Goal: Communication & Community: Answer question/provide support

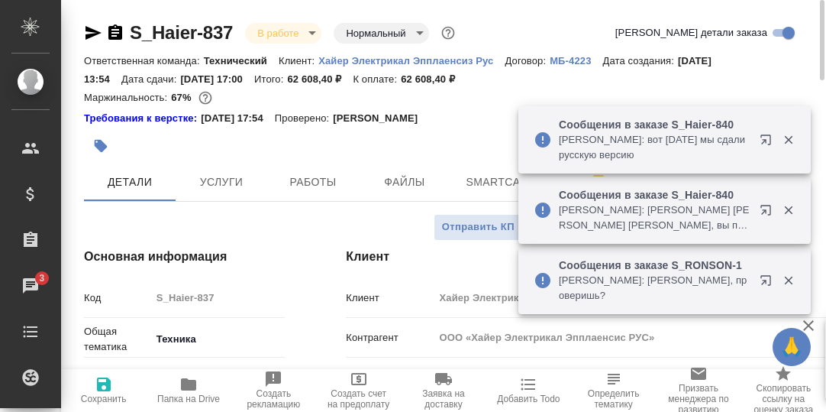
select select "RU"
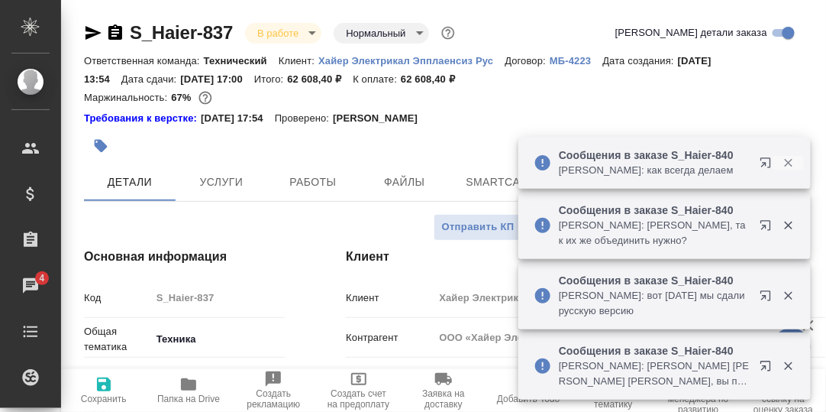
click at [791, 158] on icon "button" at bounding box center [789, 163] width 14 height 14
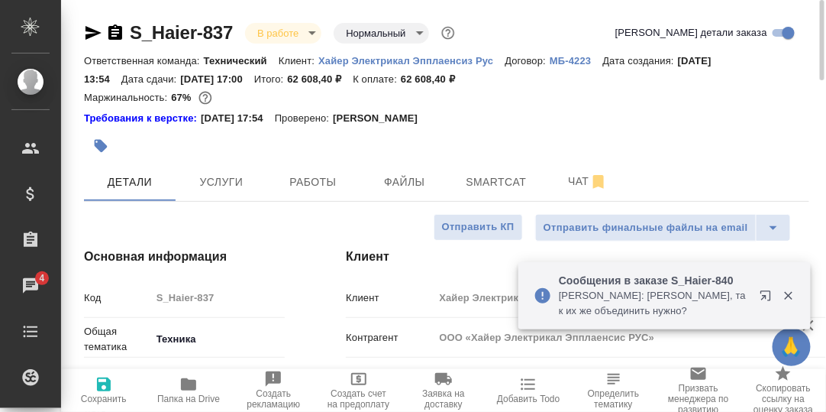
drag, startPoint x: 794, startPoint y: 224, endPoint x: 794, endPoint y: 238, distance: 14.5
click at [794, 225] on div "🙏 .cls-1 fill:#fff; AWATERA Румянцева Дарья d.rumyantseva Клиенты Спецификации …" at bounding box center [413, 206] width 826 height 412
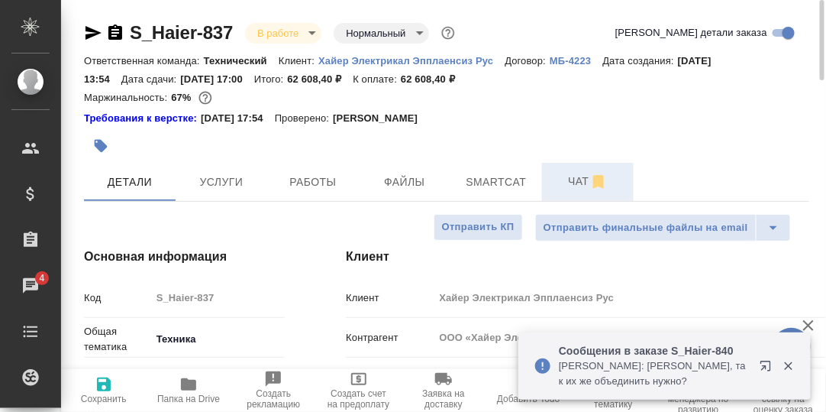
click at [575, 181] on span "Чат" at bounding box center [588, 181] width 73 height 19
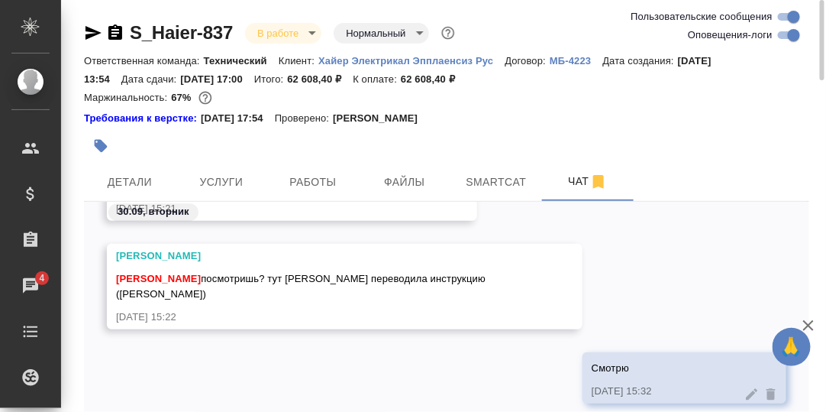
scroll to position [76, 0]
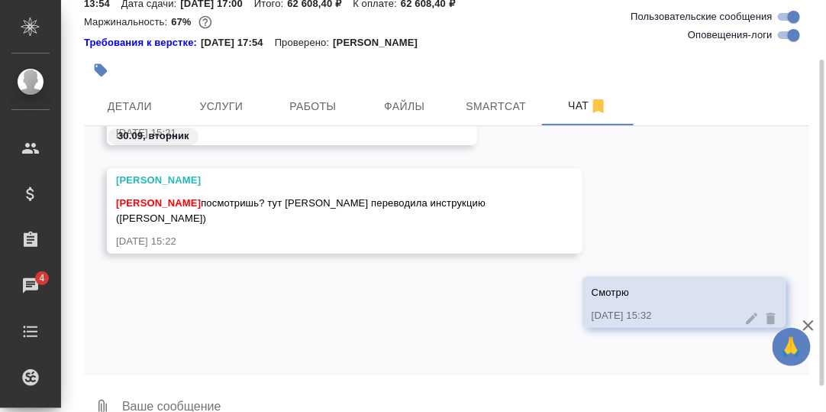
click at [214, 403] on textarea at bounding box center [465, 408] width 689 height 52
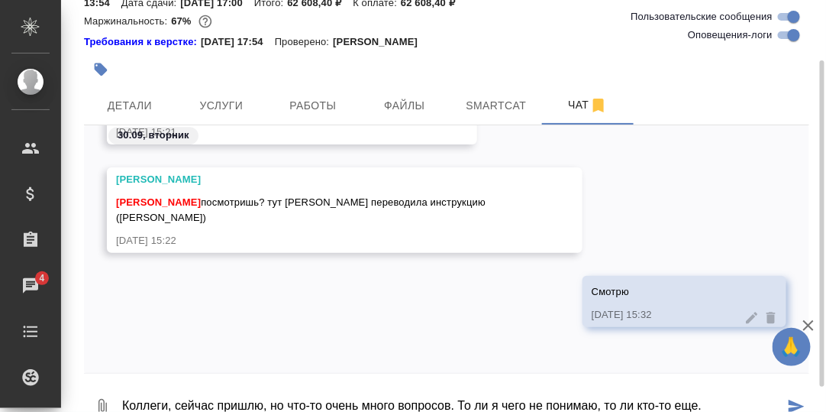
type textarea "Коллеги, сейчас пришлю, но что-то очень много вопросов. То ли я чего не понимаю…"
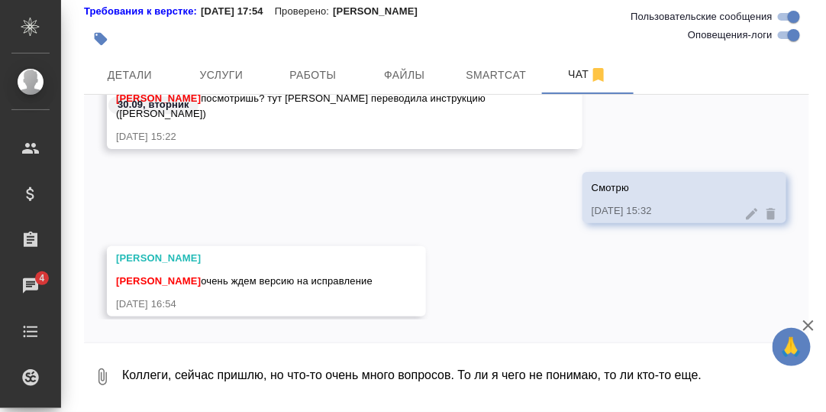
scroll to position [92452, 0]
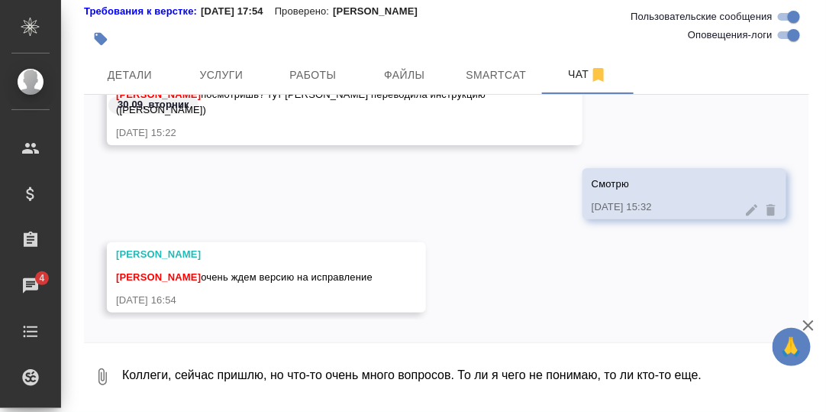
click at [211, 377] on textarea "Коллеги, сейчас пришлю, но что-то очень много вопросов. То ли я чего не понимаю…" at bounding box center [465, 377] width 689 height 52
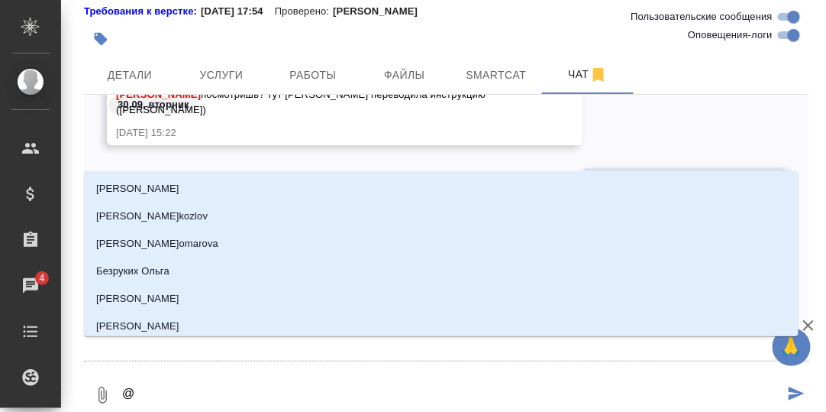
type textarea "@С"
type input "С"
type textarea "@Се"
type input "Се"
type textarea "@Сер"
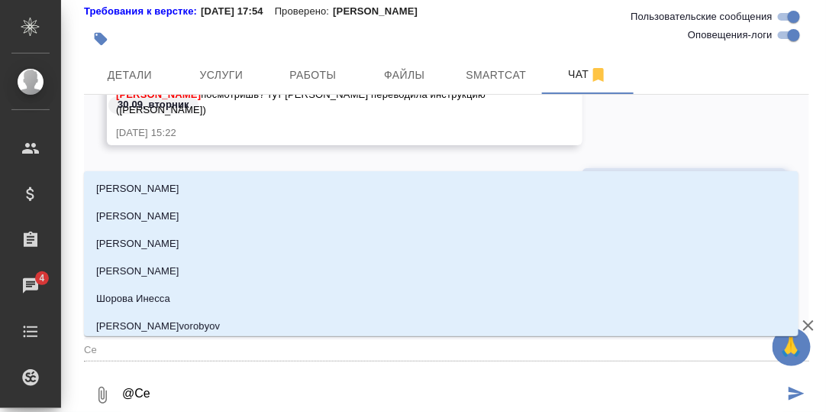
type input "Сер"
type textarea "@Серг"
type input "Серг"
type textarea "@Серге"
type input "Серге"
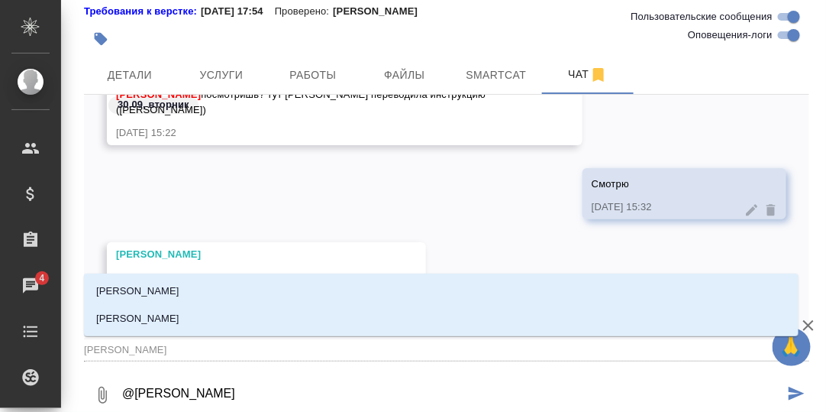
type textarea "@Сергее"
type input "Сергее"
type textarea "@Сергеев"
type input "Сергеев"
type textarea "@Сергеева"
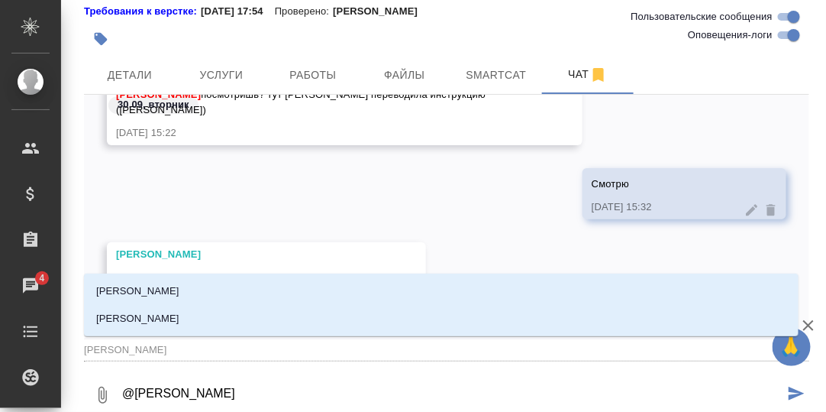
type input "Сергеева"
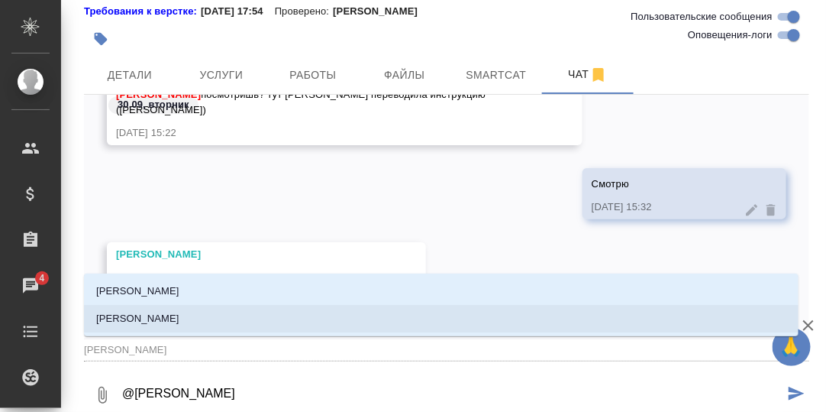
drag, startPoint x: 170, startPoint y: 317, endPoint x: 181, endPoint y: 321, distance: 12.1
click at [170, 316] on p "[PERSON_NAME]" at bounding box center [137, 318] width 83 height 15
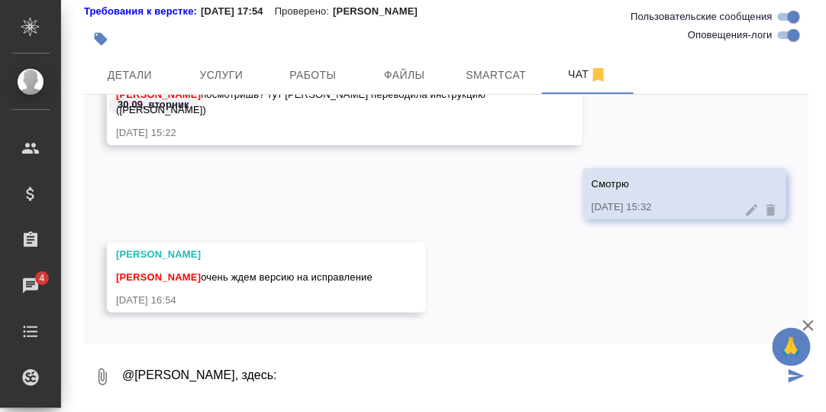
paste textarea "https://drive.awatera.com/apps/files/files/10363274?dir=/Shares/%D0%A5%D0%B0%D0…"
type textarea "@Сергеева Анастасия, здесь: https://drive.awatera.com/apps/files/files/10363274…"
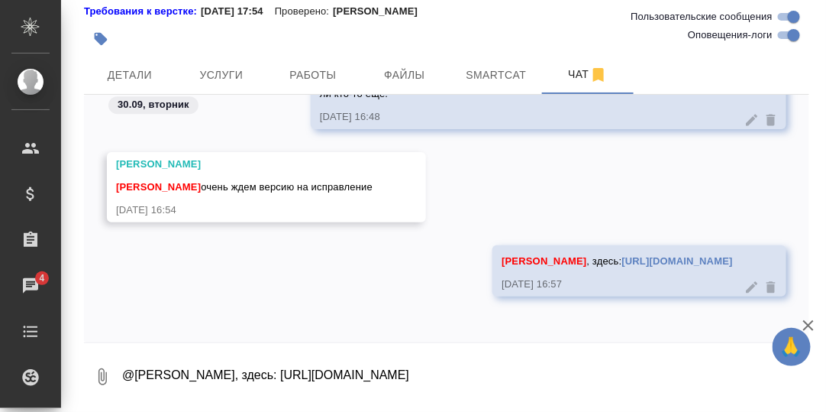
scroll to position [92386, 0]
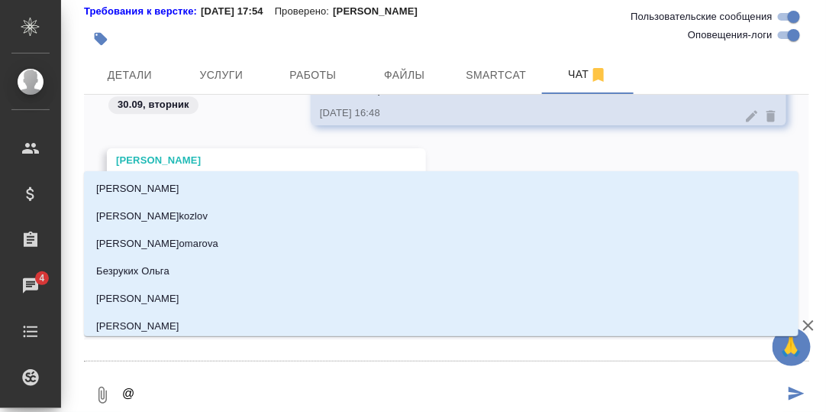
type textarea "@А"
type input "А"
type textarea "@Ар"
type input "Ар"
type textarea "@Арс"
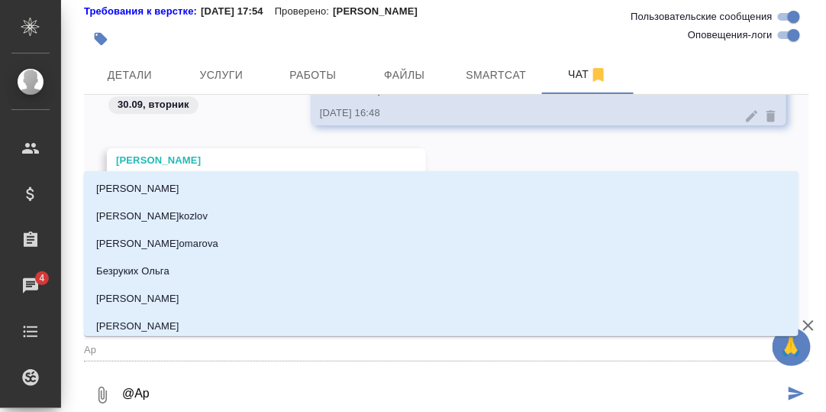
type input "Арс"
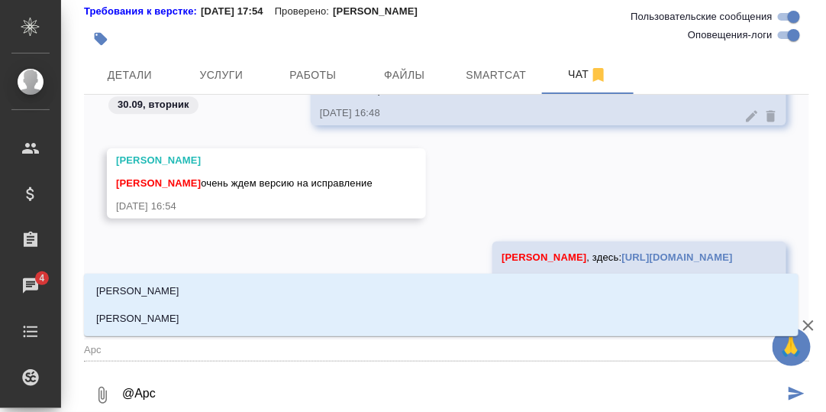
type textarea "@Арсе"
type input "Арсе"
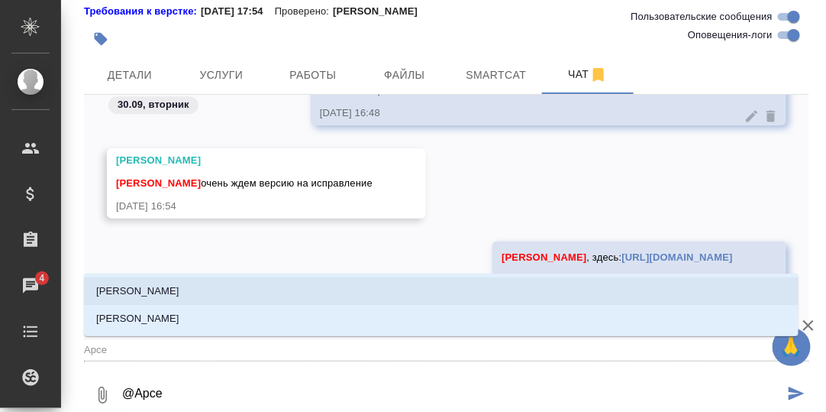
click at [177, 290] on li "Арсеньева Вера" at bounding box center [441, 290] width 715 height 27
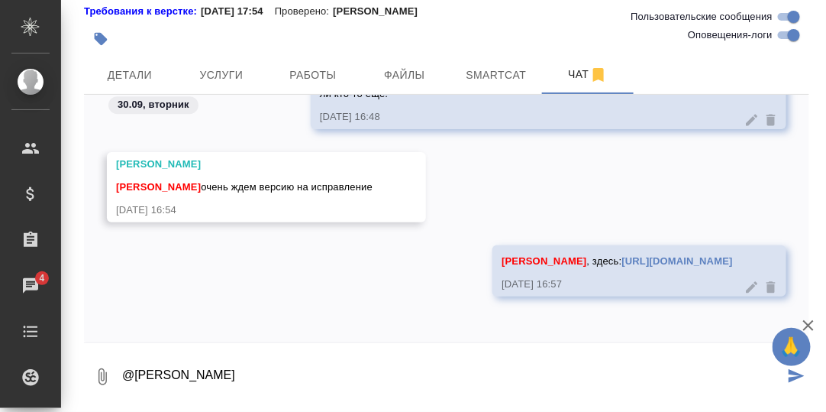
click at [224, 374] on textarea "@Арсеньева Вера" at bounding box center [453, 377] width 664 height 52
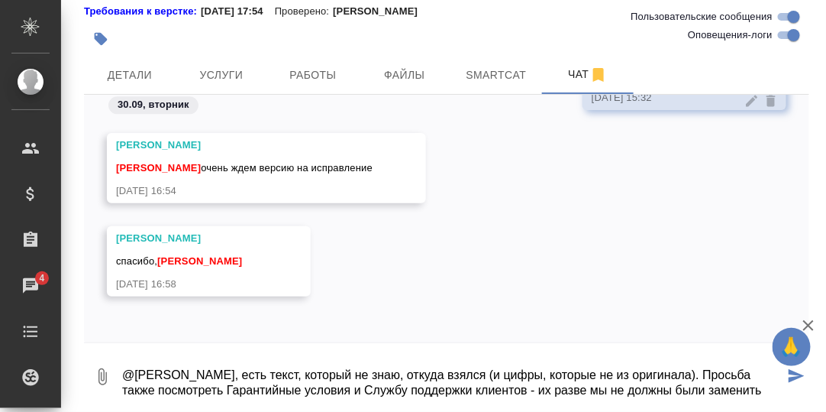
scroll to position [92240, 0]
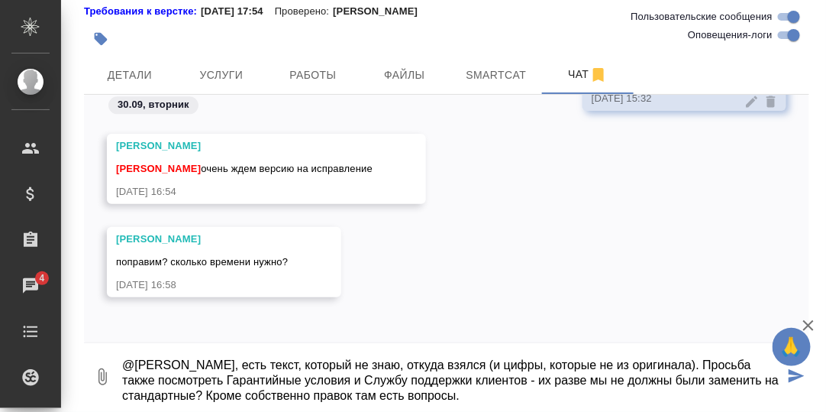
type textarea "@Арсеньева Вера, есть текст, который не знаю, откуда взялся (и цифры, которые н…"
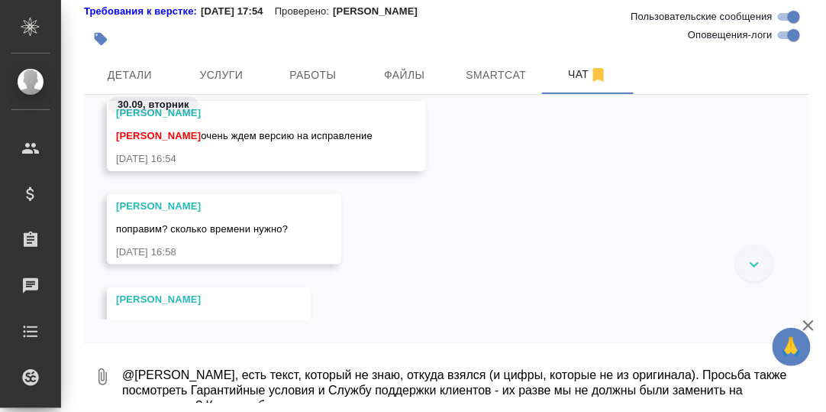
scroll to position [92333, 0]
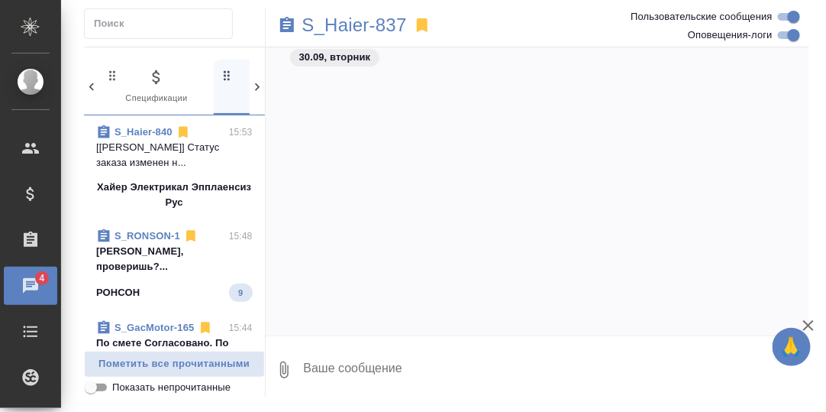
scroll to position [32119, 0]
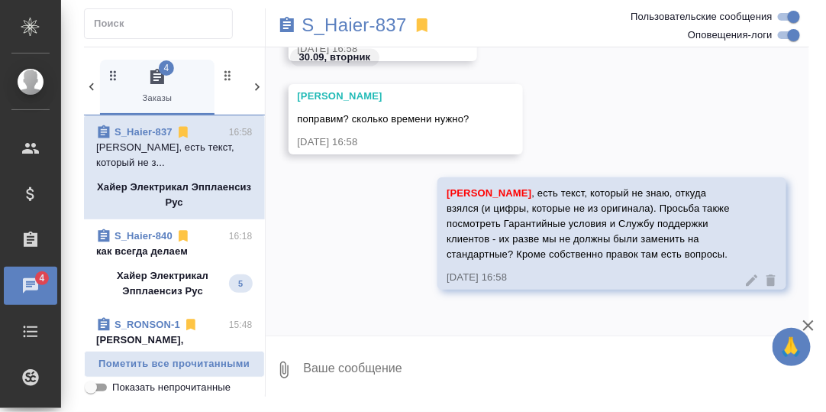
drag, startPoint x: 150, startPoint y: 250, endPoint x: 159, endPoint y: 254, distance: 9.2
click at [150, 250] on p "как всегда делаем" at bounding box center [174, 251] width 157 height 15
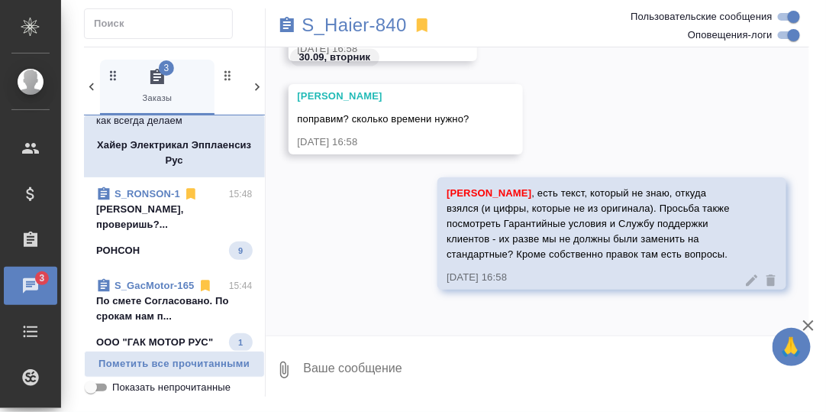
scroll to position [153, 0]
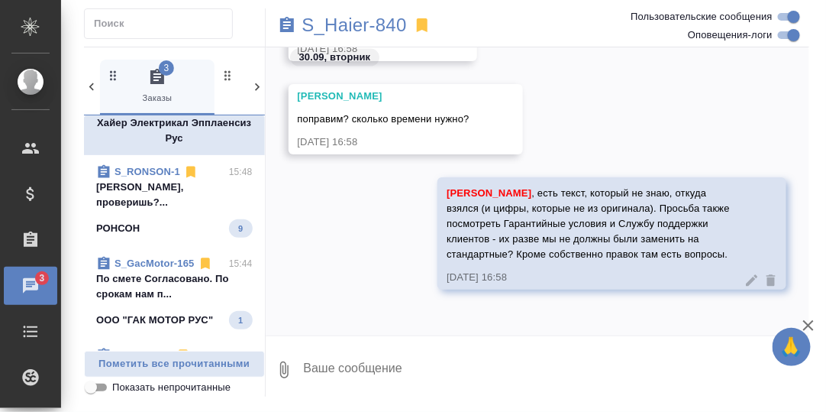
drag, startPoint x: 174, startPoint y: 184, endPoint x: 186, endPoint y: 185, distance: 11.5
click at [175, 184] on p "Магеррамов Руслан Готово, проверишь?..." at bounding box center [174, 195] width 157 height 31
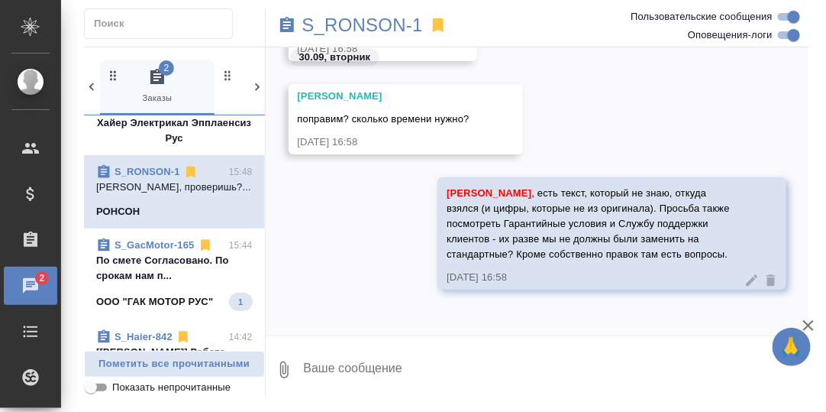
click at [167, 185] on p "[PERSON_NAME], проверишь?..." at bounding box center [174, 187] width 157 height 15
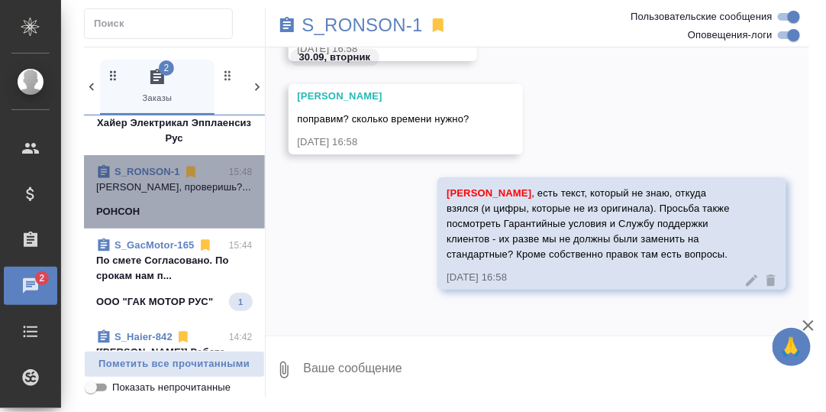
click at [181, 183] on p "[PERSON_NAME], проверишь?..." at bounding box center [174, 187] width 157 height 15
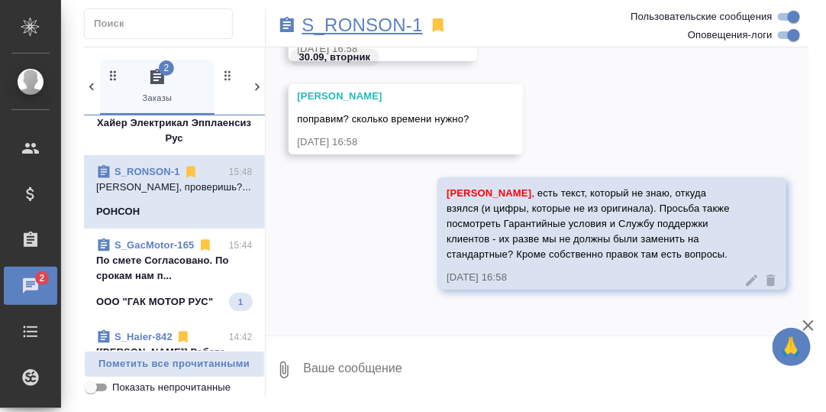
click at [370, 27] on p "S_RONSON-1" at bounding box center [362, 25] width 121 height 15
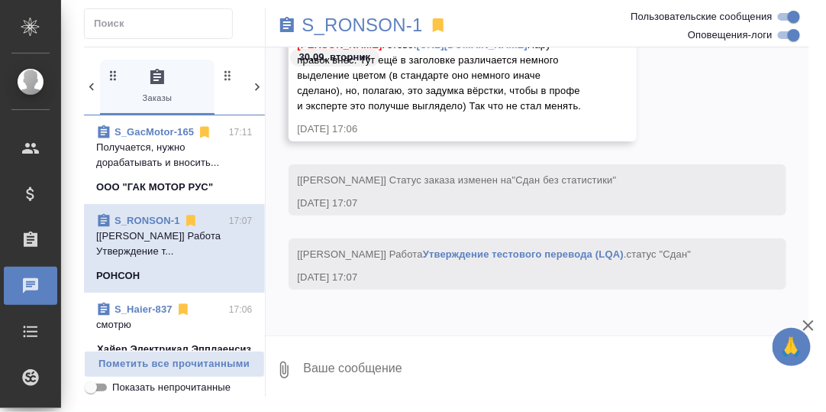
scroll to position [0, 0]
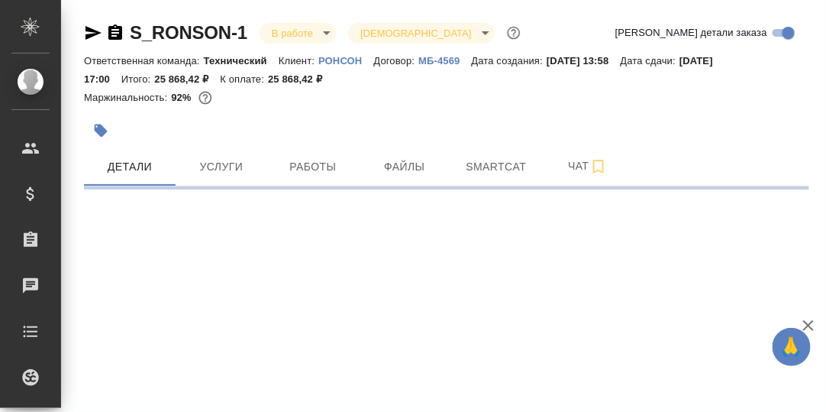
select select "RU"
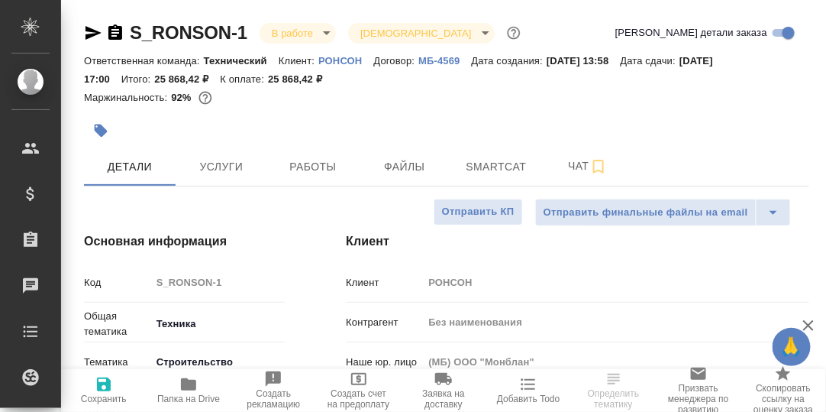
type textarea "x"
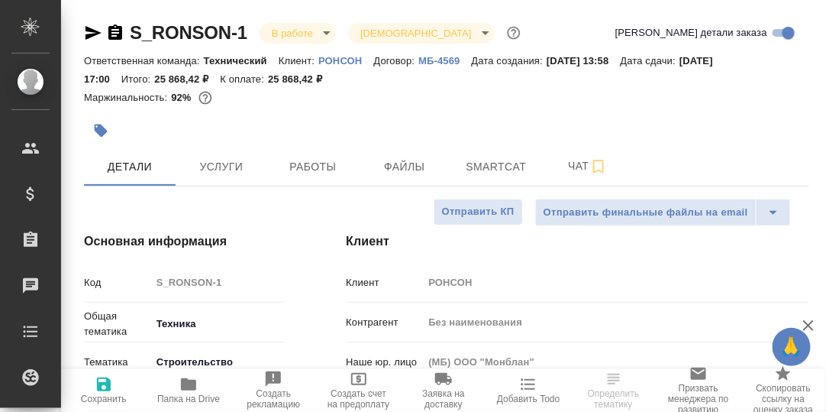
type textarea "x"
type input "[PERSON_NAME]"
type input "Гудина Александра"
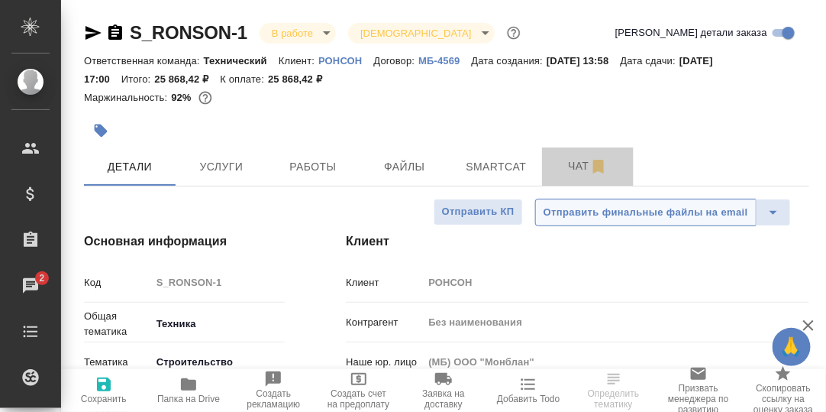
drag, startPoint x: 577, startPoint y: 170, endPoint x: 564, endPoint y: 218, distance: 49.7
click at [577, 171] on span "Чат" at bounding box center [588, 166] width 73 height 19
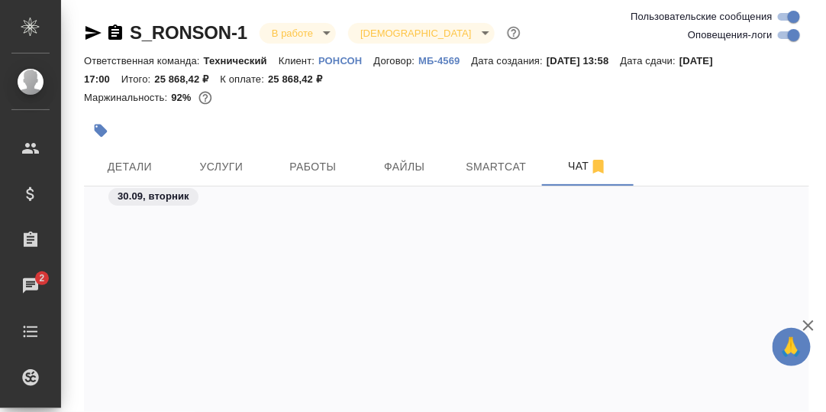
scroll to position [26484, 0]
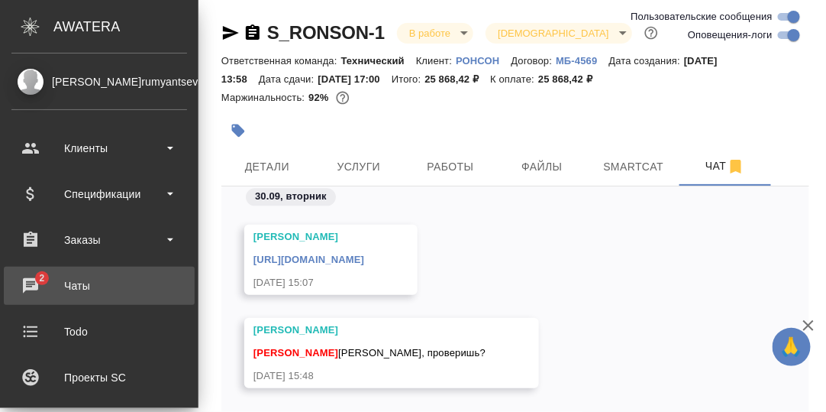
click at [31, 281] on div "Чаты" at bounding box center [99, 285] width 176 height 23
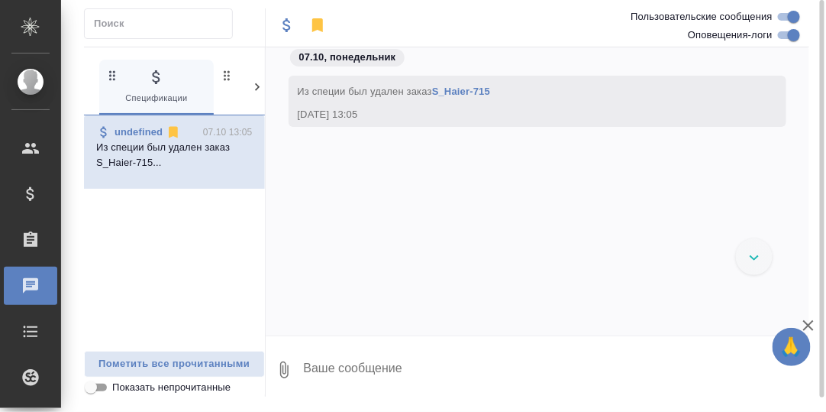
click at [254, 88] on icon at bounding box center [257, 86] width 15 height 15
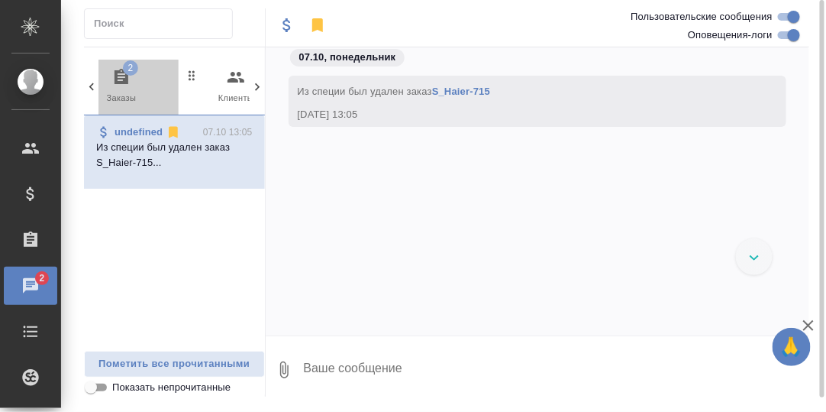
click at [125, 70] on span "2" at bounding box center [130, 67] width 15 height 15
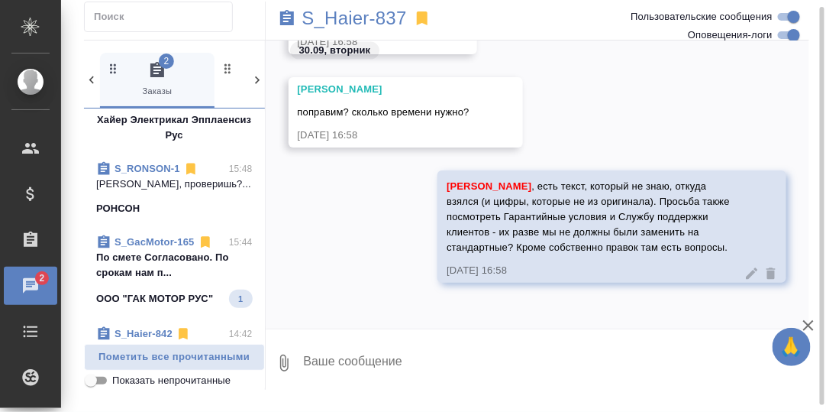
scroll to position [153, 0]
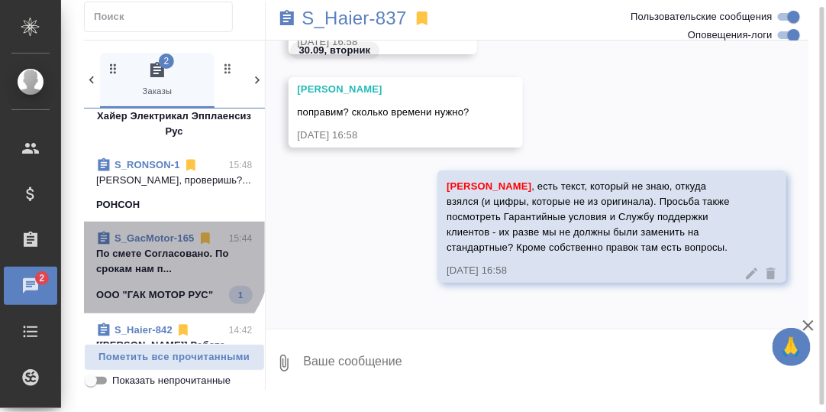
drag, startPoint x: 166, startPoint y: 270, endPoint x: 199, endPoint y: 277, distance: 34.2
click at [167, 271] on p "По смете Согласовано. По срокам нам п..." at bounding box center [174, 261] width 157 height 31
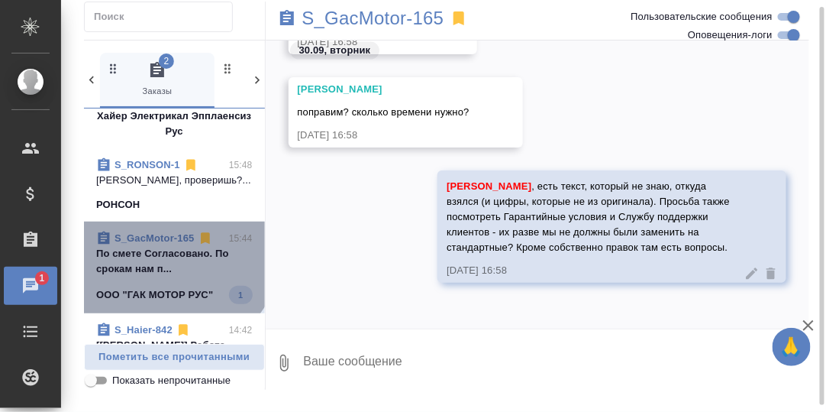
click at [172, 262] on p "По смете Согласовано. По срокам нам п..." at bounding box center [174, 261] width 157 height 31
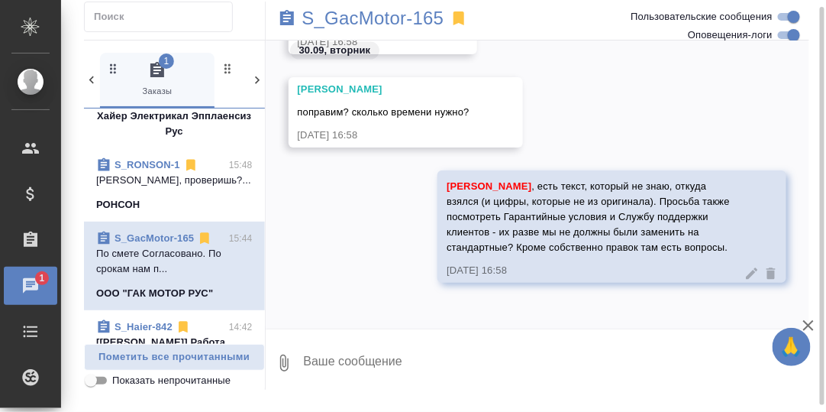
click at [156, 244] on link "S_GacMotor-165" at bounding box center [154, 237] width 79 height 11
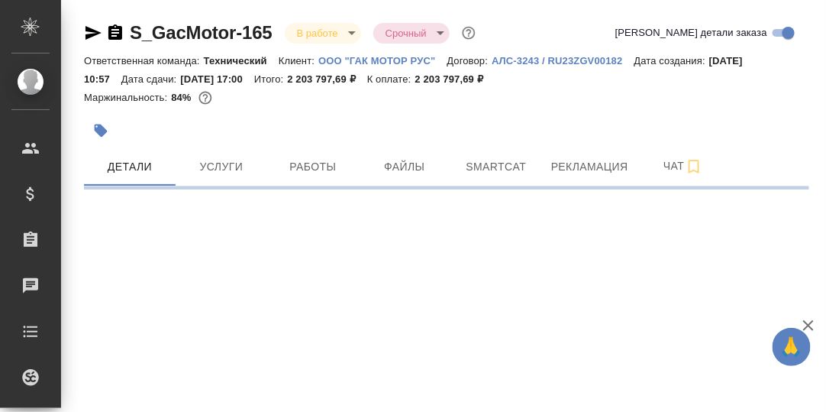
select select "RU"
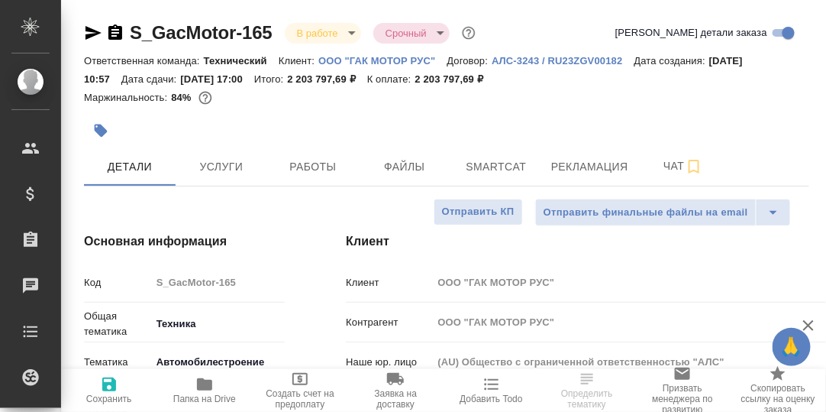
type textarea "x"
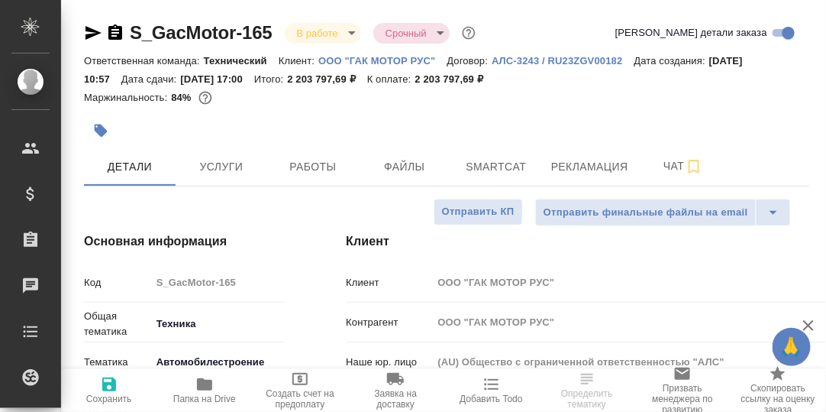
type textarea "x"
click at [671, 160] on span "Чат" at bounding box center [683, 166] width 73 height 19
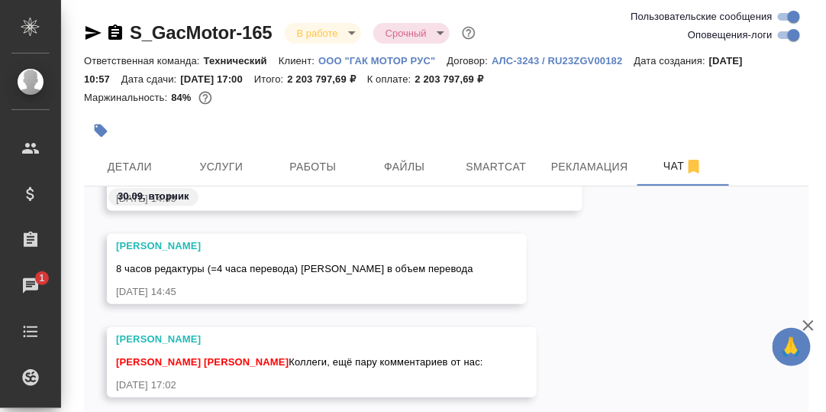
scroll to position [53330, 0]
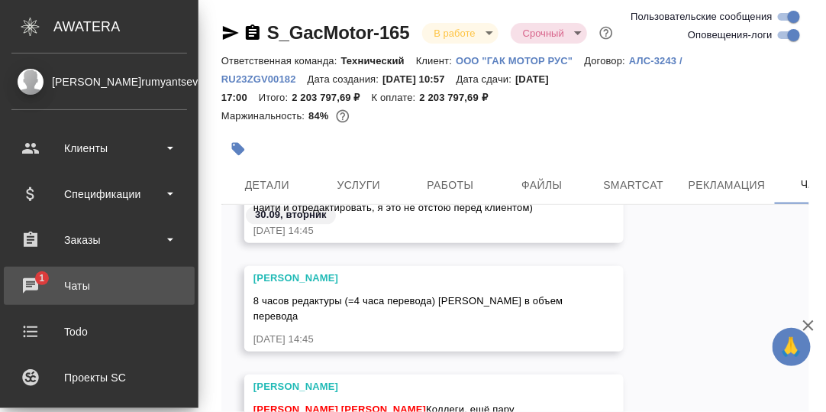
click at [31, 281] on div "Чаты" at bounding box center [99, 285] width 176 height 23
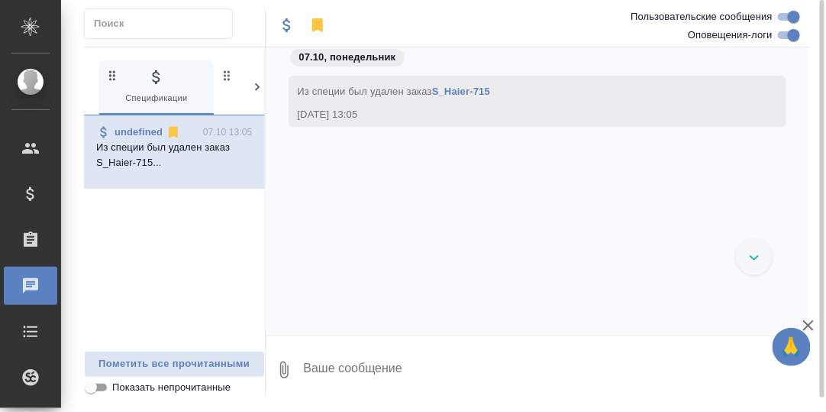
click at [259, 83] on icon at bounding box center [257, 86] width 15 height 15
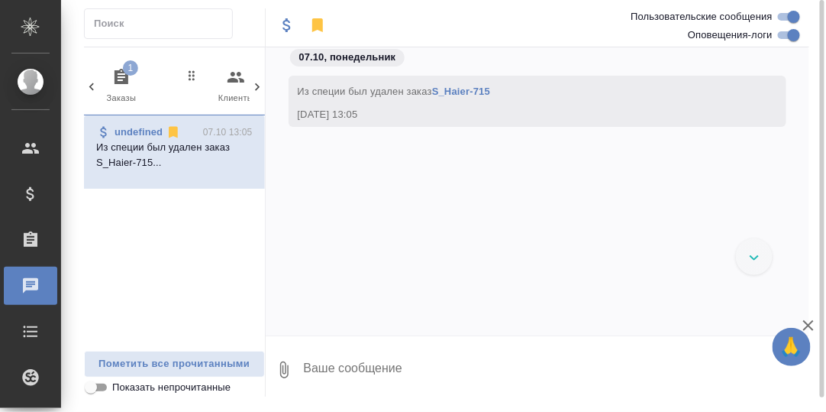
click at [124, 74] on icon "button" at bounding box center [122, 76] width 14 height 15
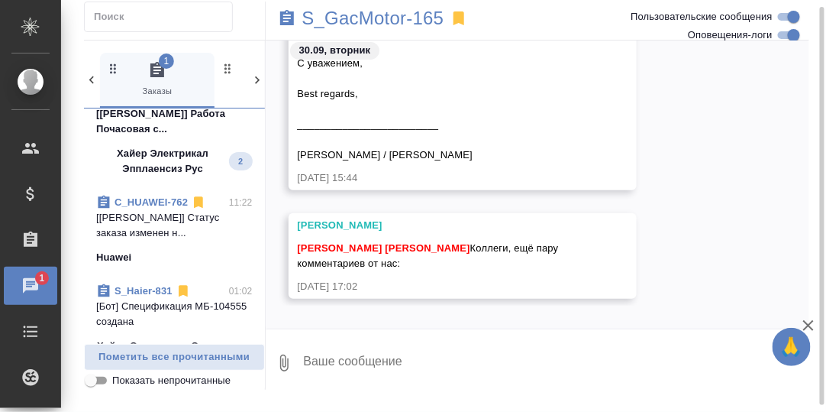
scroll to position [306, 0]
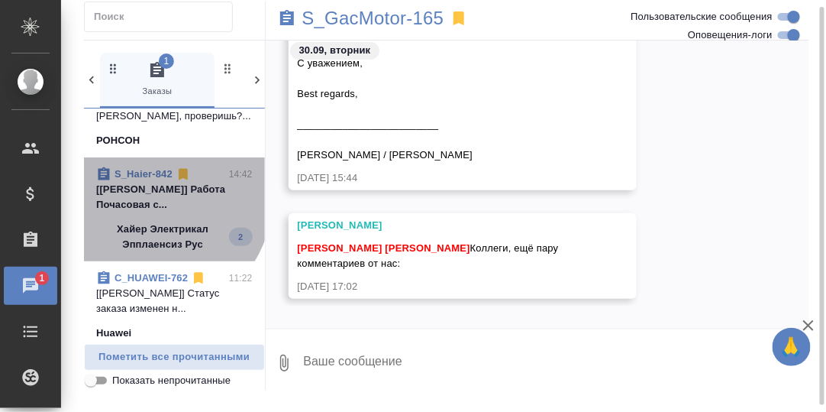
drag, startPoint x: 150, startPoint y: 212, endPoint x: 238, endPoint y: 239, distance: 92.0
click at [152, 212] on p "[[PERSON_NAME]] Работа Почасовая с..." at bounding box center [174, 197] width 157 height 31
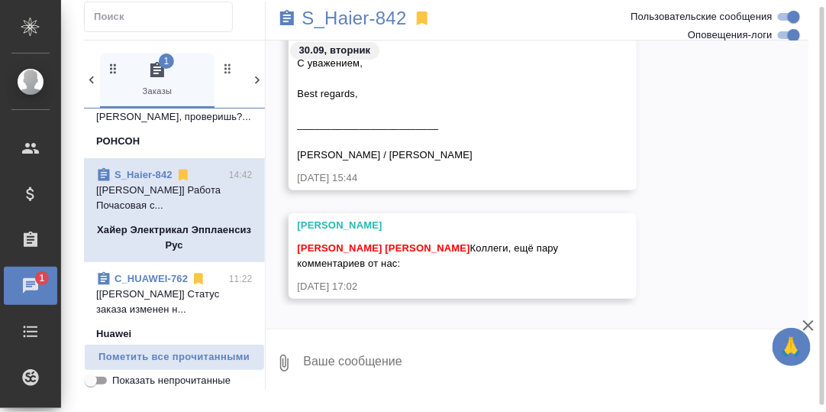
scroll to position [0, 0]
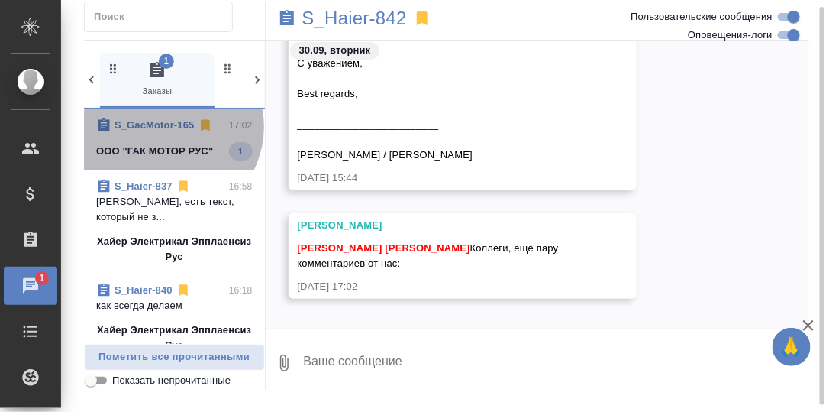
click at [167, 125] on link "S_GacMotor-165" at bounding box center [155, 124] width 80 height 11
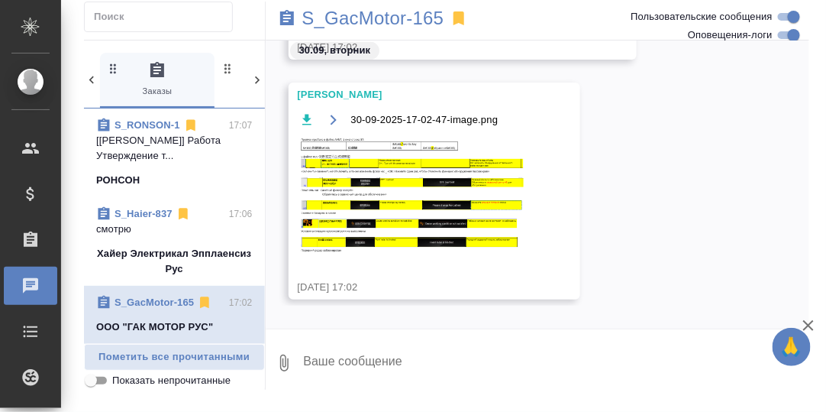
scroll to position [25726, 0]
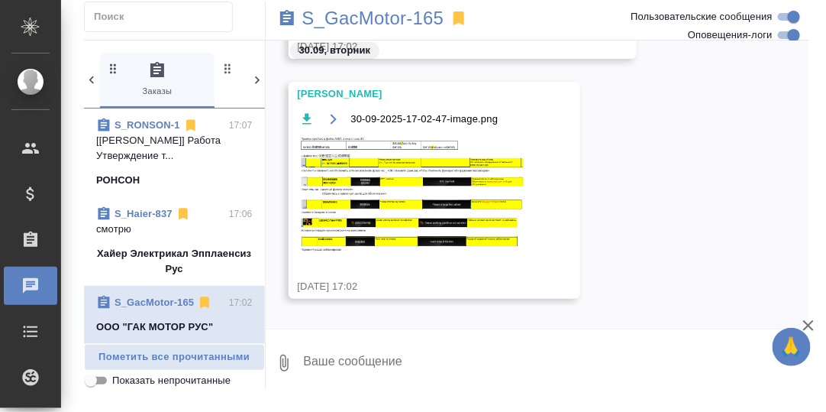
drag, startPoint x: 393, startPoint y: 363, endPoint x: 401, endPoint y: 361, distance: 7.8
click at [394, 363] on textarea at bounding box center [556, 363] width 508 height 52
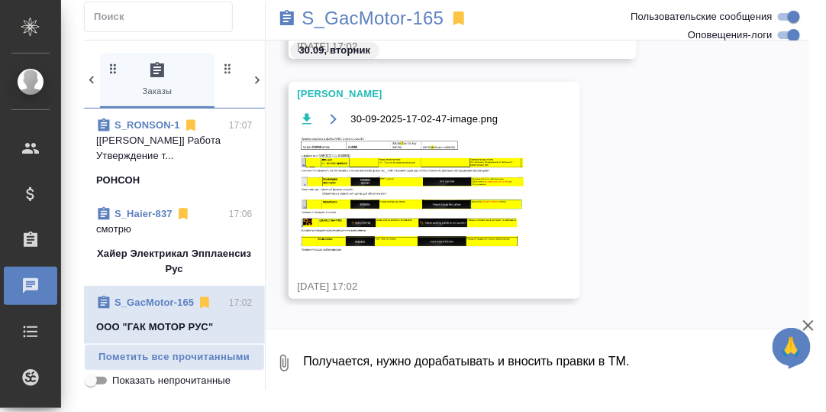
type textarea "Получается, нужно дорабатывать и вносить правки в ТМ."
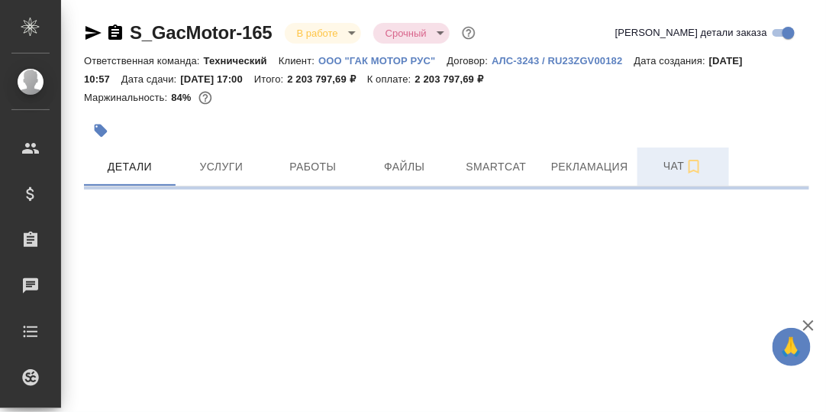
select select "RU"
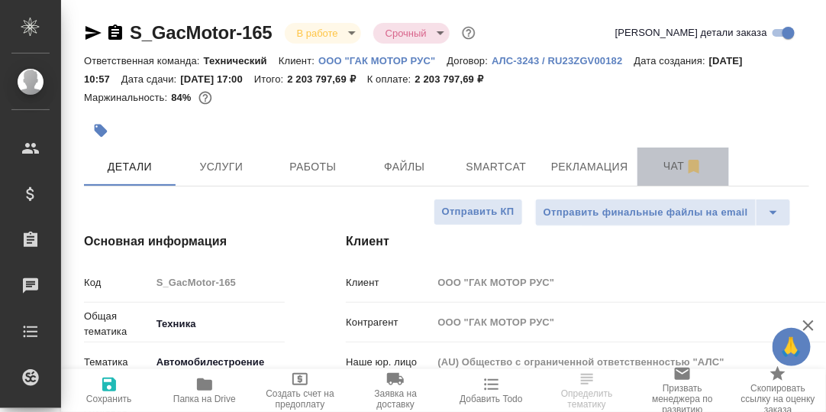
click at [669, 171] on span "Чат" at bounding box center [683, 166] width 73 height 19
type textarea "x"
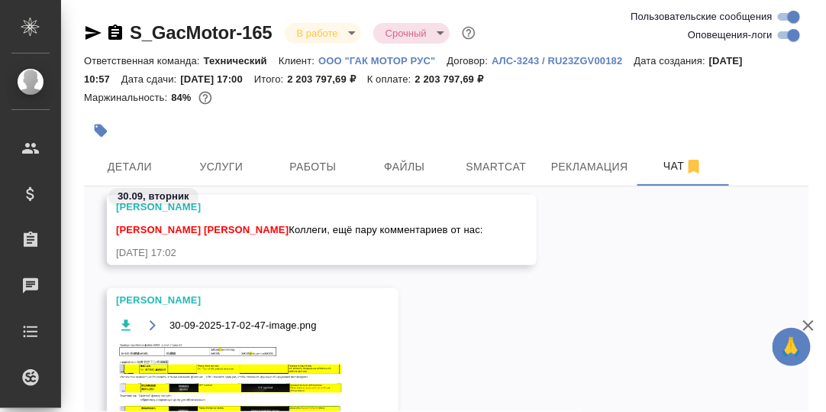
scroll to position [53905, 0]
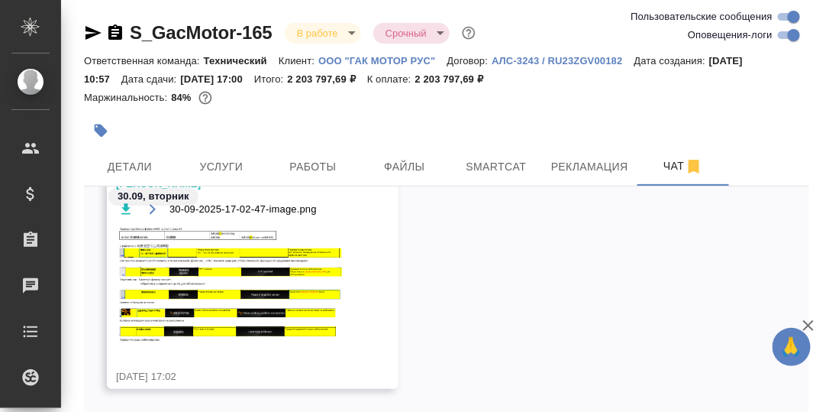
click at [244, 277] on img at bounding box center [230, 284] width 229 height 116
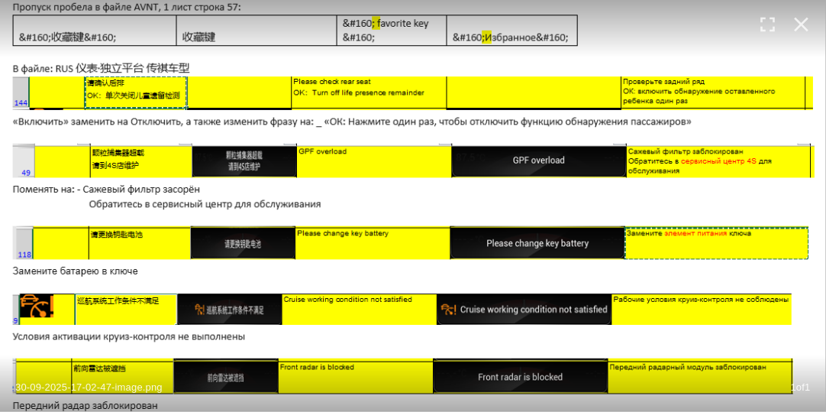
click at [578, 354] on img at bounding box center [413, 206] width 826 height 418
click at [801, 22] on icon "button" at bounding box center [802, 25] width 15 height 15
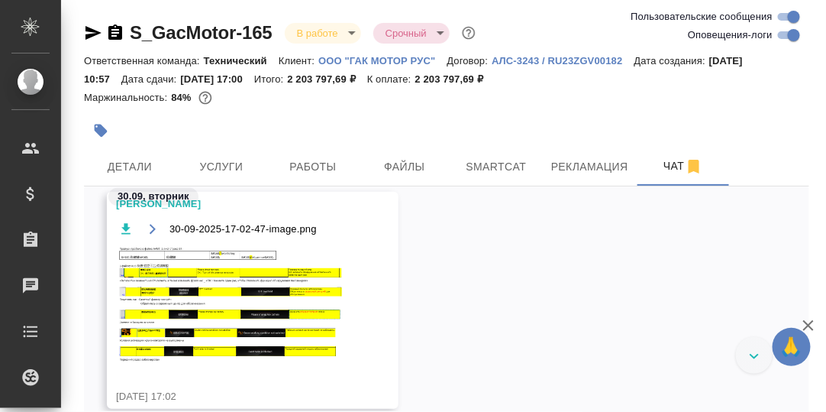
scroll to position [54184, 0]
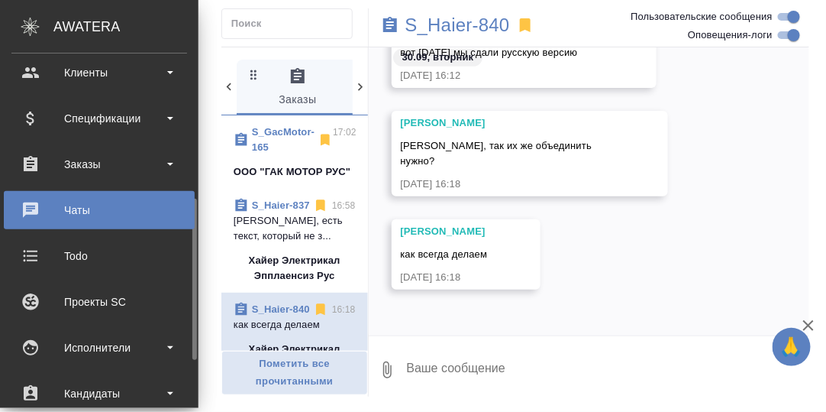
scroll to position [152, 0]
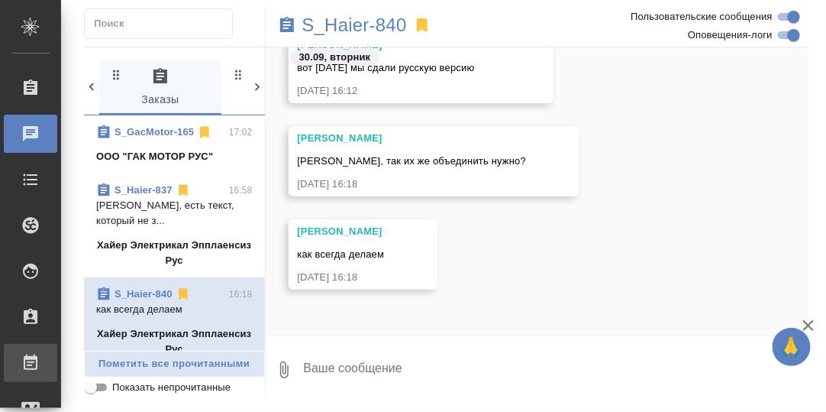
click at [31, 357] on div "Работы" at bounding box center [11, 362] width 38 height 23
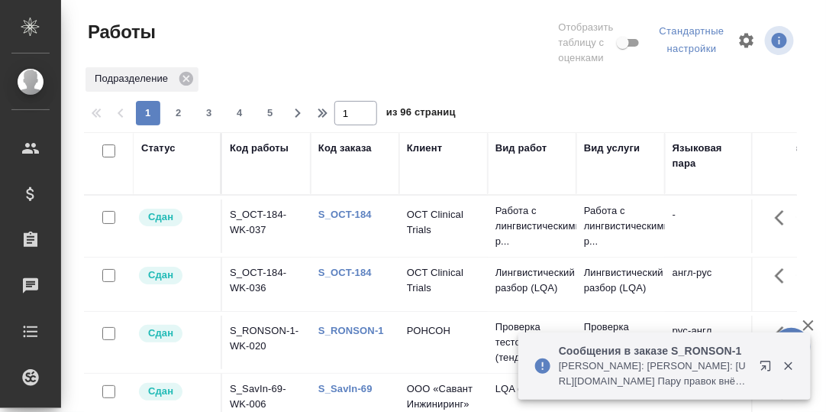
click at [788, 365] on icon "button" at bounding box center [788, 366] width 8 height 8
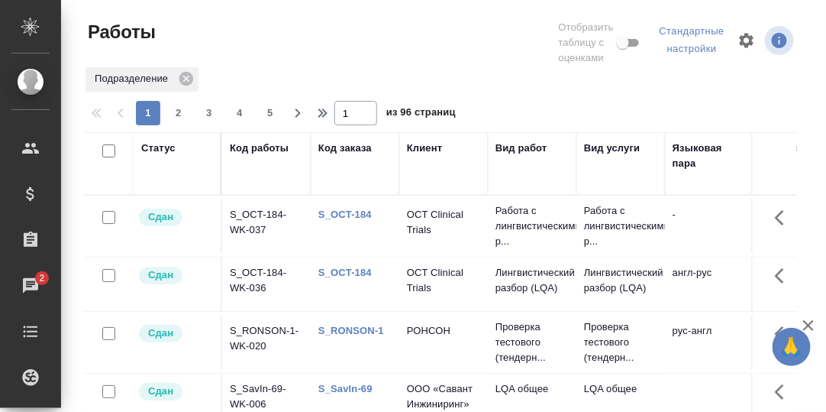
click at [154, 147] on div "Статус" at bounding box center [158, 148] width 34 height 15
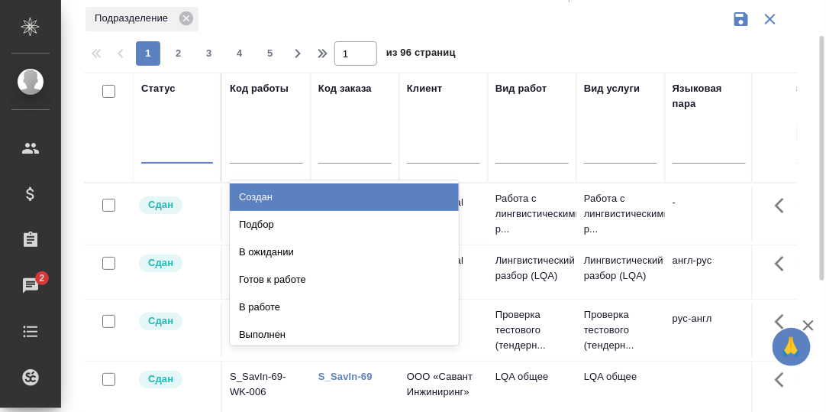
scroll to position [61, 0]
click at [263, 190] on div "Создан" at bounding box center [344, 196] width 229 height 27
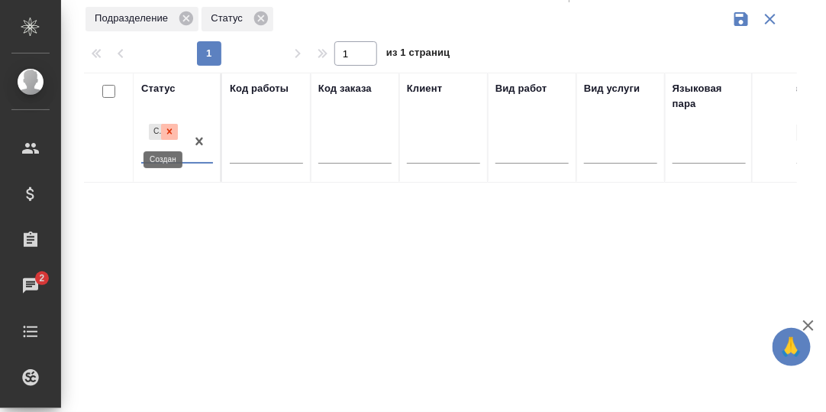
click at [167, 130] on icon at bounding box center [169, 131] width 11 height 11
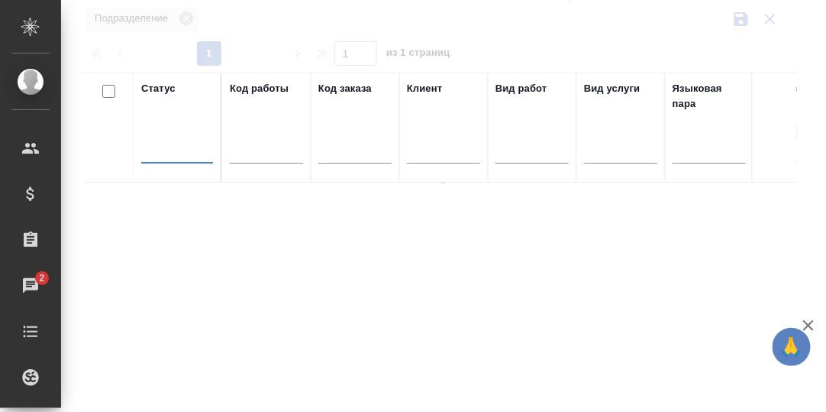
click at [160, 151] on div at bounding box center [177, 148] width 72 height 22
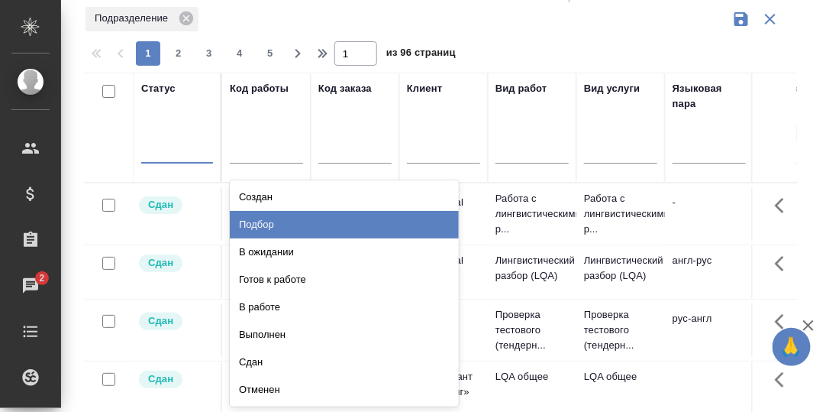
click at [267, 223] on div "Подбор" at bounding box center [344, 224] width 229 height 27
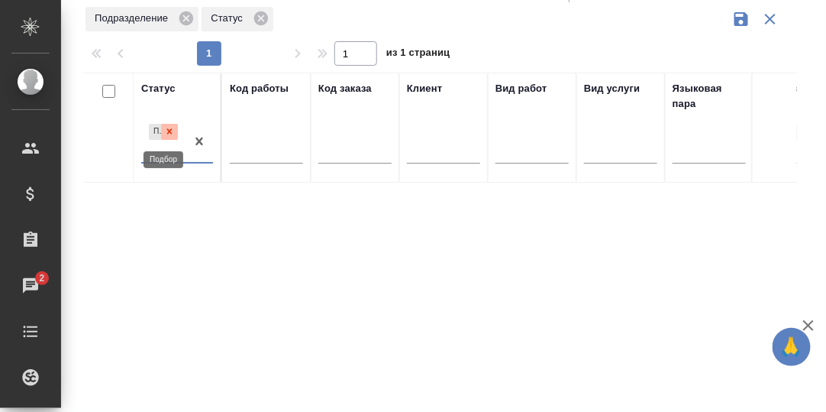
drag, startPoint x: 173, startPoint y: 128, endPoint x: 174, endPoint y: 146, distance: 18.4
click at [173, 128] on icon at bounding box center [169, 131] width 11 height 11
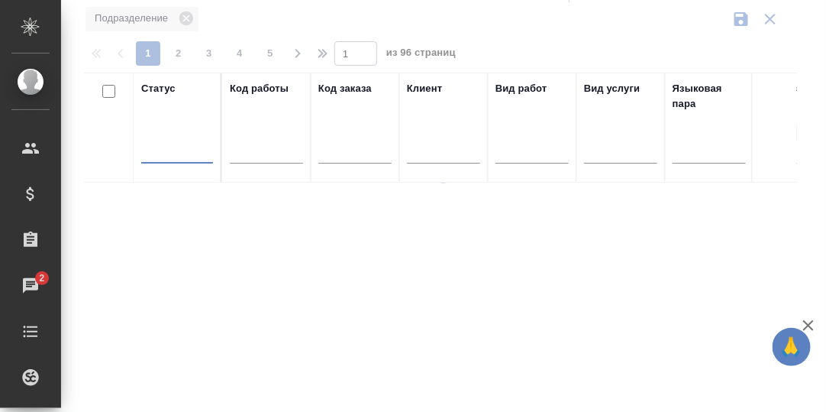
click at [167, 152] on div at bounding box center [177, 148] width 72 height 22
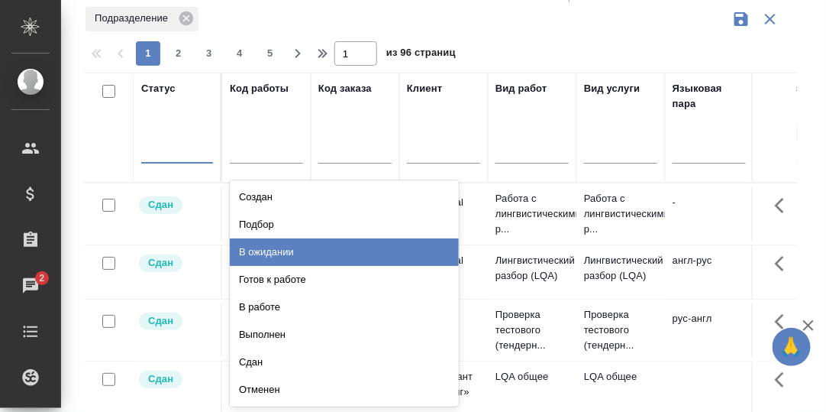
click at [270, 249] on div "В ожидании" at bounding box center [344, 251] width 229 height 27
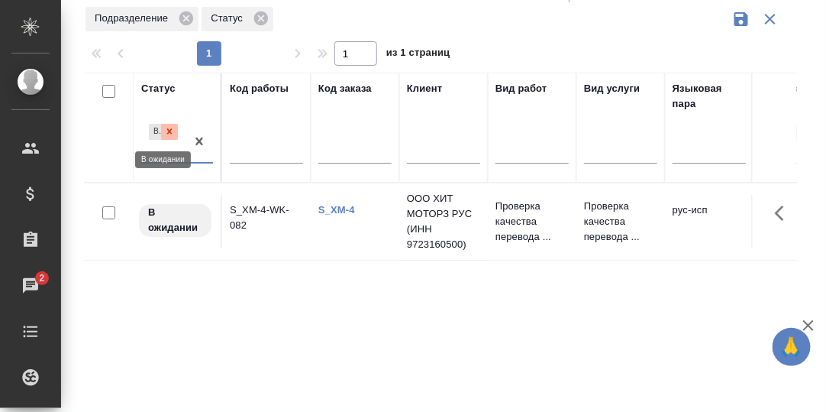
click at [166, 132] on icon at bounding box center [169, 131] width 11 height 11
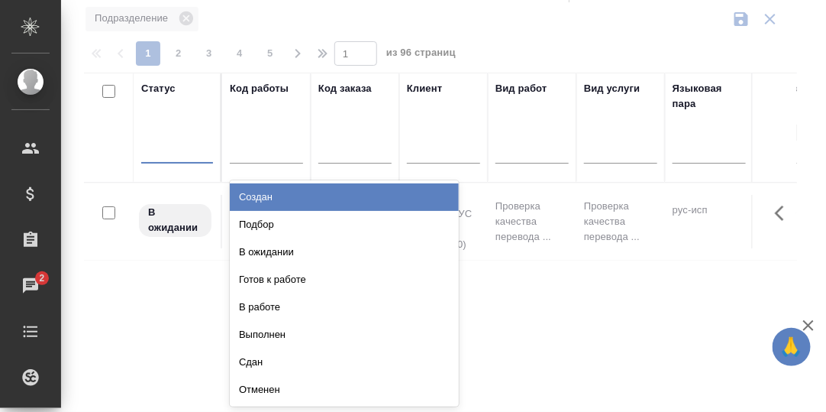
click at [169, 151] on div at bounding box center [177, 148] width 72 height 22
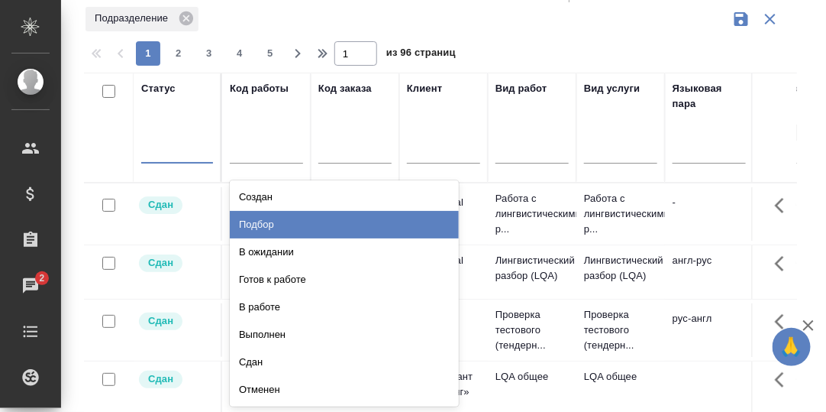
click at [268, 225] on div "Подбор" at bounding box center [344, 224] width 229 height 27
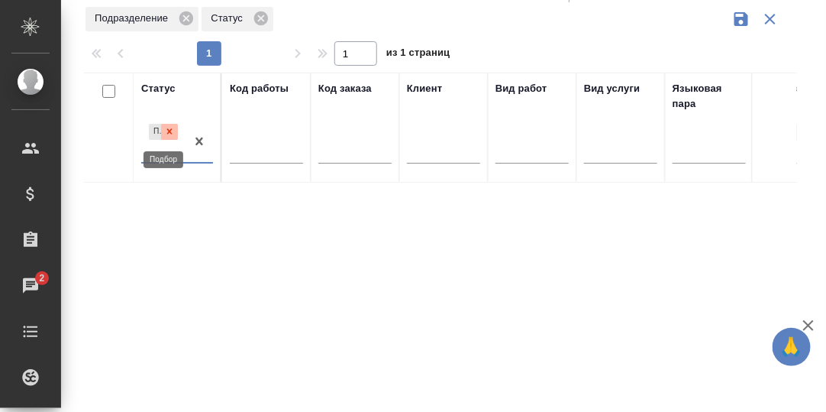
click at [169, 130] on icon at bounding box center [169, 131] width 5 height 5
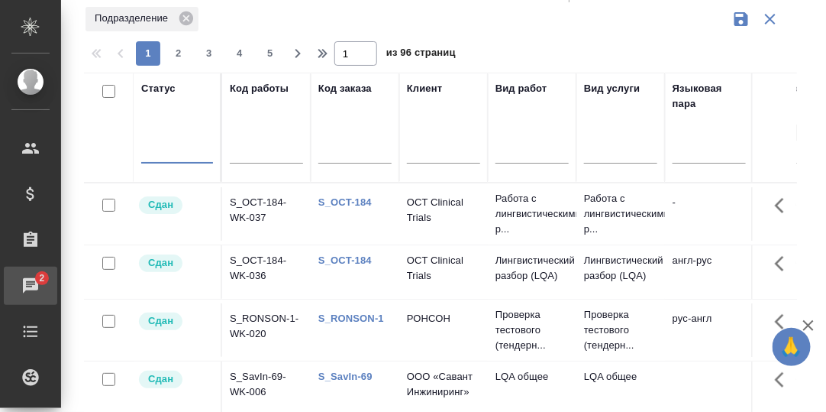
click at [31, 280] on span "2" at bounding box center [42, 277] width 24 height 15
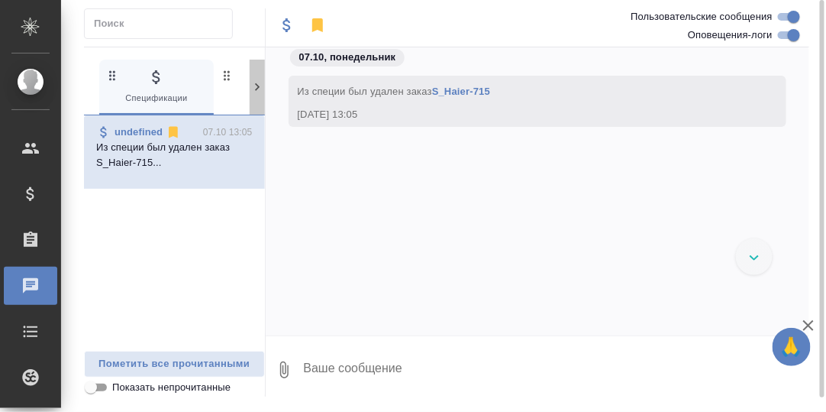
click at [260, 84] on icon at bounding box center [257, 86] width 15 height 15
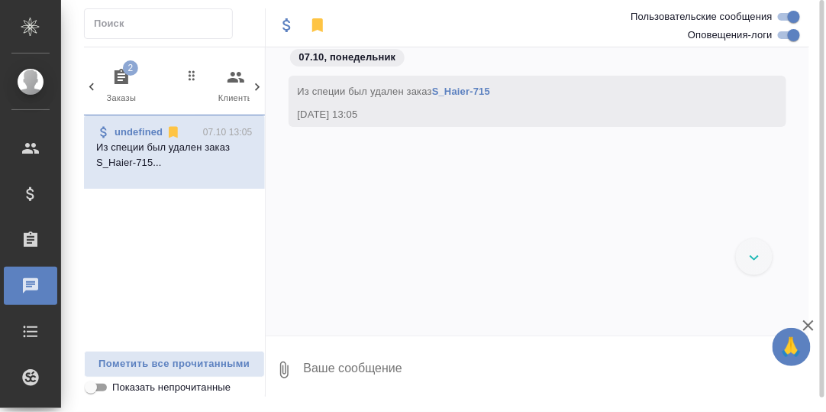
click at [120, 76] on icon "button" at bounding box center [121, 77] width 18 height 18
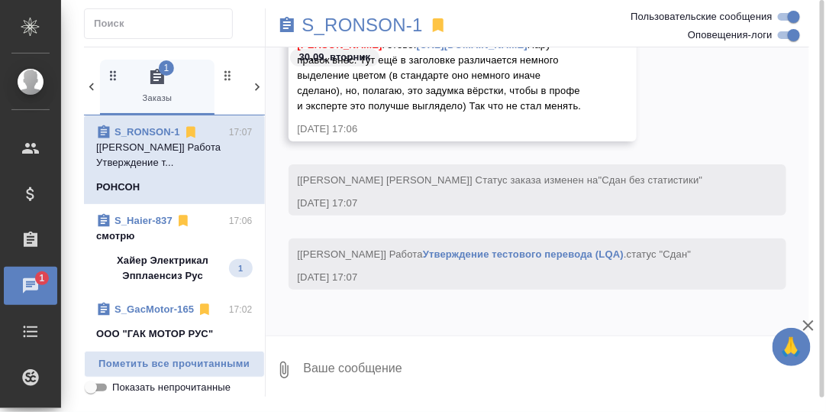
scroll to position [10839, 0]
click at [121, 237] on p "смотрю" at bounding box center [174, 235] width 157 height 15
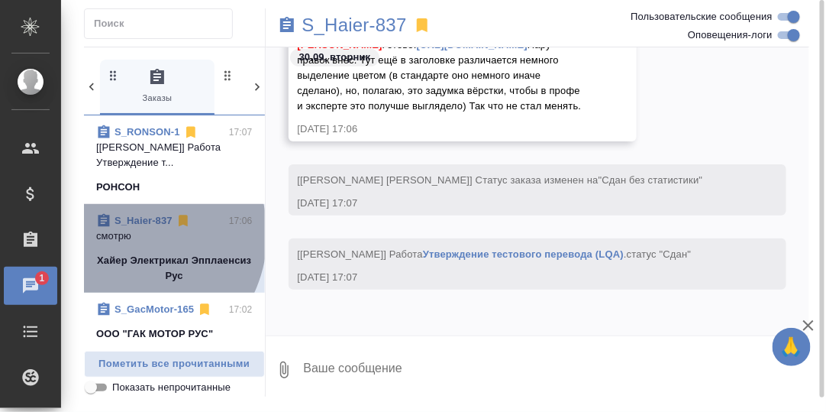
click at [128, 234] on p "смотрю" at bounding box center [174, 235] width 157 height 15
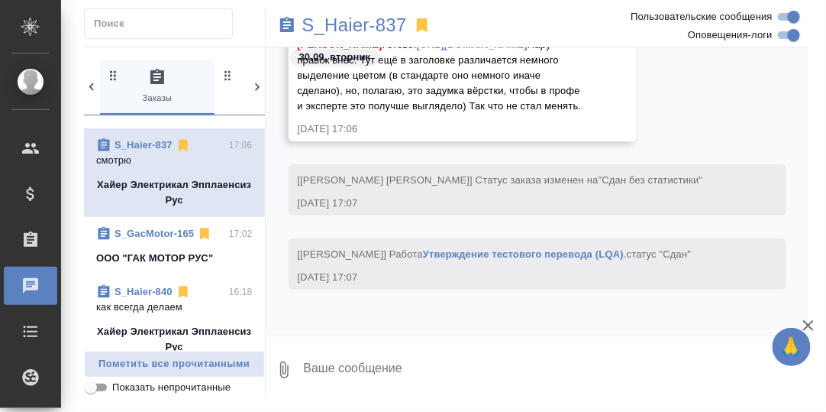
scroll to position [0, 0]
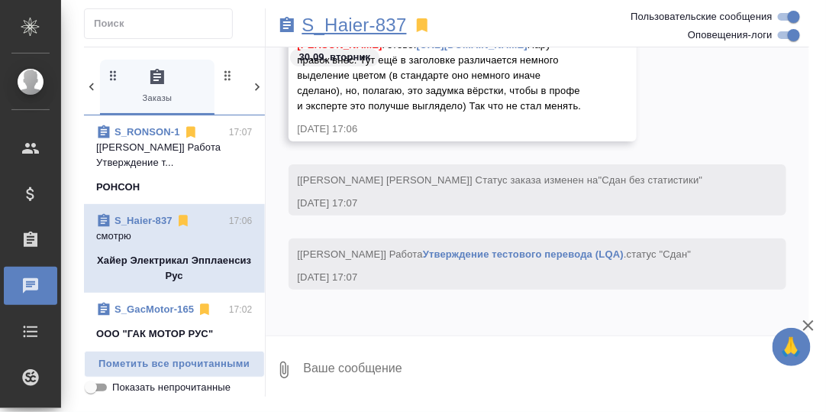
click at [367, 25] on p "S_Haier-837" at bounding box center [354, 25] width 105 height 15
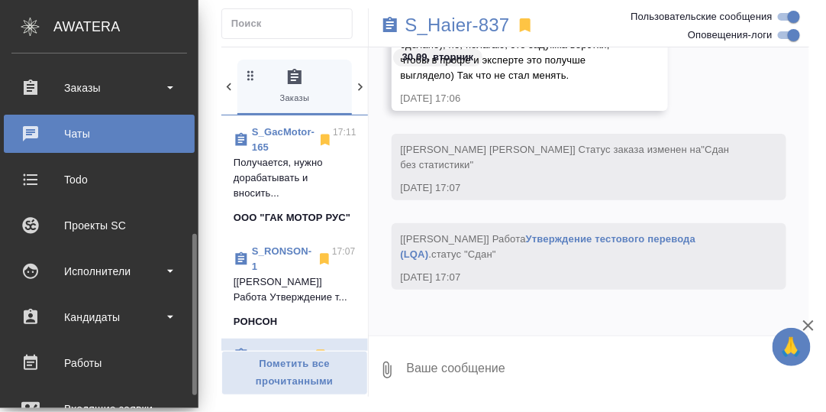
scroll to position [228, 0]
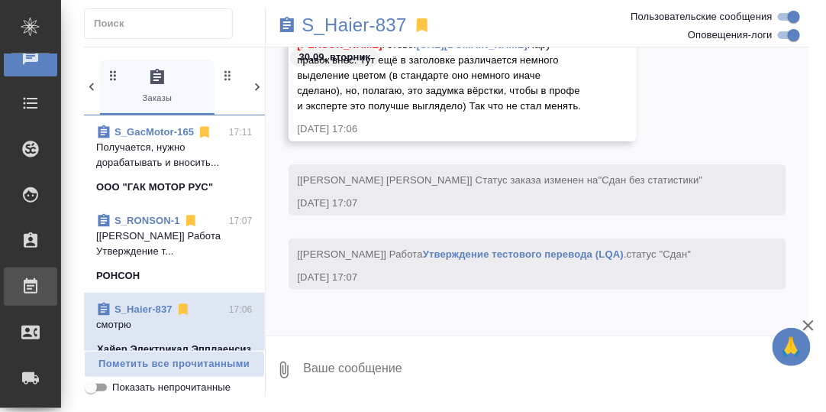
click at [31, 286] on div "Работы" at bounding box center [11, 286] width 38 height 23
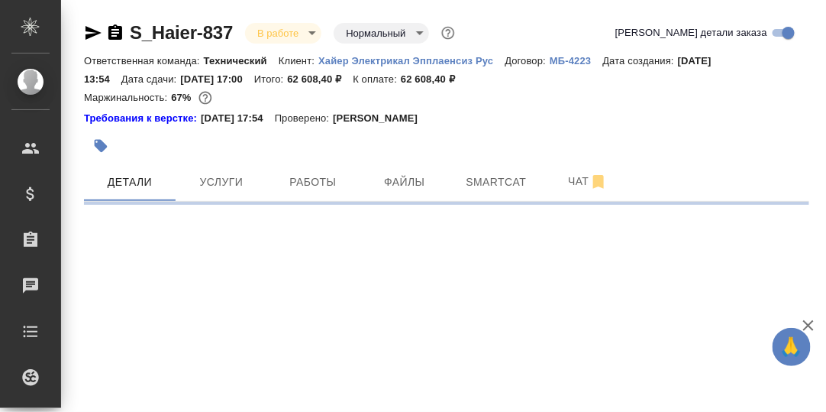
select select "RU"
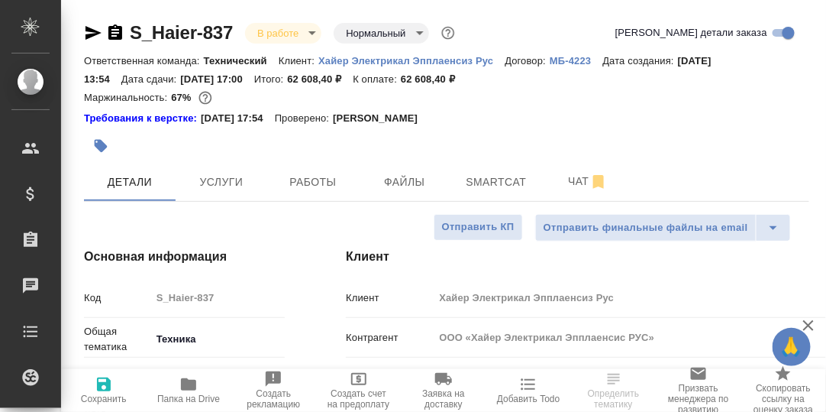
type textarea "x"
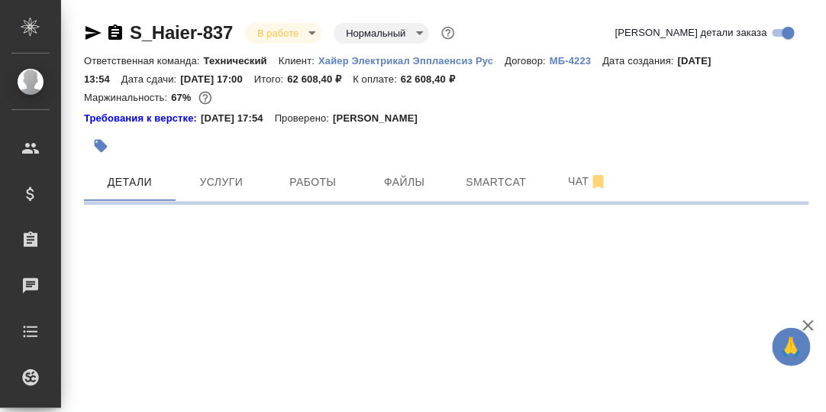
select select "RU"
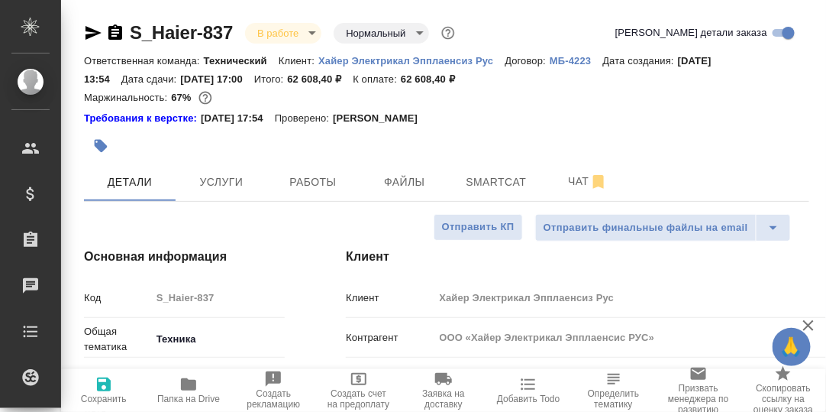
type textarea "x"
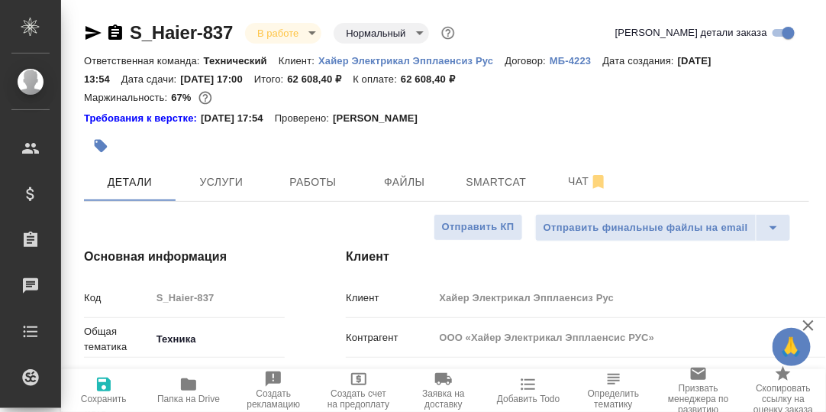
type textarea "x"
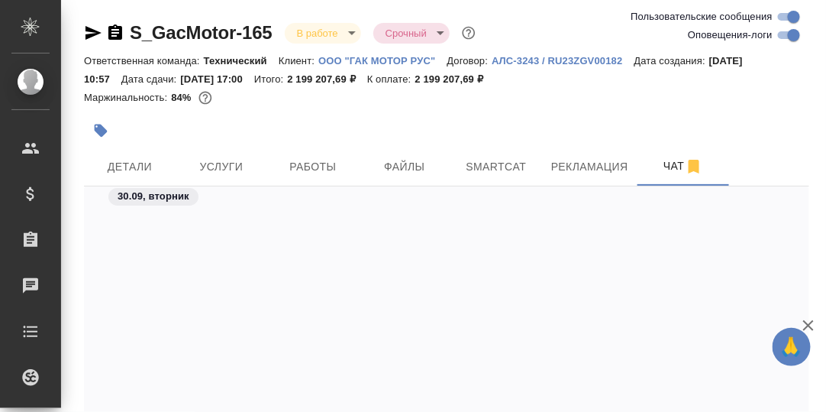
scroll to position [52923, 0]
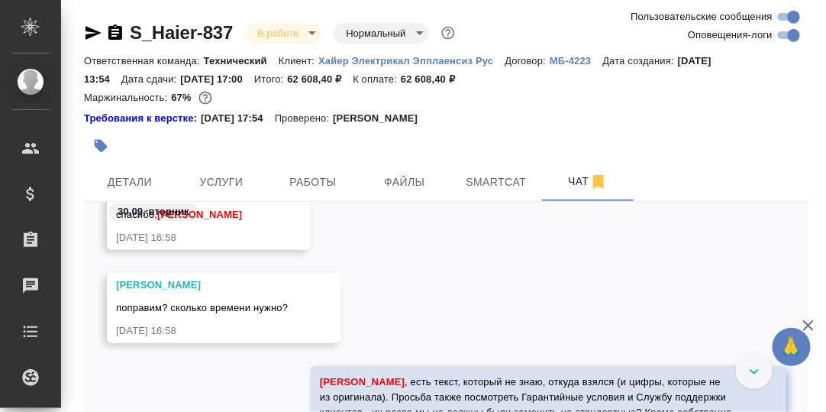
scroll to position [93783, 0]
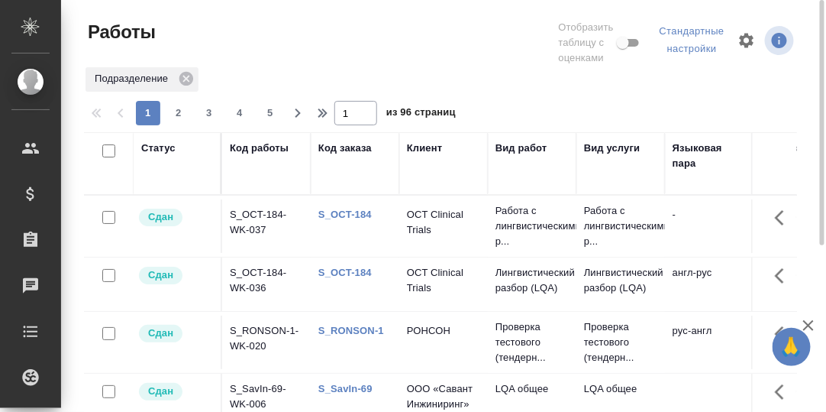
click at [163, 147] on div "Статус" at bounding box center [158, 148] width 34 height 15
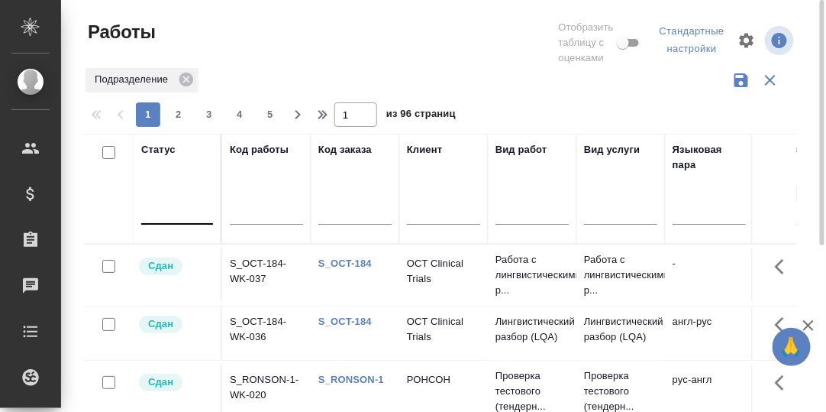
click at [162, 211] on div at bounding box center [177, 209] width 72 height 22
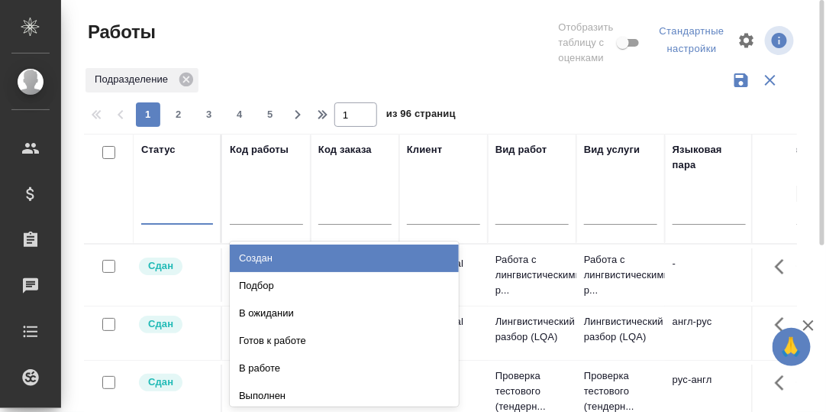
drag, startPoint x: 257, startPoint y: 256, endPoint x: 429, endPoint y: 261, distance: 171.9
click at [257, 256] on div "Создан" at bounding box center [344, 257] width 229 height 27
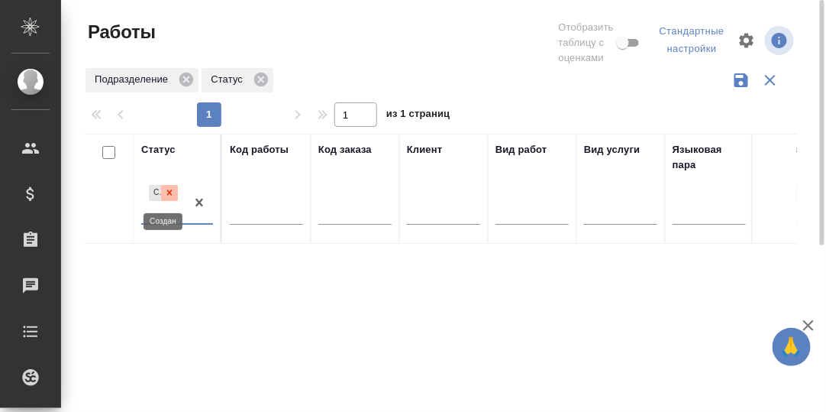
click at [168, 192] on icon at bounding box center [169, 192] width 11 height 11
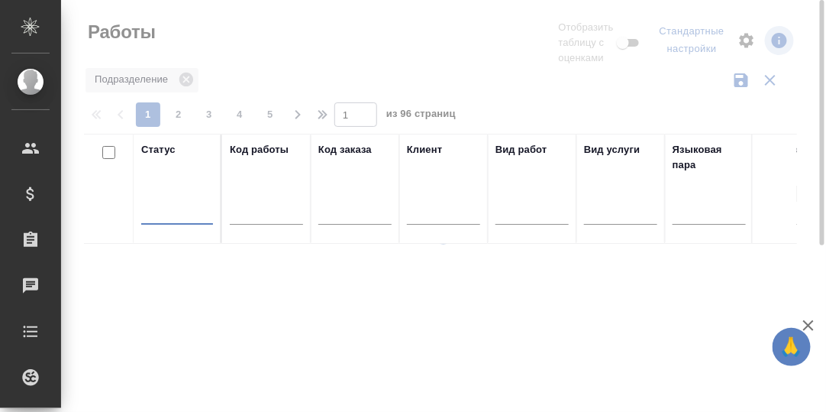
click at [165, 214] on div at bounding box center [177, 209] width 72 height 22
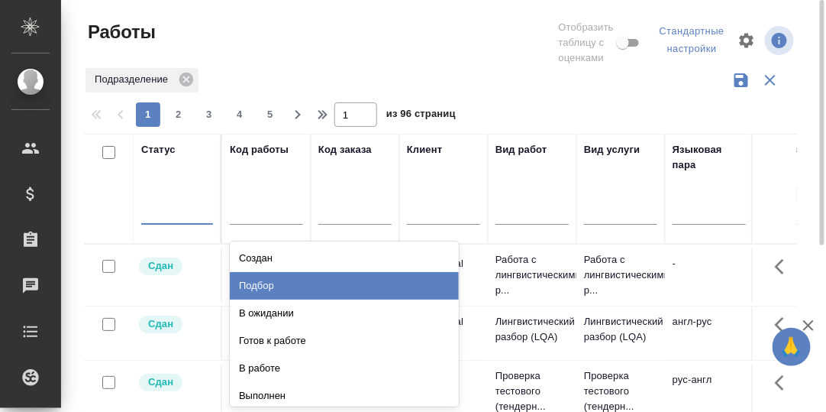
click at [257, 286] on div "Подбор" at bounding box center [344, 285] width 229 height 27
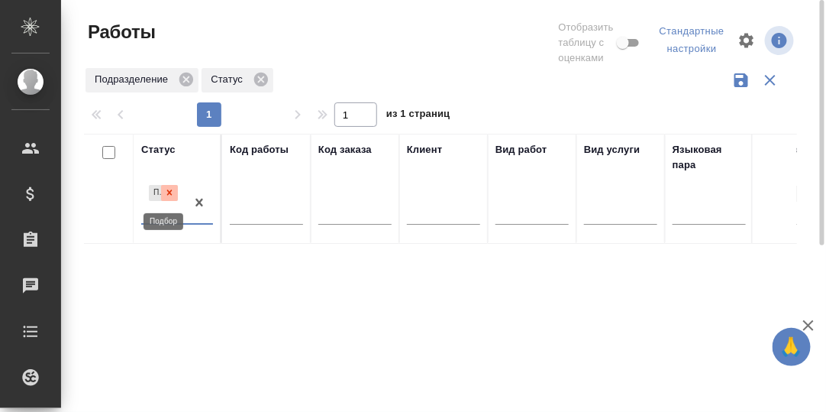
click at [170, 192] on icon at bounding box center [169, 192] width 5 height 5
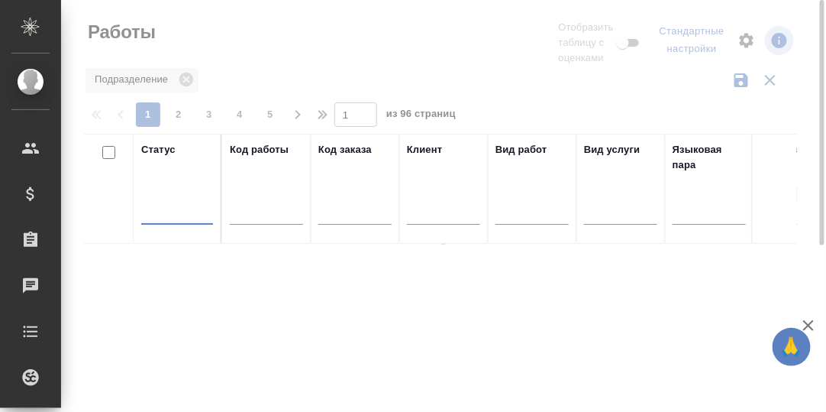
click at [166, 209] on div at bounding box center [177, 209] width 72 height 22
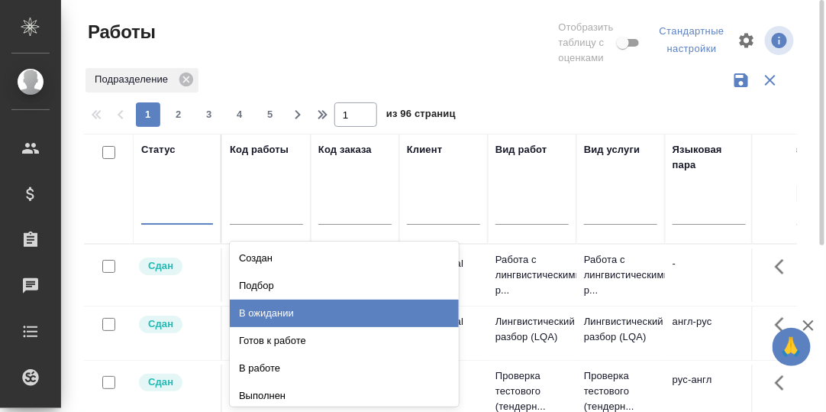
click at [258, 315] on div "В ожидании" at bounding box center [344, 312] width 229 height 27
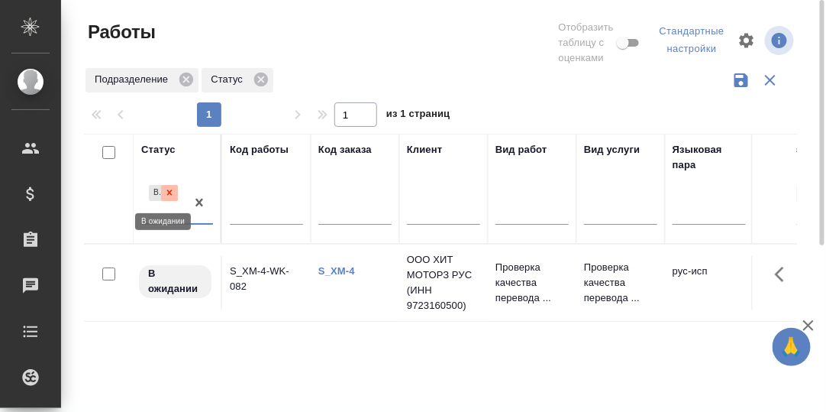
click at [171, 188] on icon at bounding box center [169, 192] width 11 height 11
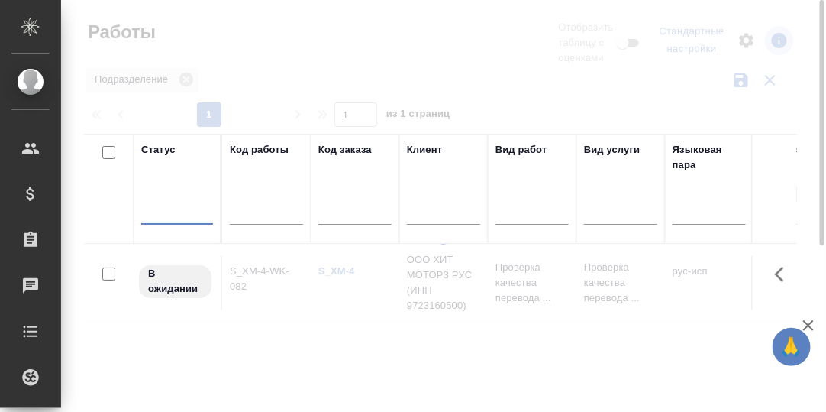
click at [165, 209] on div at bounding box center [177, 209] width 72 height 22
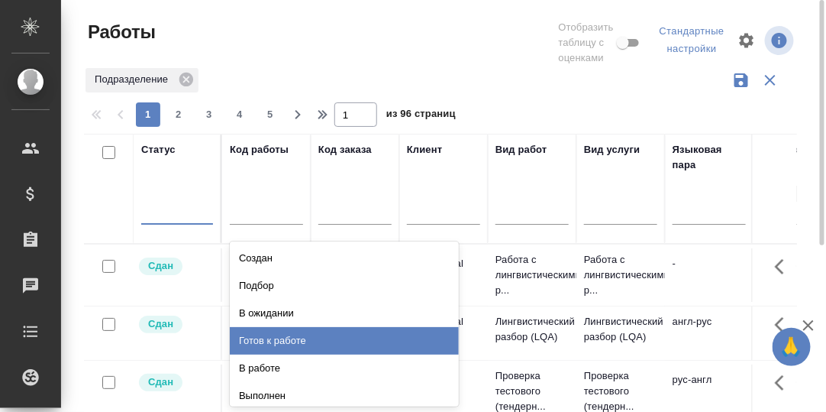
click at [275, 341] on div "Готов к работе" at bounding box center [344, 340] width 229 height 27
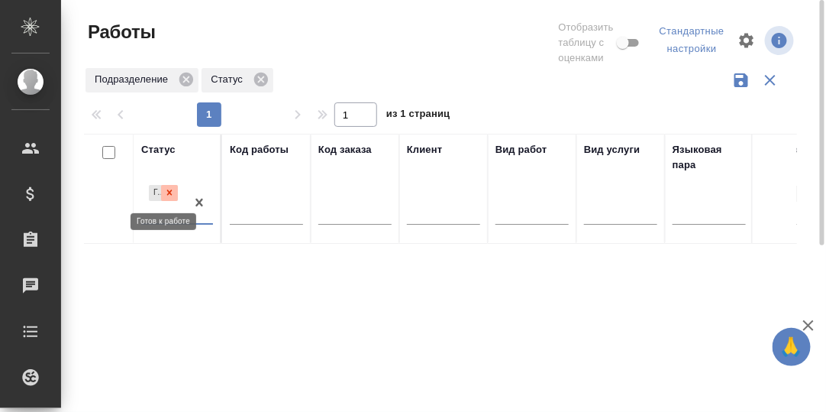
click at [169, 193] on icon at bounding box center [169, 192] width 5 height 5
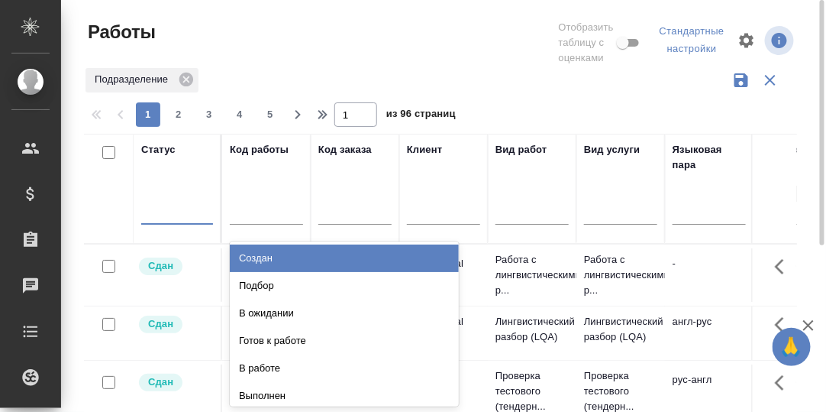
click at [167, 207] on div at bounding box center [177, 209] width 72 height 22
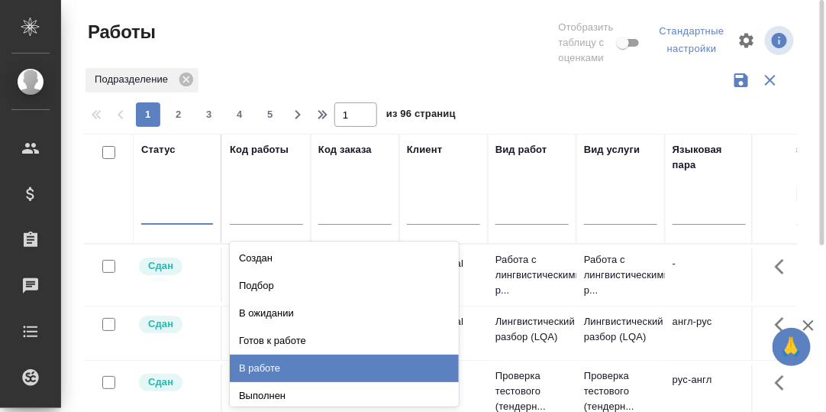
click at [268, 365] on div "В работе" at bounding box center [344, 367] width 229 height 27
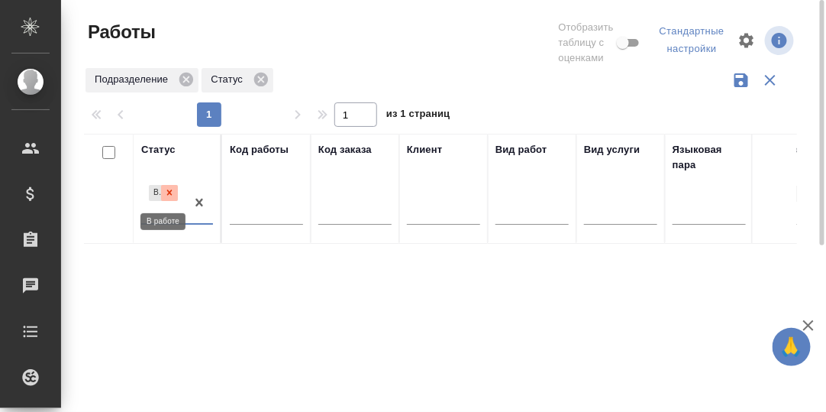
drag, startPoint x: 168, startPoint y: 192, endPoint x: 198, endPoint y: 202, distance: 31.2
click at [169, 193] on icon at bounding box center [169, 192] width 5 height 5
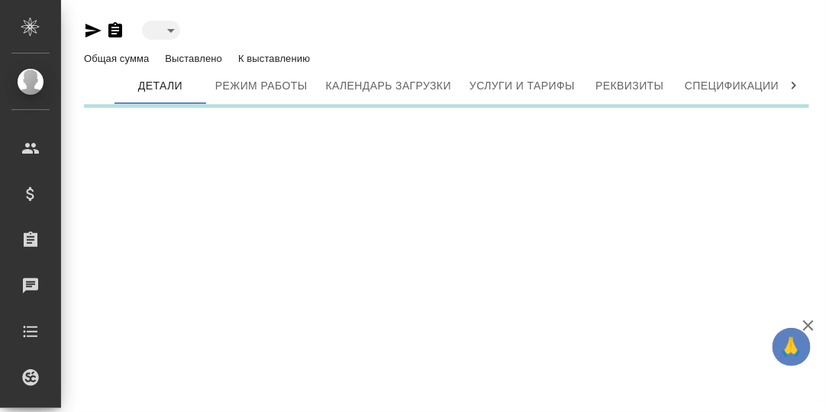
type input "toBeImplemented"
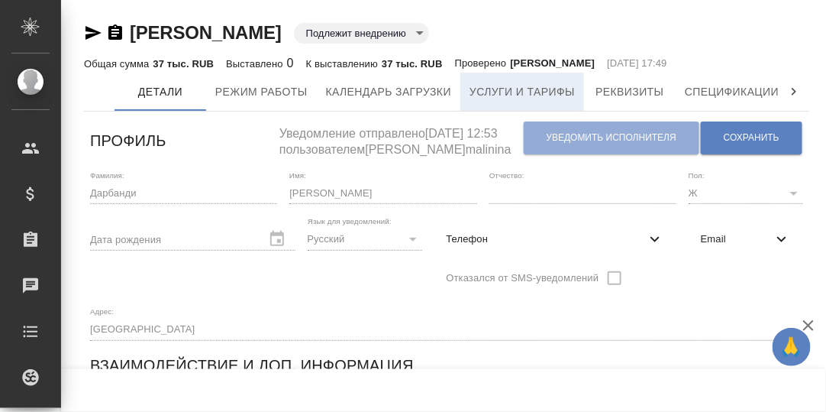
click at [497, 92] on span "Услуги и тарифы" at bounding box center [522, 91] width 105 height 19
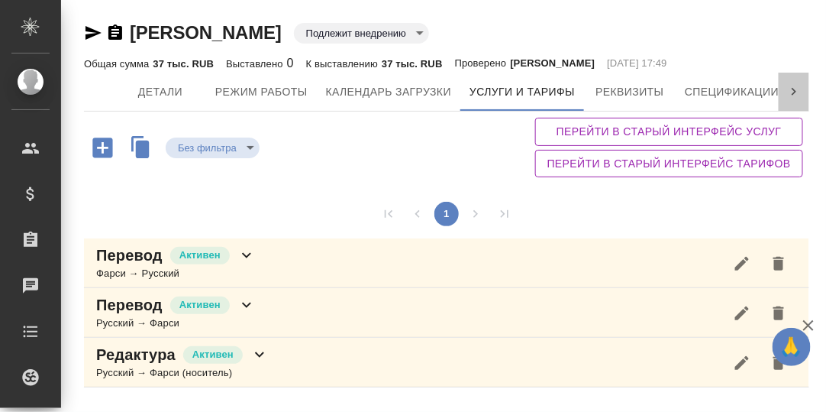
click at [793, 91] on icon at bounding box center [794, 91] width 15 height 15
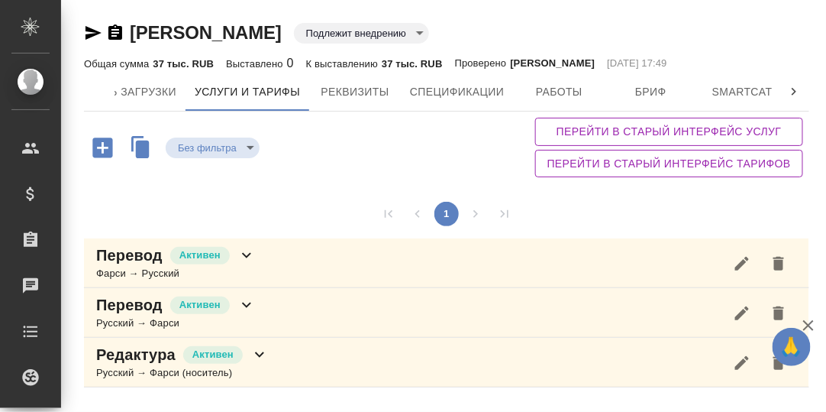
scroll to position [0, 467]
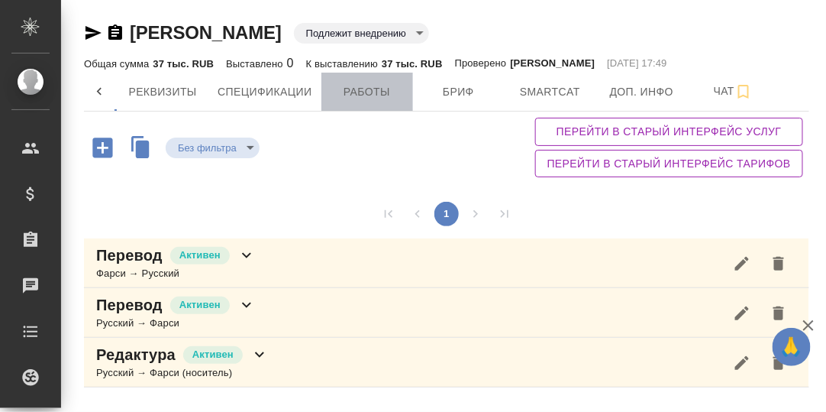
click at [362, 94] on span "Работы" at bounding box center [367, 91] width 73 height 19
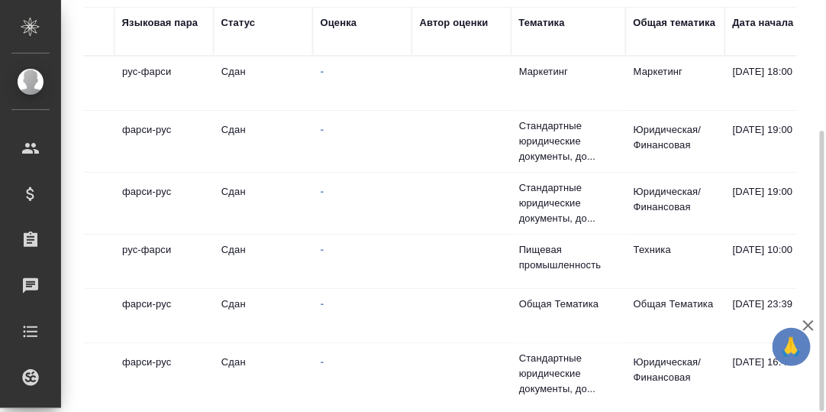
scroll to position [0, 529]
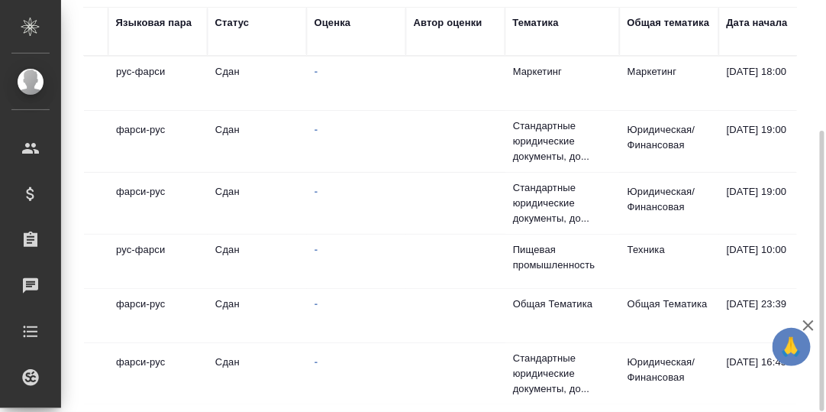
click at [335, 24] on div "Оценка" at bounding box center [333, 22] width 37 height 15
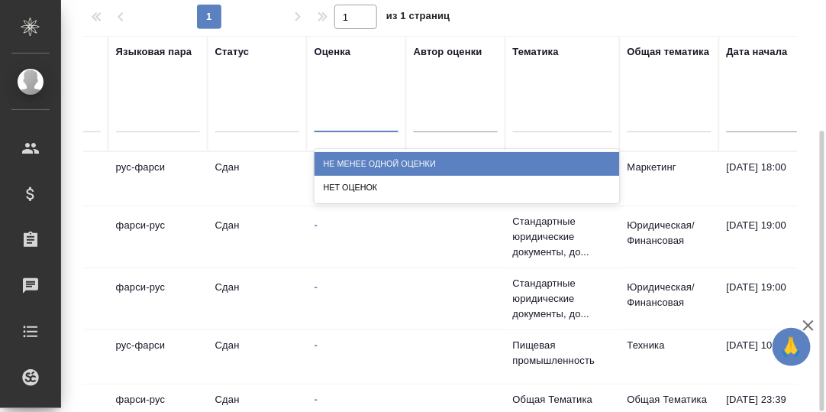
drag, startPoint x: 335, startPoint y: 124, endPoint x: 335, endPoint y: 132, distance: 8.4
click at [335, 125] on div at bounding box center [357, 116] width 84 height 22
click at [358, 168] on div "Не менее одной оценки" at bounding box center [468, 164] width 306 height 24
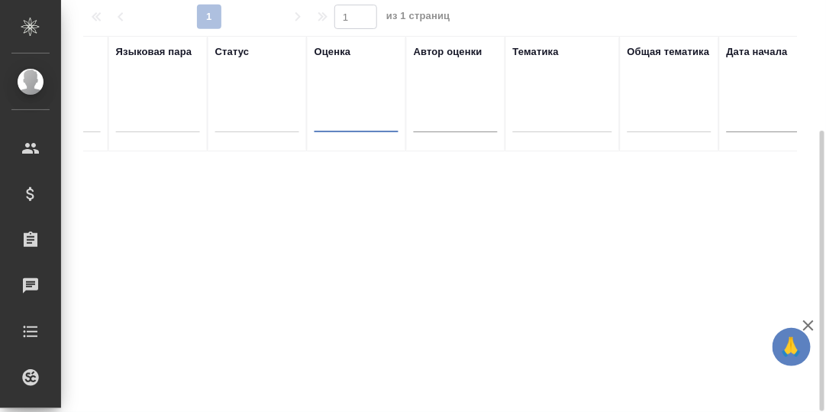
checkbox input "false"
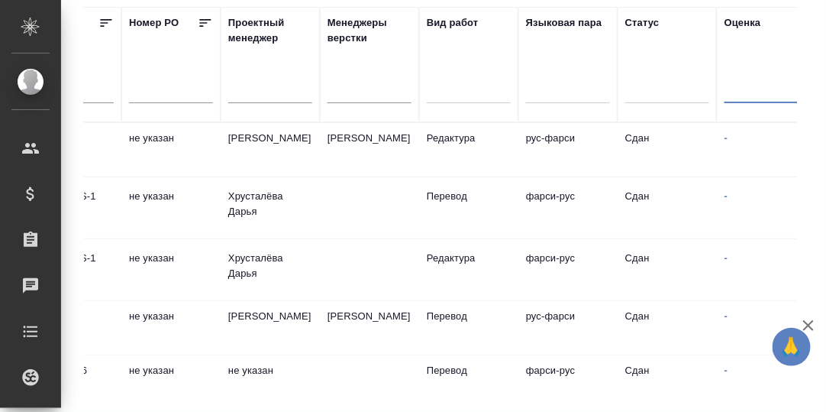
scroll to position [0, 0]
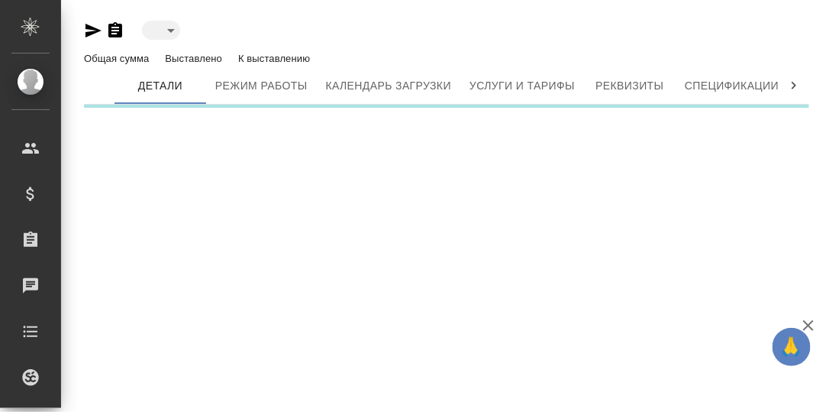
type input "toBeImplemented"
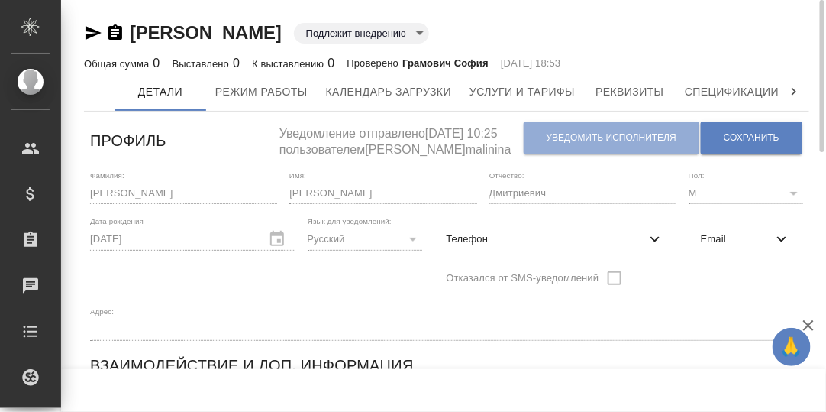
click at [793, 92] on icon at bounding box center [794, 91] width 15 height 15
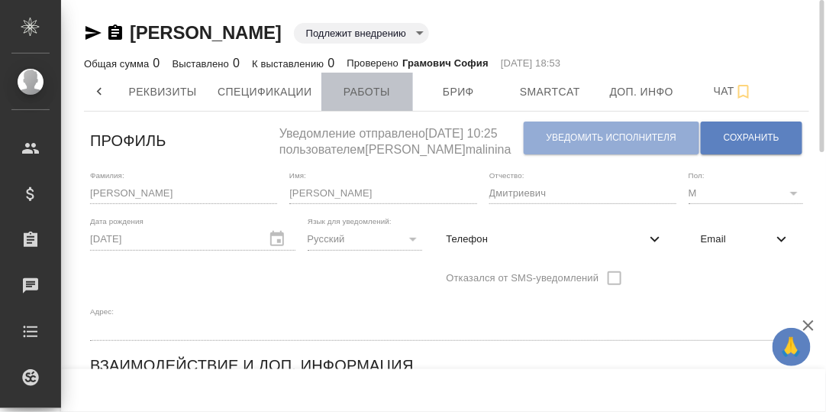
click at [379, 89] on span "Работы" at bounding box center [367, 91] width 73 height 19
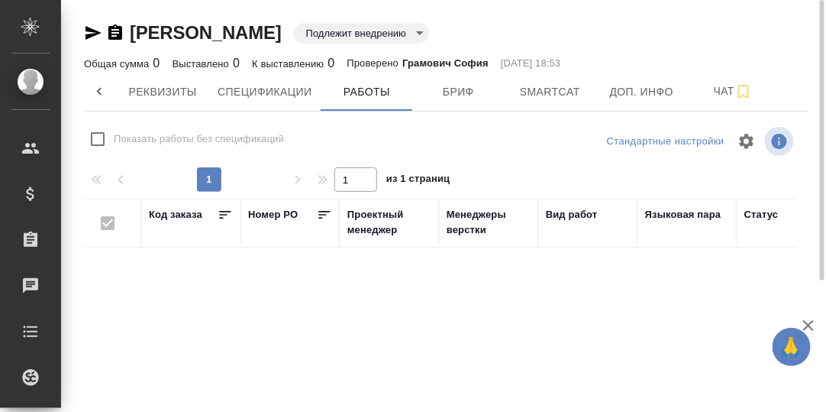
click at [101, 90] on icon at bounding box center [99, 91] width 15 height 15
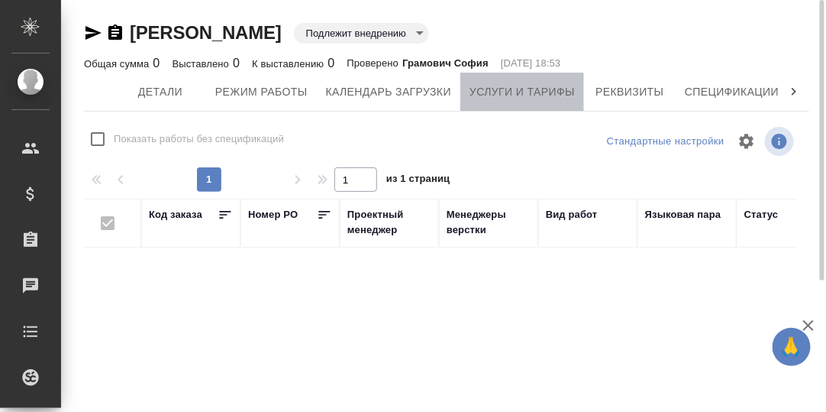
click at [499, 90] on span "Услуги и тарифы" at bounding box center [522, 91] width 105 height 19
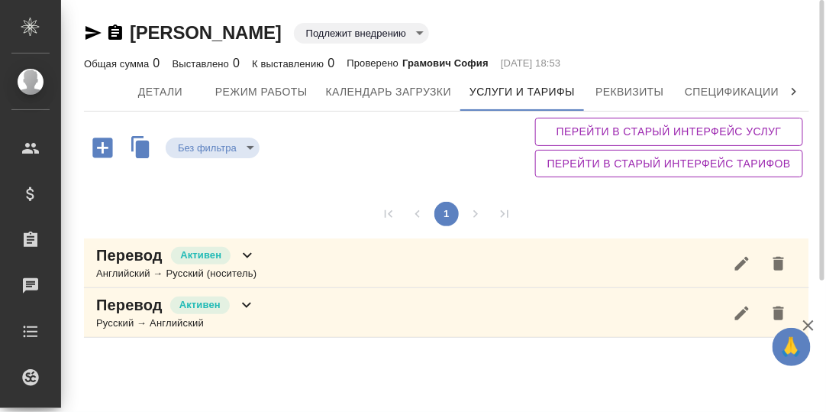
click at [244, 255] on icon at bounding box center [247, 255] width 18 height 18
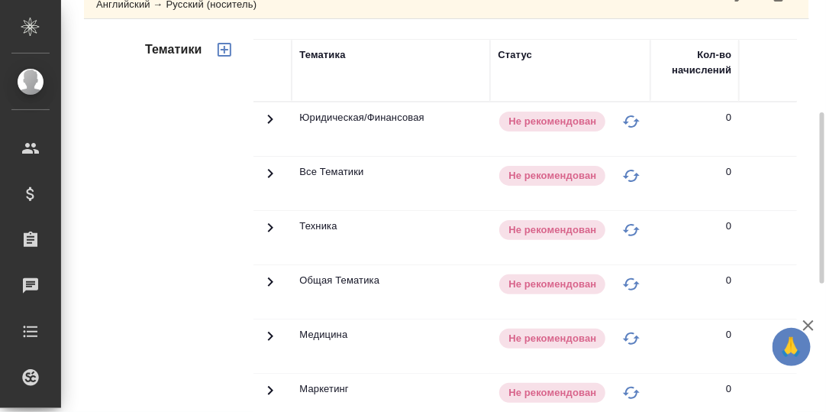
scroll to position [40, 0]
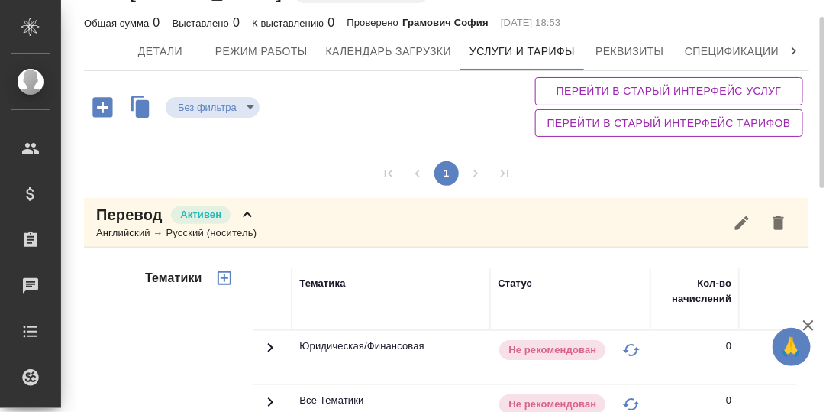
click at [247, 212] on icon at bounding box center [247, 214] width 18 height 18
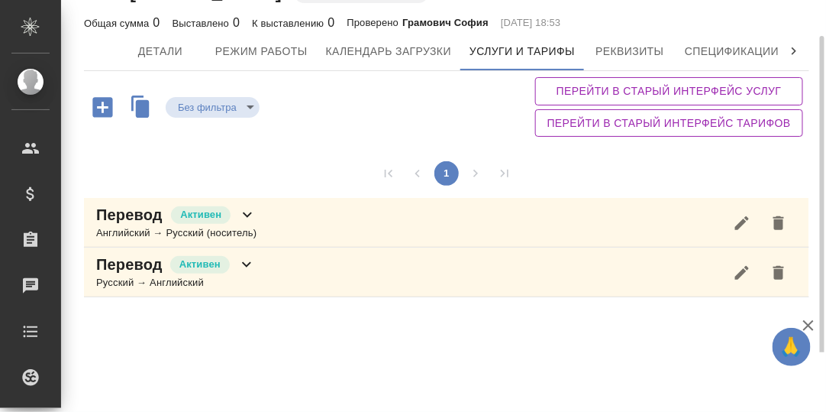
scroll to position [40, 0]
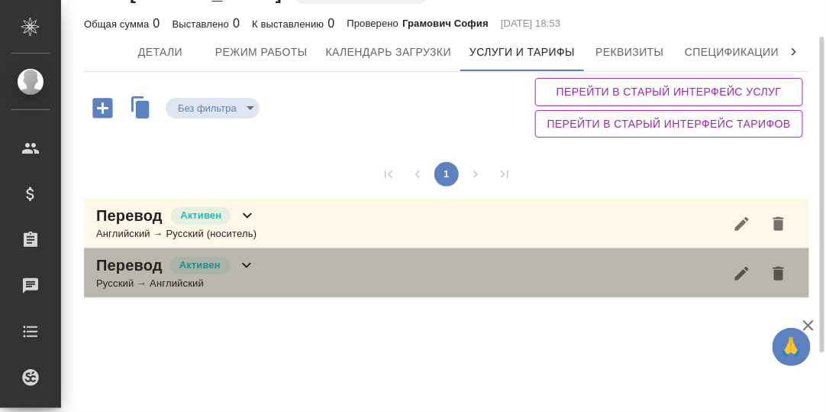
drag, startPoint x: 246, startPoint y: 264, endPoint x: 291, endPoint y: 264, distance: 45.1
click at [246, 263] on icon at bounding box center [247, 265] width 18 height 18
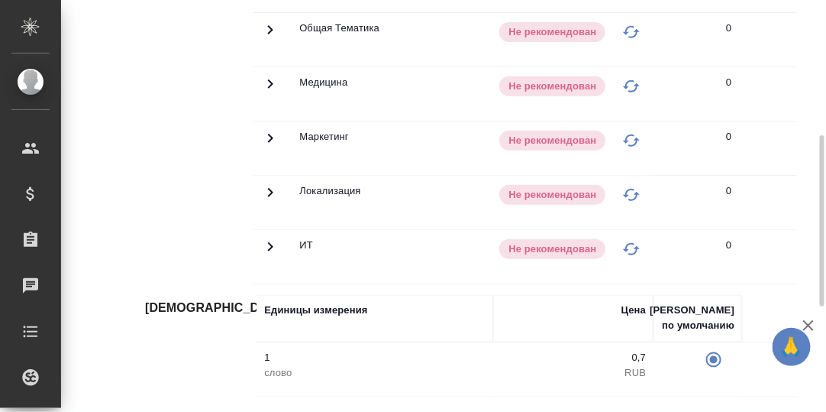
scroll to position [269, 0]
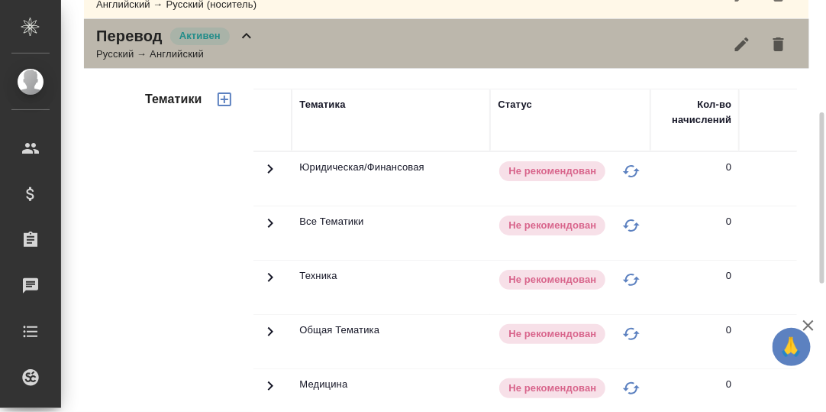
drag, startPoint x: 251, startPoint y: 33, endPoint x: 264, endPoint y: 57, distance: 27.3
click at [251, 34] on icon at bounding box center [247, 36] width 18 height 18
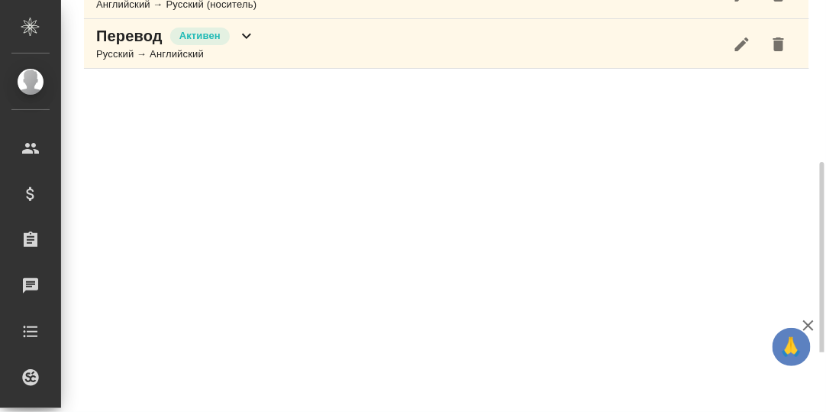
scroll to position [268, 0]
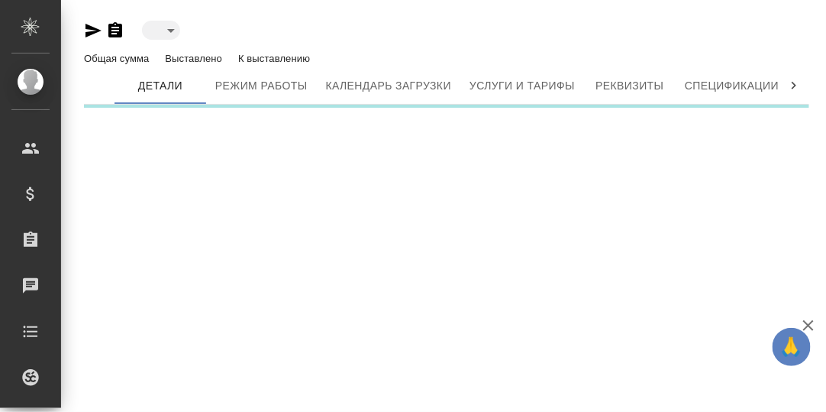
type input "toBeImplemented"
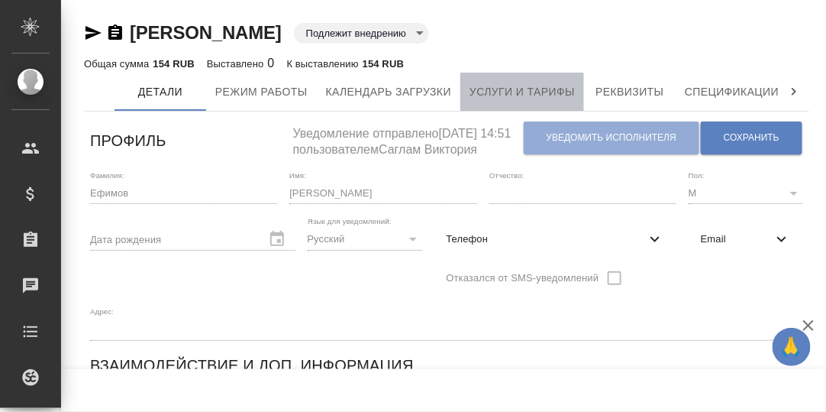
click at [493, 95] on span "Услуги и тарифы" at bounding box center [522, 91] width 105 height 19
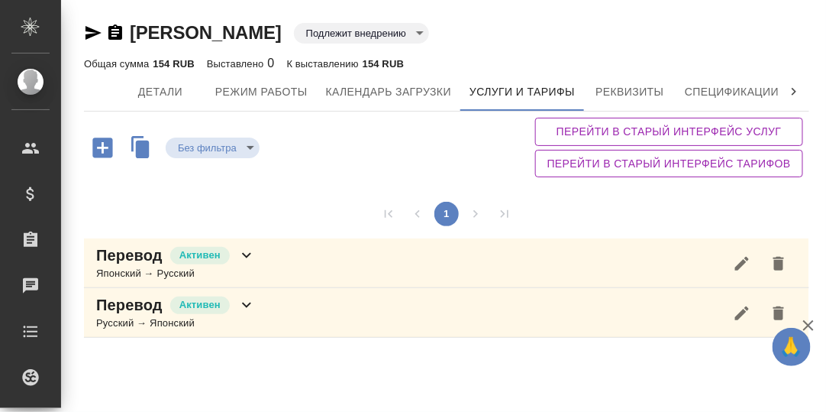
click at [248, 255] on icon at bounding box center [247, 255] width 18 height 18
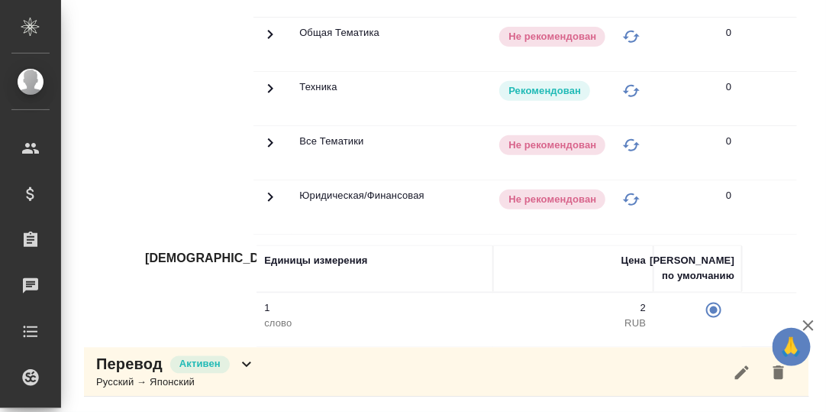
scroll to position [117, 0]
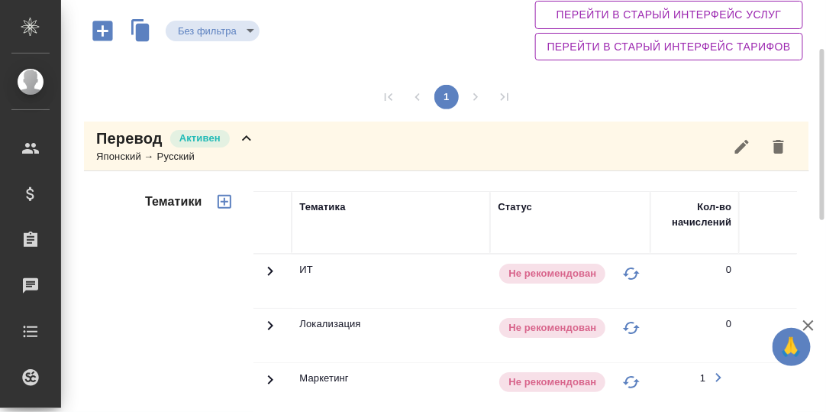
click at [245, 141] on icon at bounding box center [247, 138] width 18 height 18
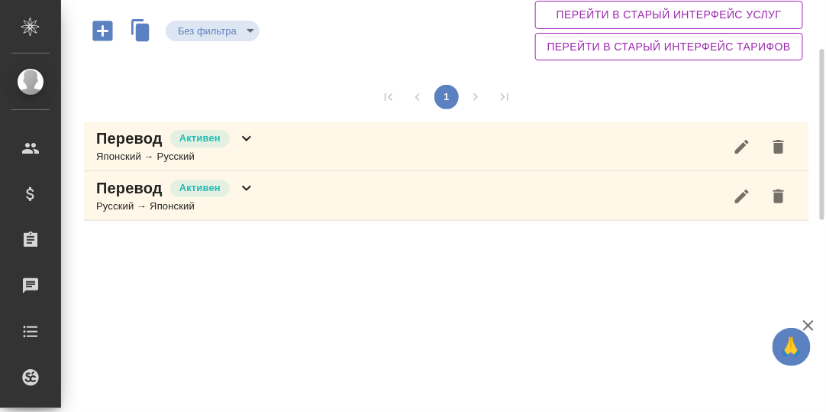
click at [243, 186] on icon at bounding box center [246, 188] width 9 height 5
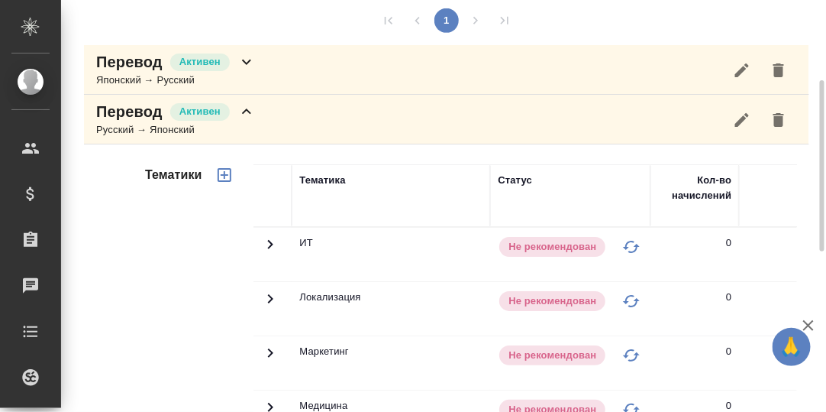
scroll to position [0, 0]
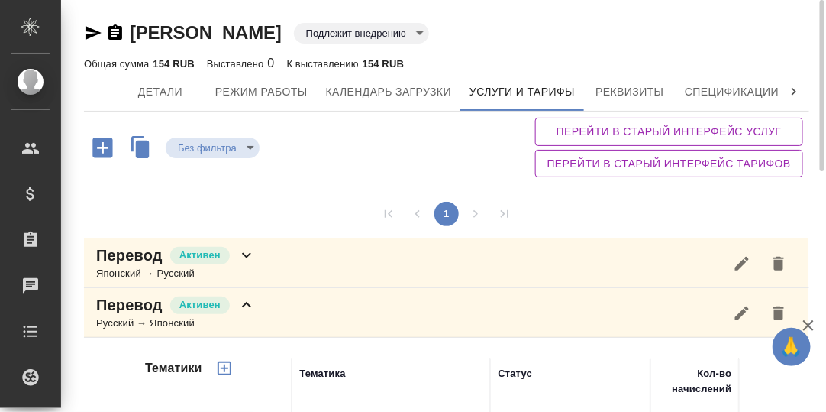
click at [798, 89] on icon at bounding box center [794, 91] width 15 height 15
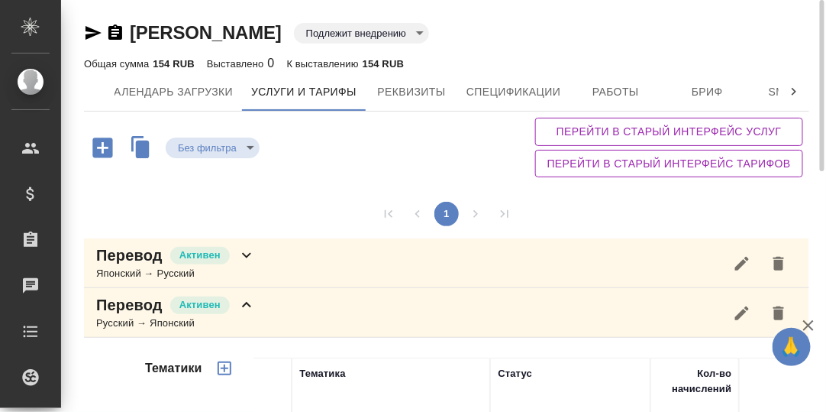
scroll to position [0, 467]
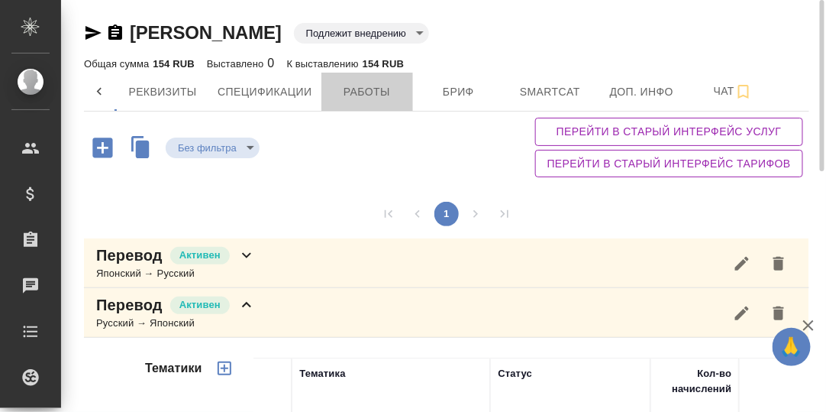
drag, startPoint x: 377, startPoint y: 86, endPoint x: 535, endPoint y: 160, distance: 173.9
click at [380, 90] on span "Работы" at bounding box center [367, 91] width 73 height 19
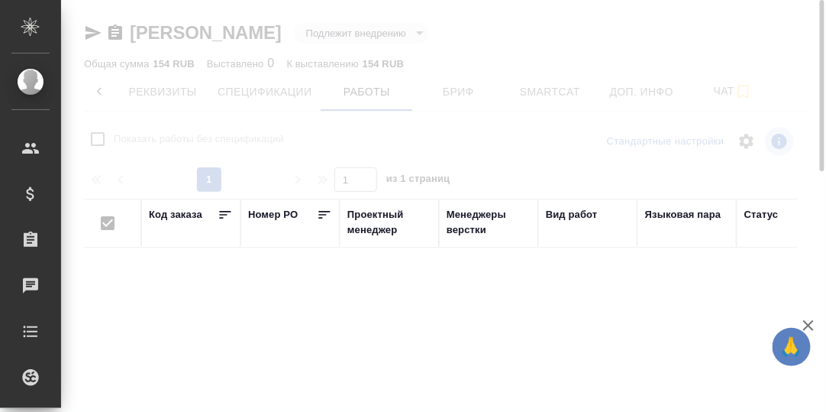
checkbox input "false"
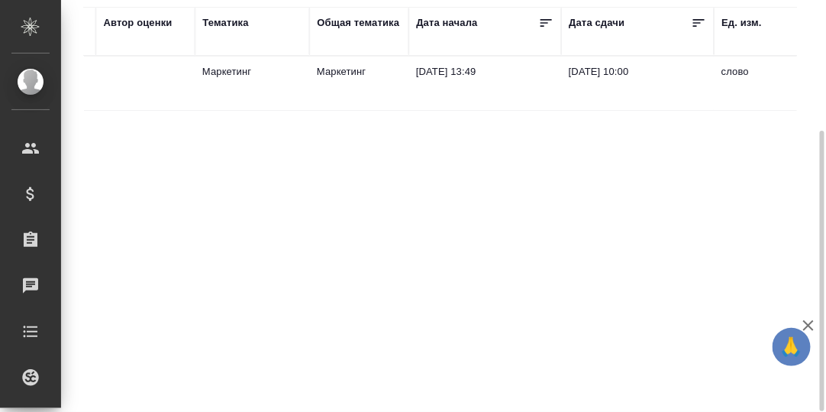
scroll to position [0, 845]
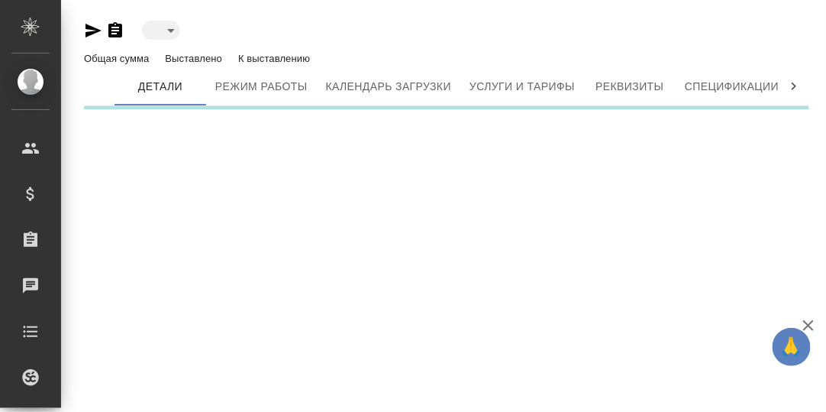
type input "toBeImplemented"
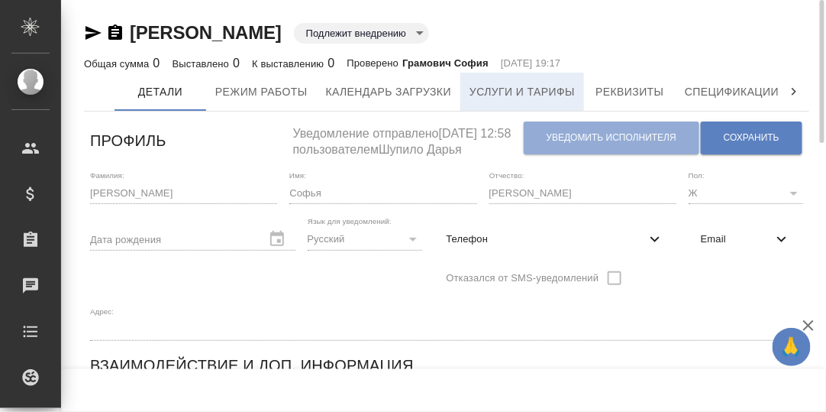
click at [529, 90] on span "Услуги и тарифы" at bounding box center [522, 91] width 105 height 19
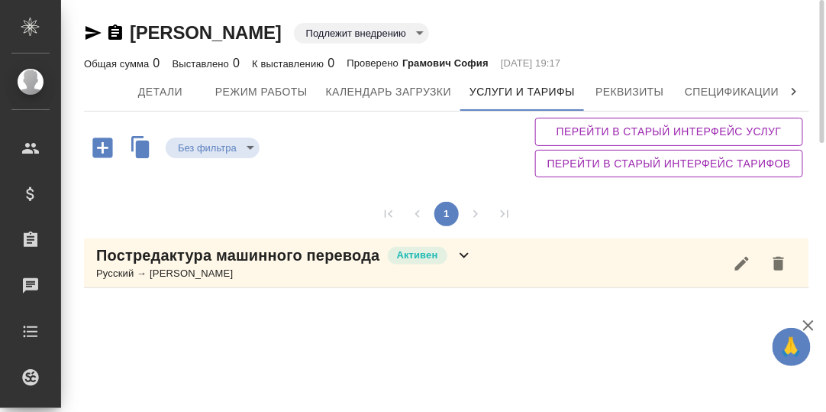
click at [464, 252] on icon at bounding box center [464, 255] width 18 height 18
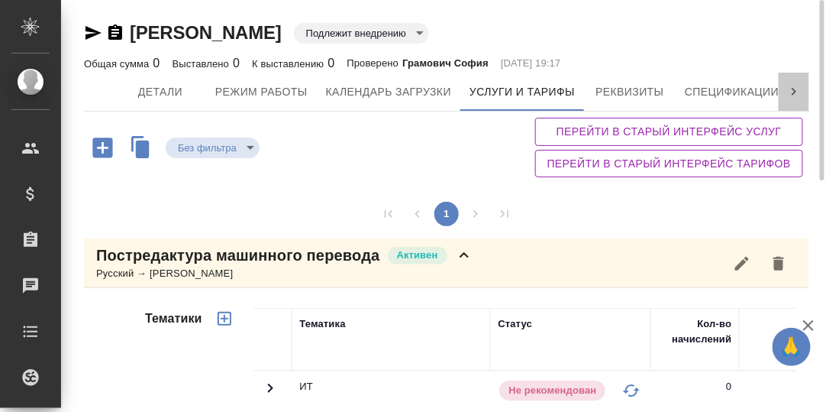
click at [798, 91] on icon at bounding box center [794, 91] width 15 height 15
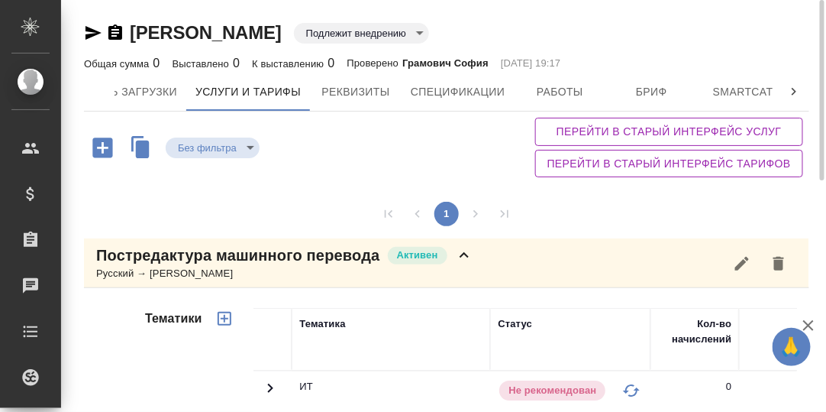
scroll to position [0, 467]
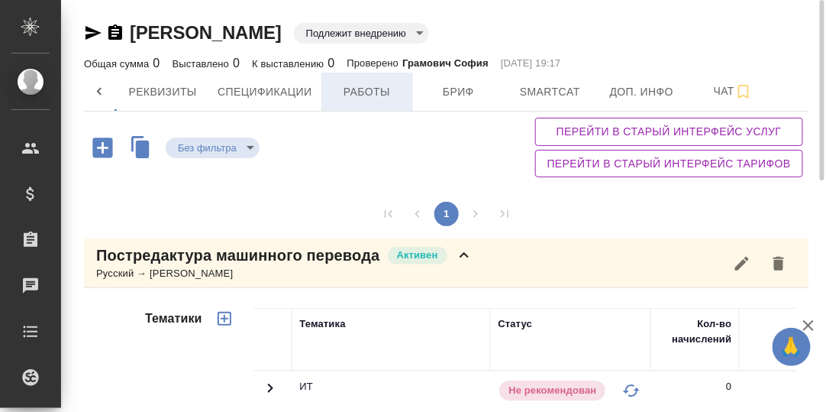
click at [366, 91] on span "Работы" at bounding box center [367, 91] width 73 height 19
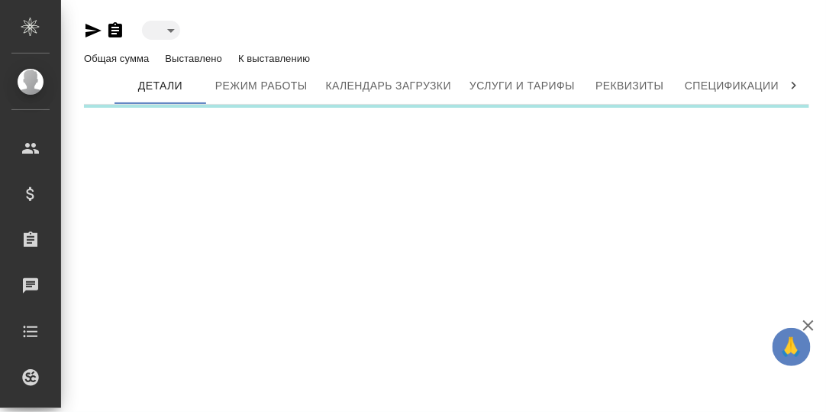
type input "toBeImplemented"
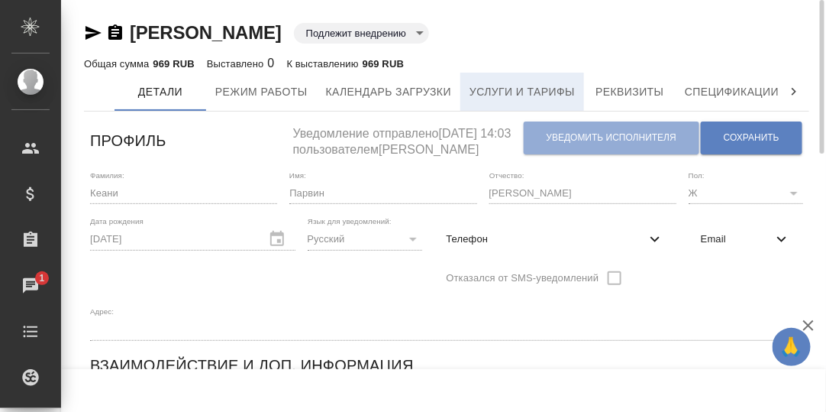
click at [523, 93] on span "Услуги и тарифы" at bounding box center [522, 91] width 105 height 19
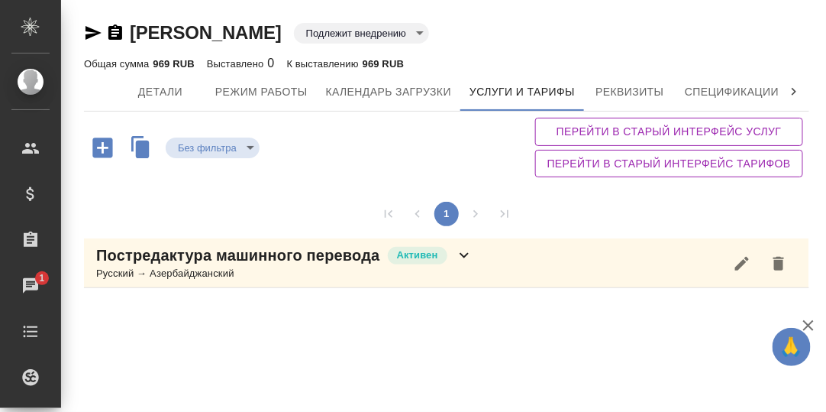
click at [464, 251] on icon at bounding box center [464, 255] width 18 height 18
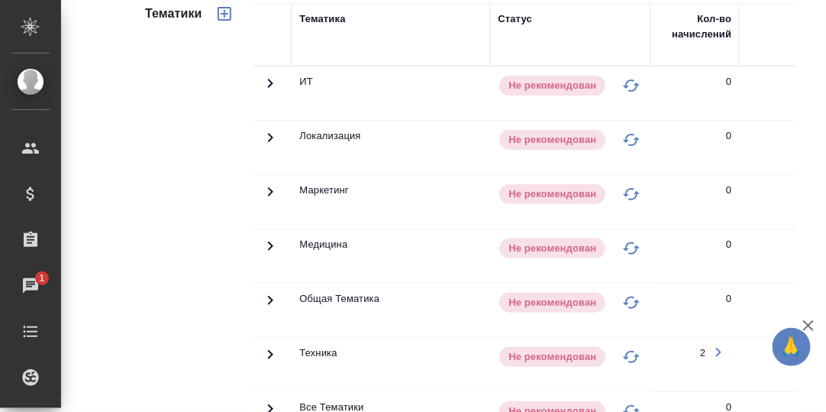
scroll to position [458, 0]
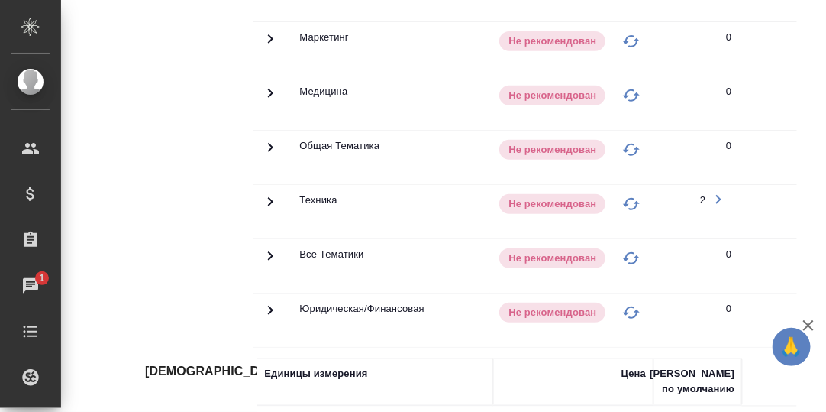
click at [267, 198] on icon at bounding box center [270, 201] width 18 height 18
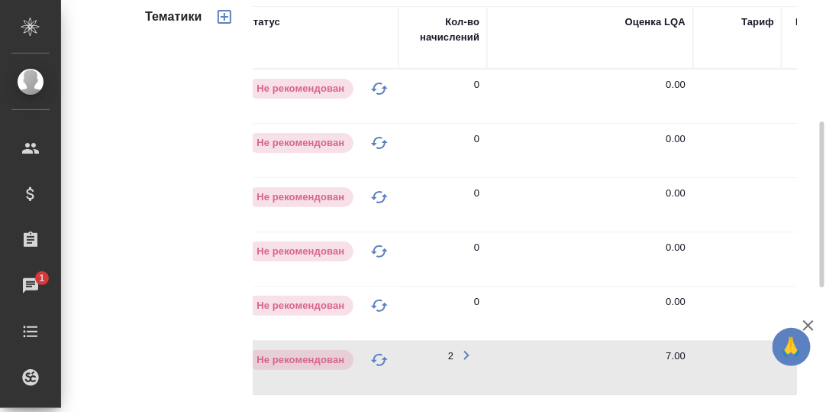
scroll to position [0, 0]
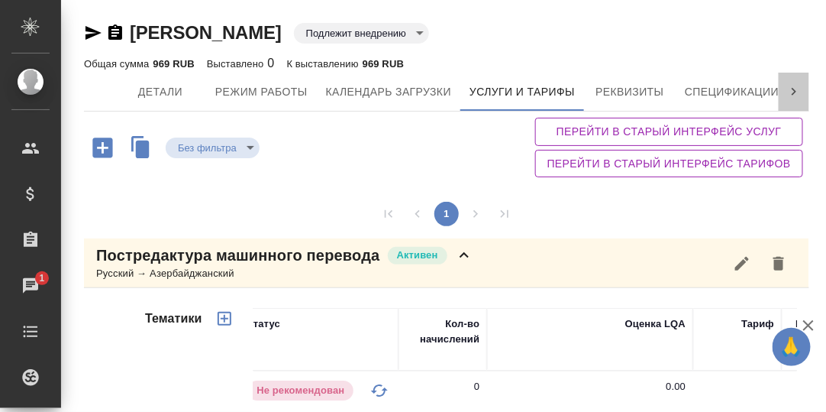
click at [792, 92] on icon at bounding box center [794, 92] width 5 height 8
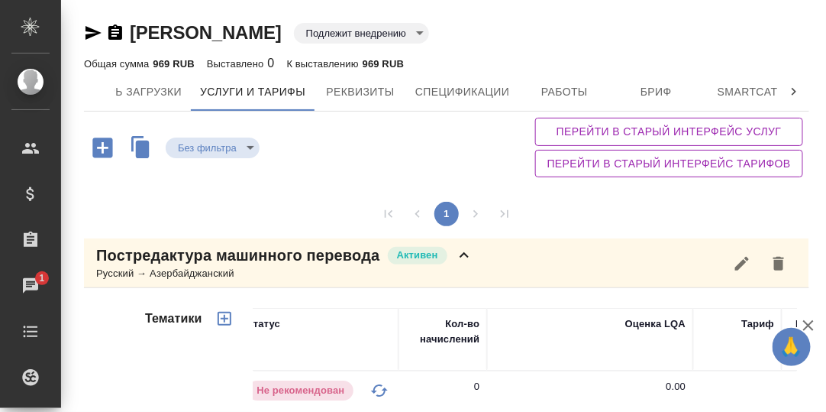
scroll to position [0, 478]
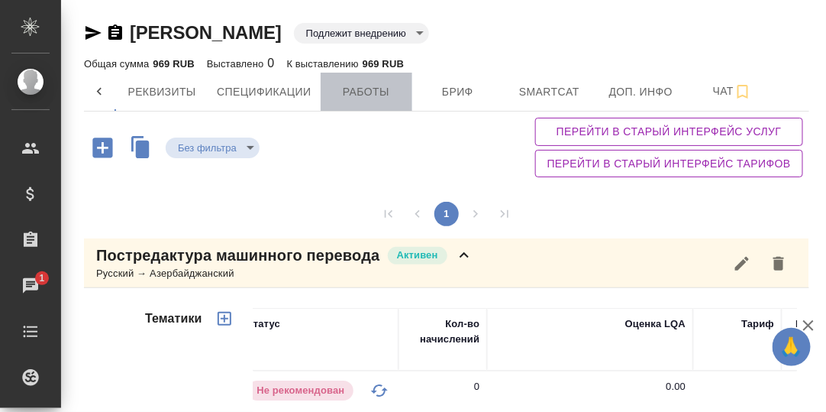
click at [359, 93] on span "Работы" at bounding box center [366, 91] width 73 height 19
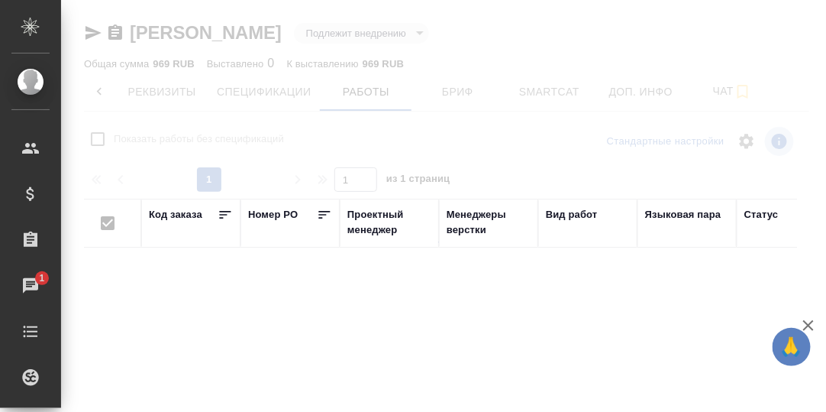
checkbox input "false"
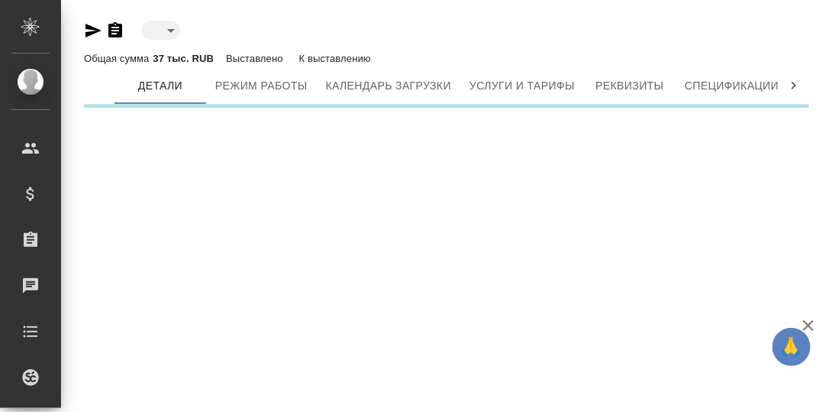
type input "toBeImplemented"
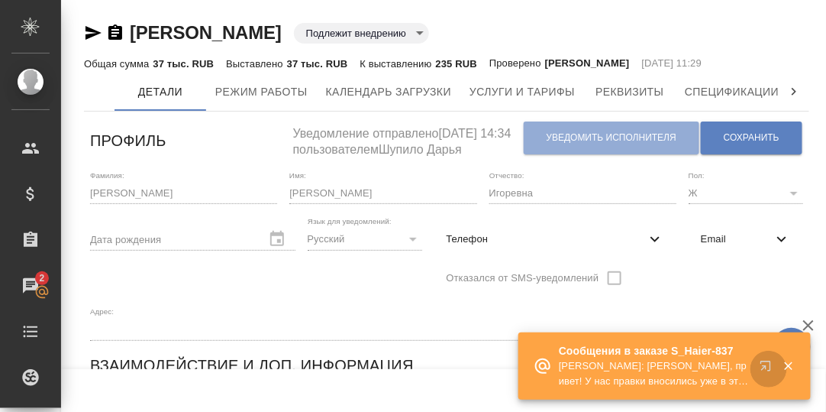
click at [769, 362] on icon "button" at bounding box center [766, 366] width 10 height 10
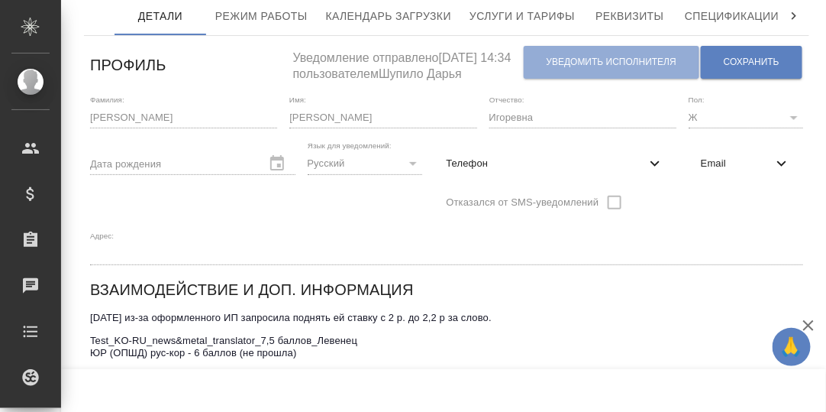
scroll to position [152, 0]
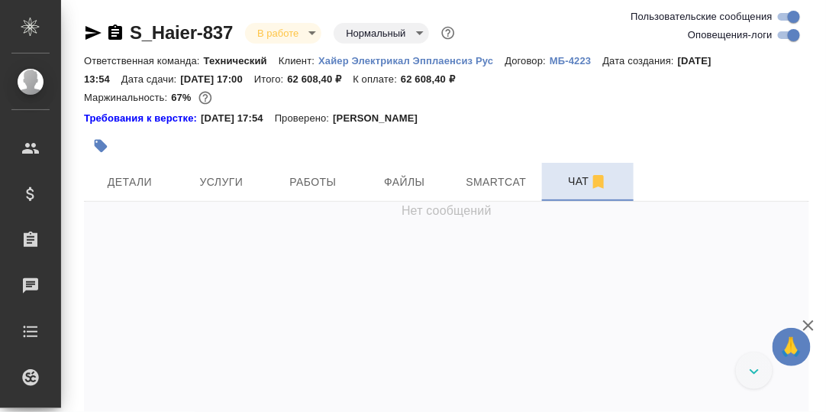
click at [580, 186] on span "Чат" at bounding box center [588, 181] width 73 height 19
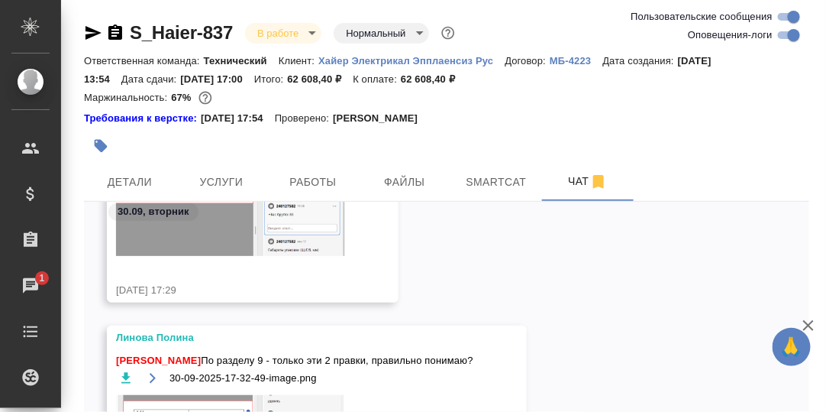
scroll to position [94442, 0]
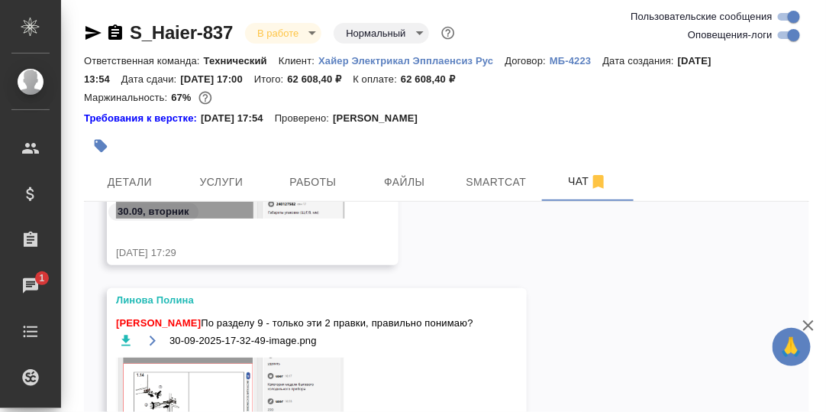
click at [205, 32] on link "S_Haier-837" at bounding box center [181, 32] width 103 height 21
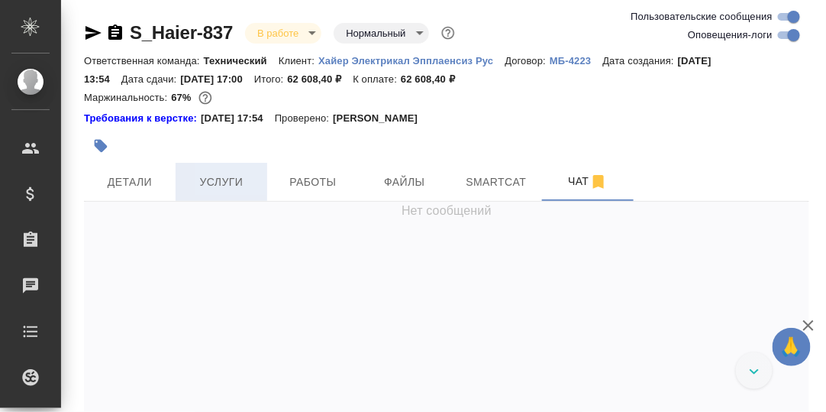
scroll to position [95104, 0]
drag, startPoint x: 229, startPoint y: 182, endPoint x: 236, endPoint y: 186, distance: 7.9
click at [229, 183] on span "Услуги" at bounding box center [221, 182] width 73 height 19
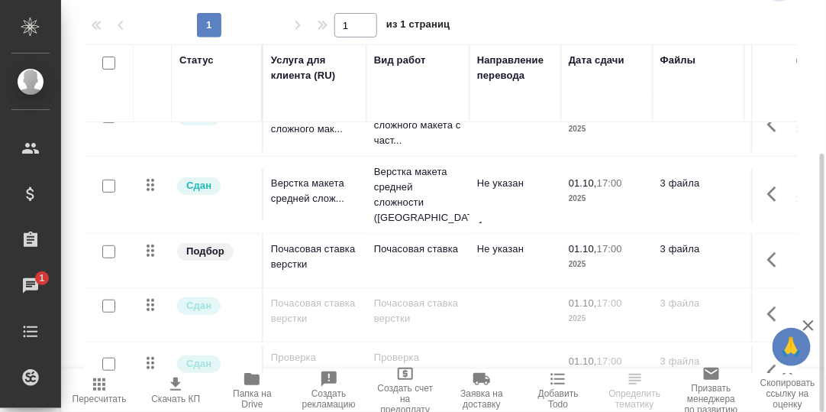
scroll to position [222, 0]
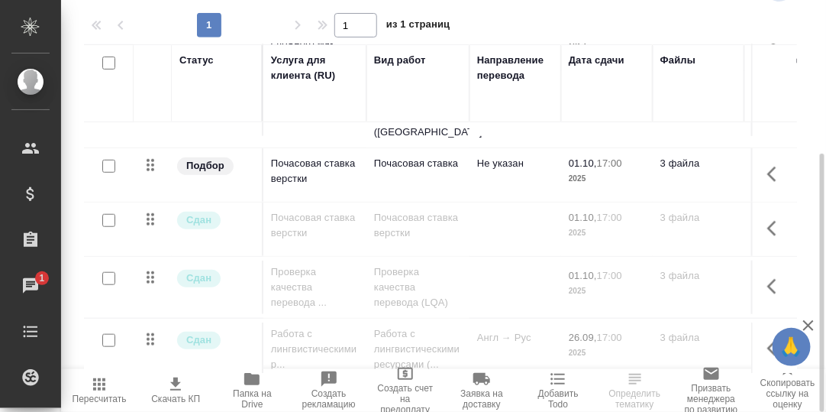
click at [252, 382] on icon "button" at bounding box center [251, 379] width 15 height 12
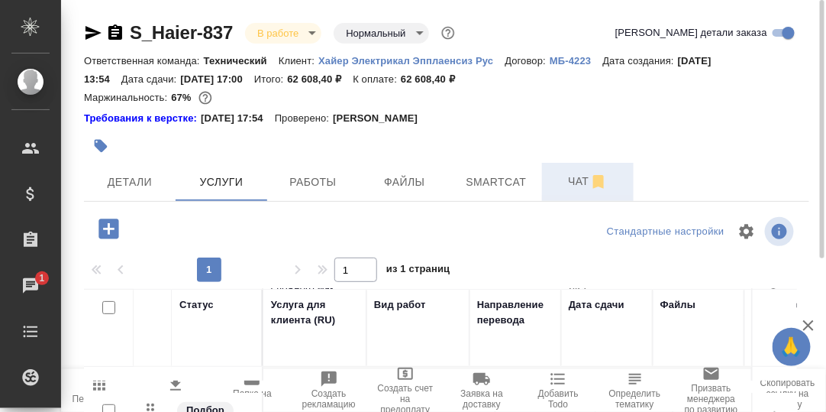
click at [581, 186] on span "Чат" at bounding box center [588, 181] width 73 height 19
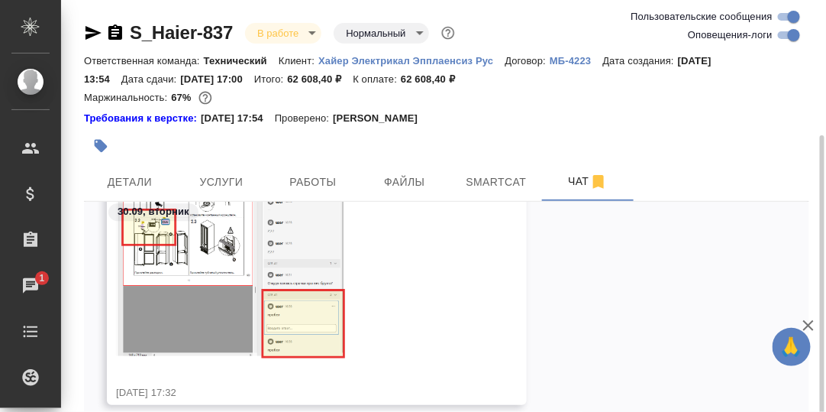
scroll to position [76, 0]
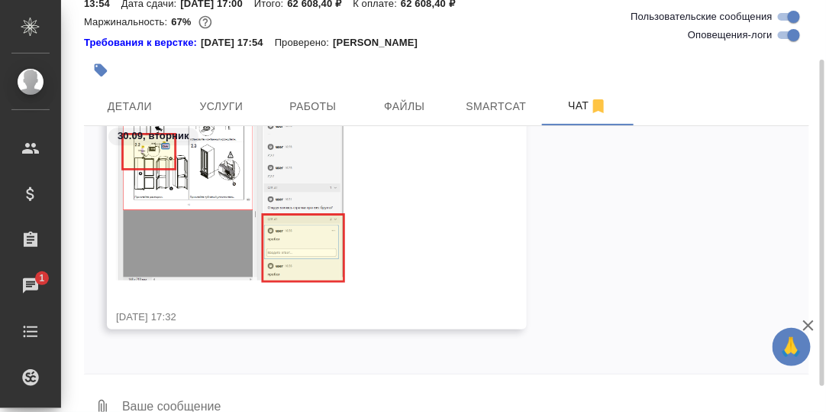
click at [268, 406] on textarea at bounding box center [465, 408] width 689 height 52
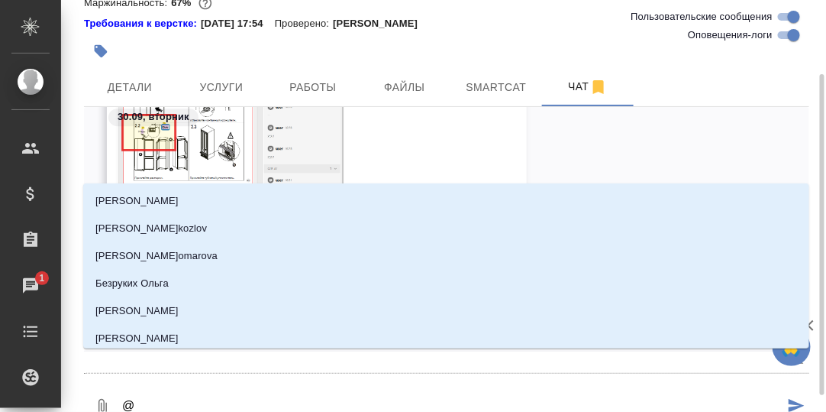
type textarea "@В"
type input "В"
type textarea "@Ве"
type input "Ве"
type textarea "@Вер"
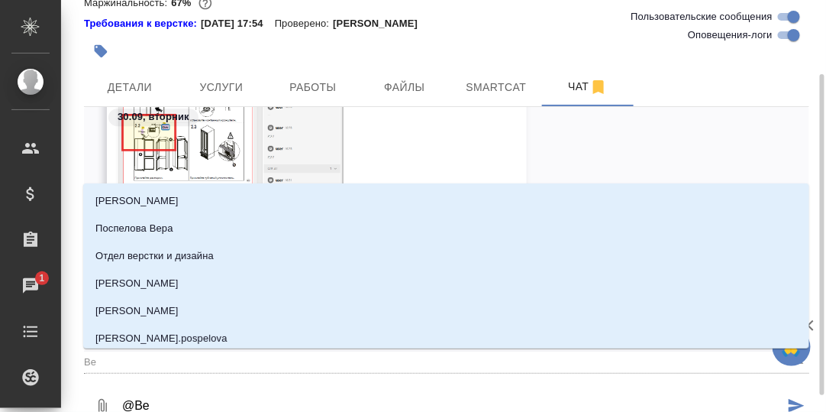
type input "Вер"
type textarea "@Вера"
type input "Вера"
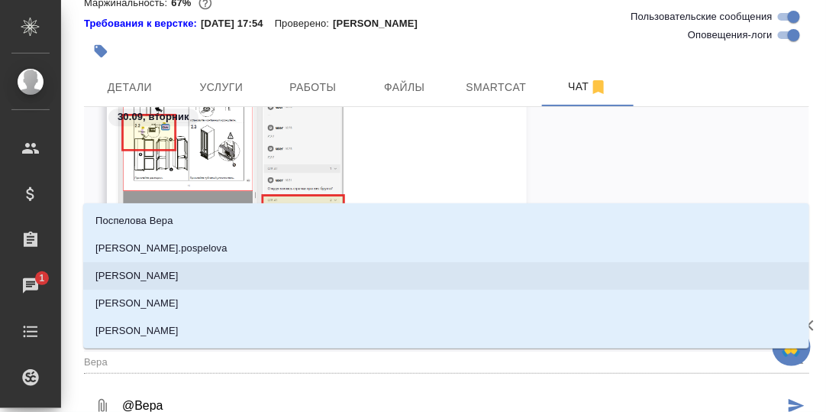
drag, startPoint x: 146, startPoint y: 273, endPoint x: 156, endPoint y: 285, distance: 15.2
click at [146, 274] on p "Арсеньева Вера" at bounding box center [136, 275] width 83 height 15
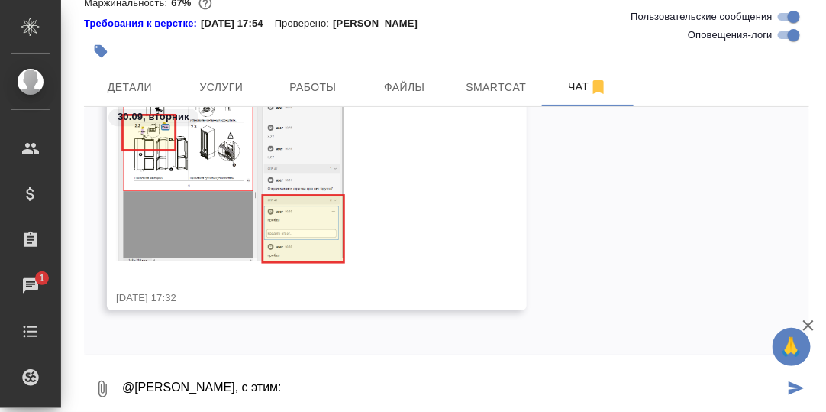
paste textarea "https://drive.awatera.com/apps/files/?dir=/Shares/%D0%A5%D0%B0%D0%B9%D0%B5%D1%8…"
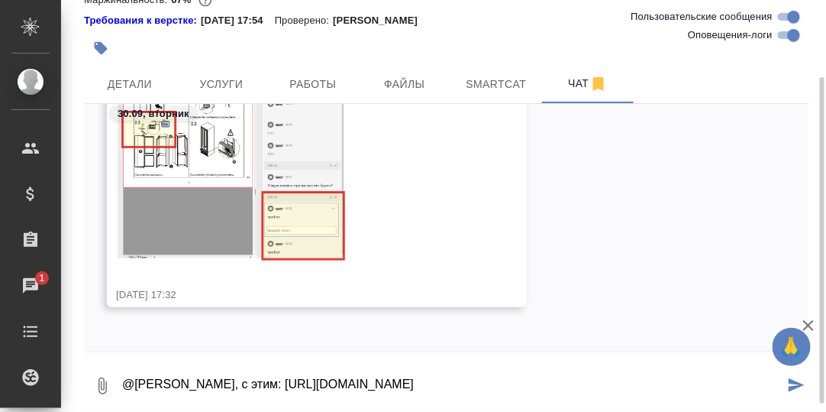
type textarea "@Арсеньева Вера, с этим: https://drive.awatera.com/apps/files/?dir=/Shares/%D0%…"
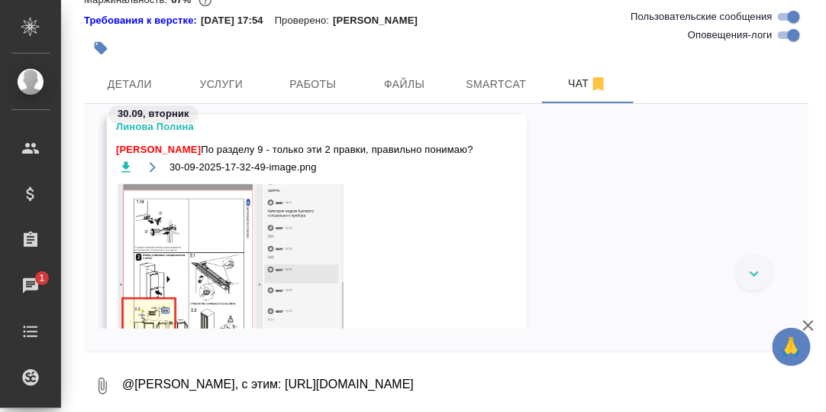
scroll to position [95196, 0]
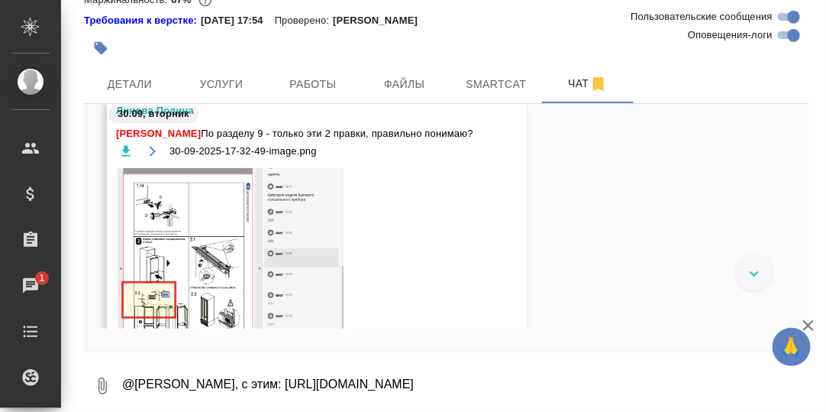
click at [215, 218] on img at bounding box center [230, 299] width 229 height 263
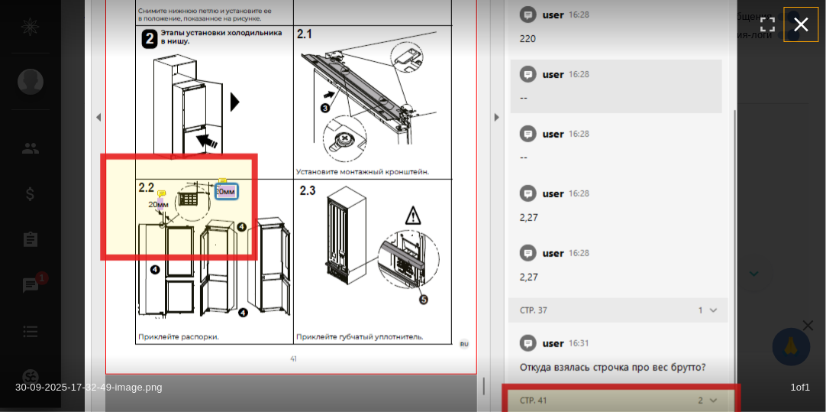
click at [804, 25] on icon "button" at bounding box center [802, 25] width 15 height 15
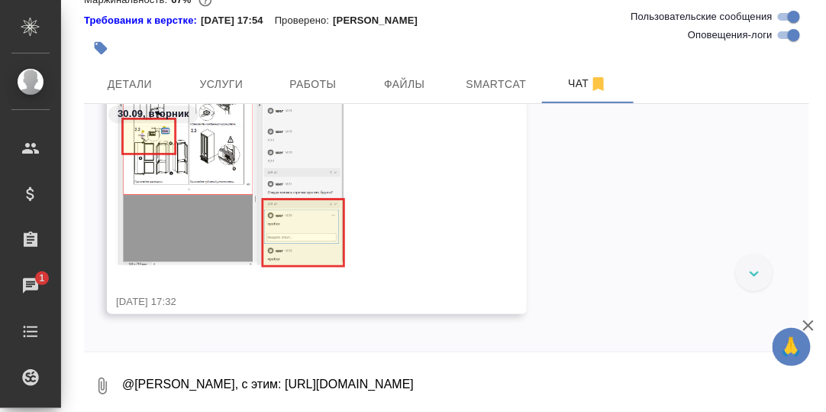
scroll to position [95501, 0]
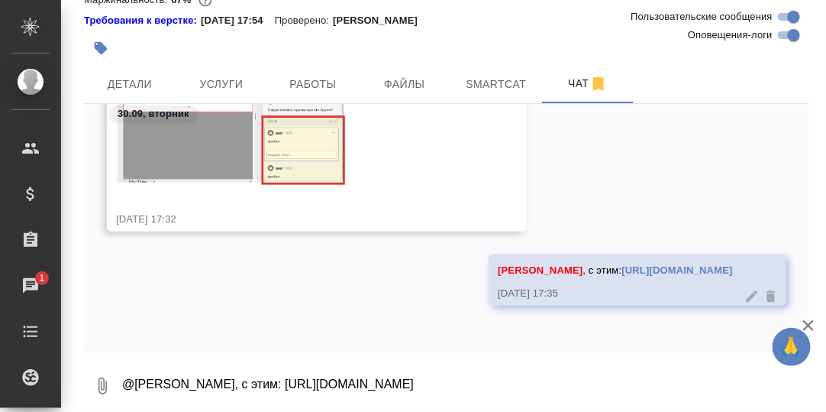
click at [223, 389] on textarea "@Арсеньева Вера, с этим: https://drive.awatera.com/apps/files/?dir=/Shares/%D0%…" at bounding box center [465, 386] width 689 height 52
type textarea "По последнему разделу (Установка) - да, там вроде нормально."
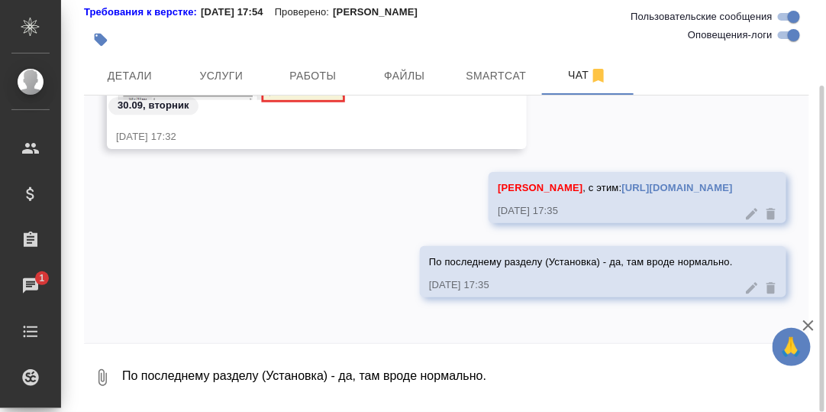
scroll to position [107, 0]
click at [307, 370] on textarea "По последнему разделу (Установка) - да, там вроде нормально." at bounding box center [465, 377] width 689 height 52
click at [181, 380] on textarea "По последнему разделу (Установка) - да, там вроде нормально." at bounding box center [465, 377] width 689 height 52
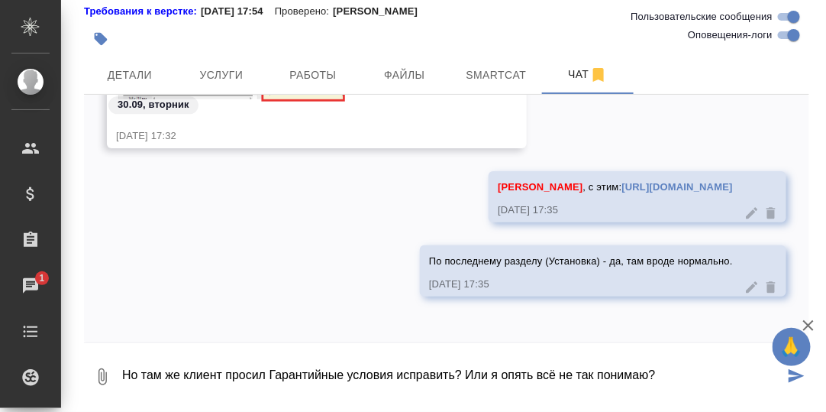
click at [561, 377] on textarea "Но там же клиент просил Гарантийные условия исправить? Или я опять всё не так п…" at bounding box center [453, 377] width 664 height 52
click at [652, 377] on textarea "Но там же клиент просил Гарантийные условия исправить? Или я опять всё не так п…" at bounding box center [453, 377] width 664 height 52
paste textarea
type textarea "Но там же клиент просил Гарантийные условия исправить? Или я опять всё не так п…"
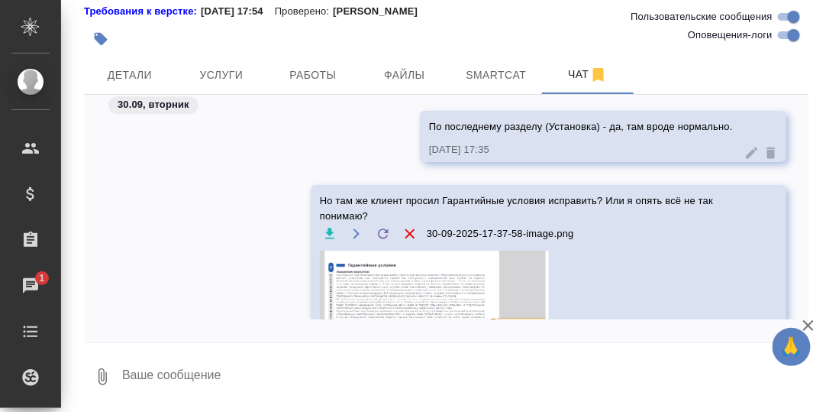
drag, startPoint x: 27, startPoint y: 284, endPoint x: 147, endPoint y: 299, distance: 120.8
click at [27, 283] on div "Чаты" at bounding box center [11, 285] width 38 height 23
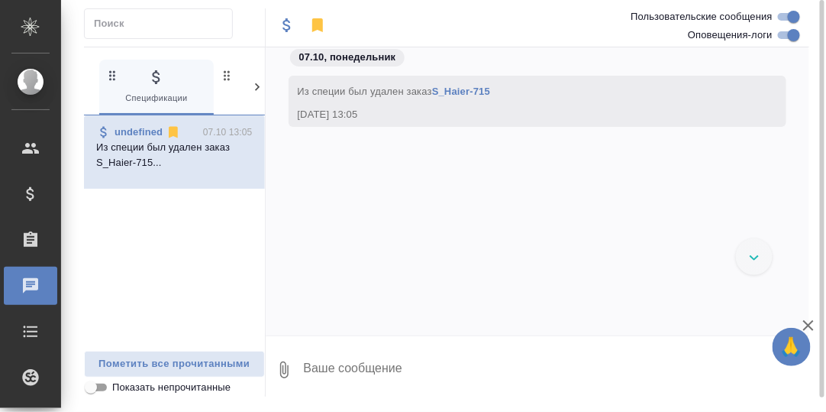
click at [260, 86] on icon at bounding box center [257, 86] width 15 height 15
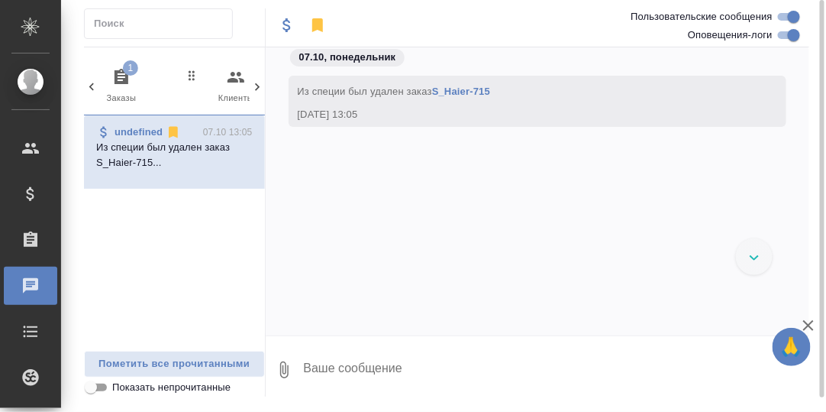
click at [118, 72] on icon "button" at bounding box center [122, 76] width 14 height 15
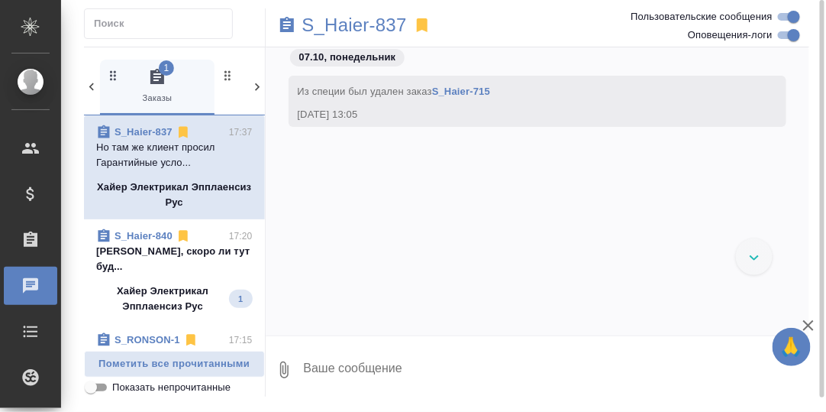
scroll to position [33059, 0]
click at [154, 247] on p "Арсеньева Вера коллеги, скоро ли тут буд..." at bounding box center [174, 259] width 157 height 31
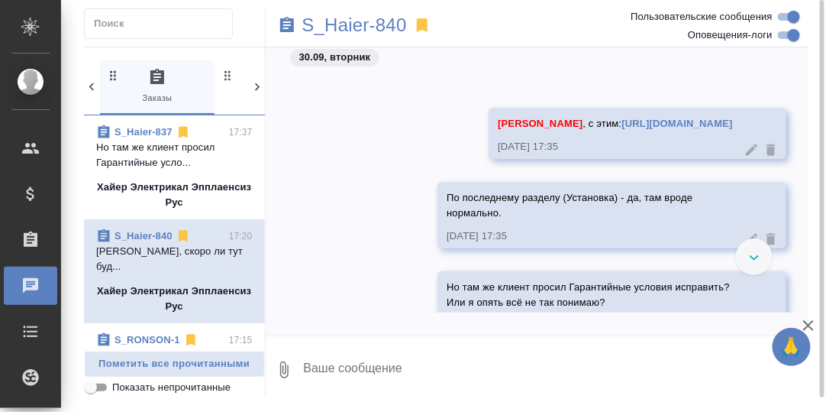
scroll to position [32754, 0]
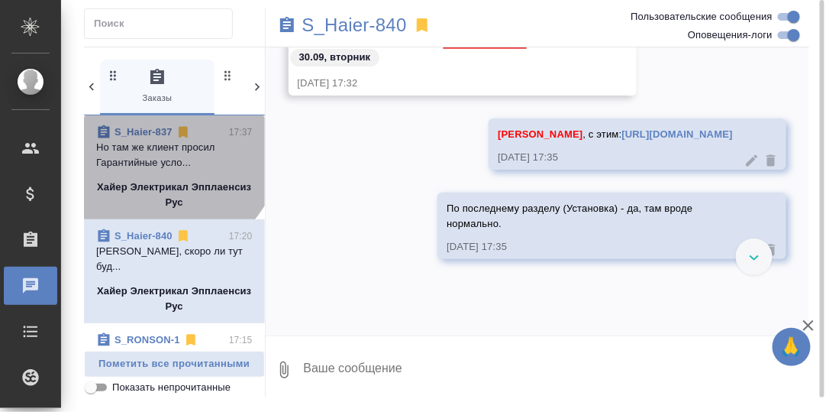
click at [146, 131] on link "S_Haier-837" at bounding box center [144, 131] width 58 height 11
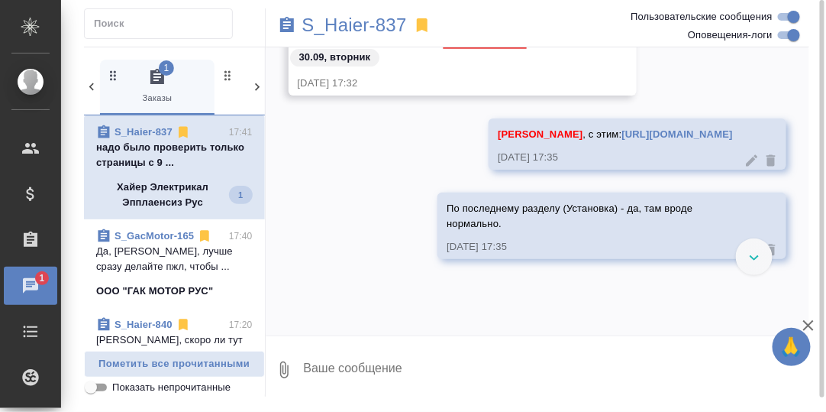
scroll to position [33225, 0]
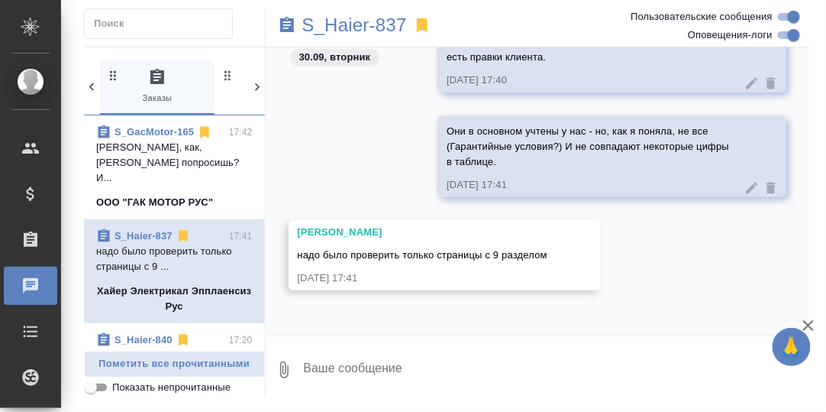
click at [419, 364] on textarea at bounding box center [556, 370] width 508 height 52
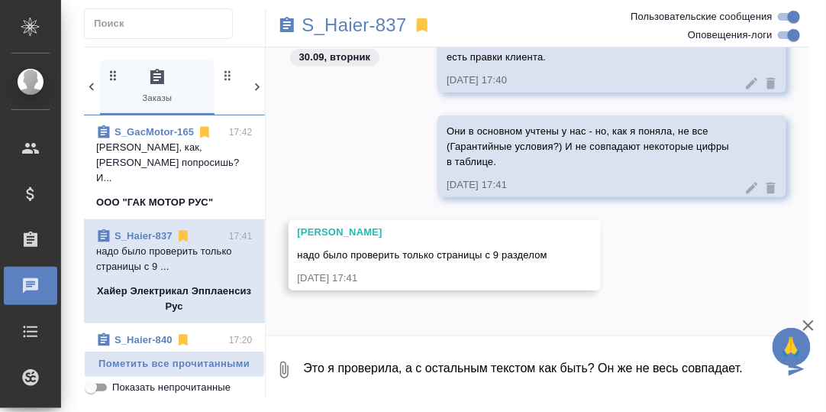
type textarea "Это я проверила, а с остальным текстом как быть? Он же не весь совпадает."
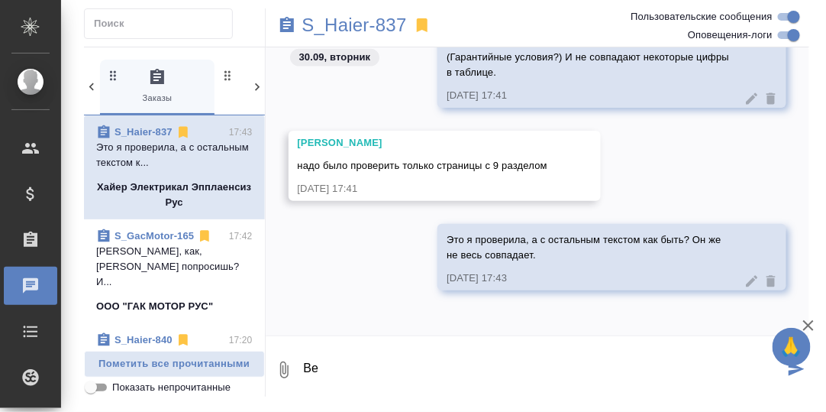
type textarea "В"
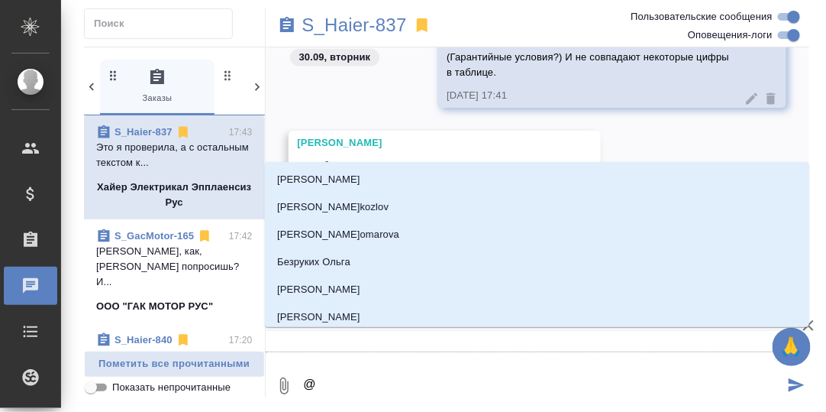
type textarea "@А"
type input "А"
type textarea "@Ар"
type input "Ар"
type textarea "@Арс"
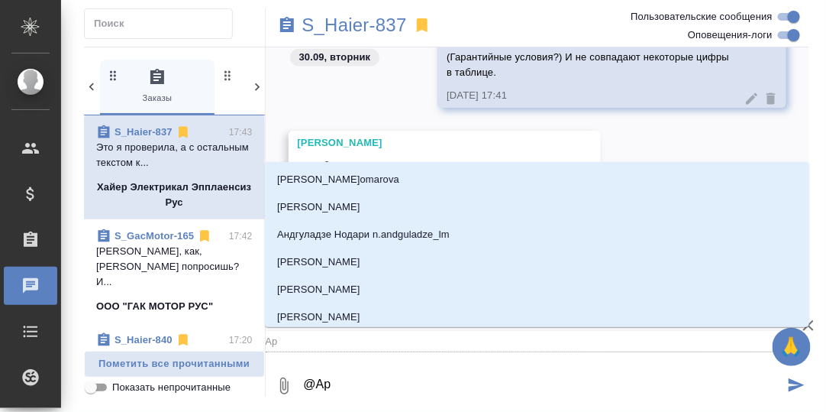
type input "Арс"
type textarea "@Арсе"
type input "Арсе"
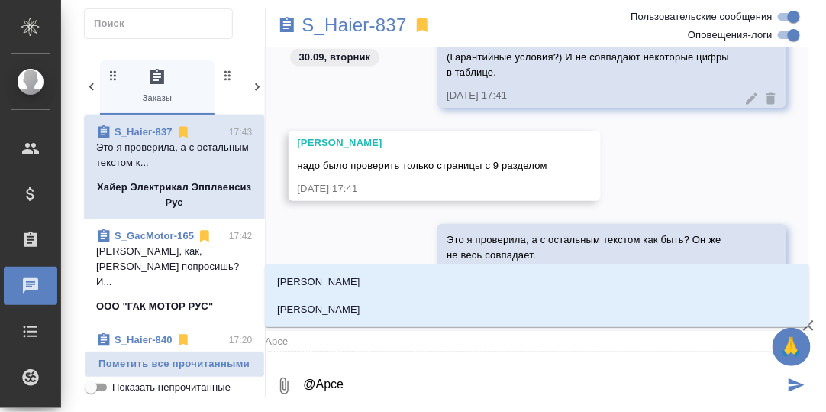
type textarea "@Арсен"
type input "Арсен"
type textarea "@Арсень"
type input "Арсень"
type textarea "@Арсенье"
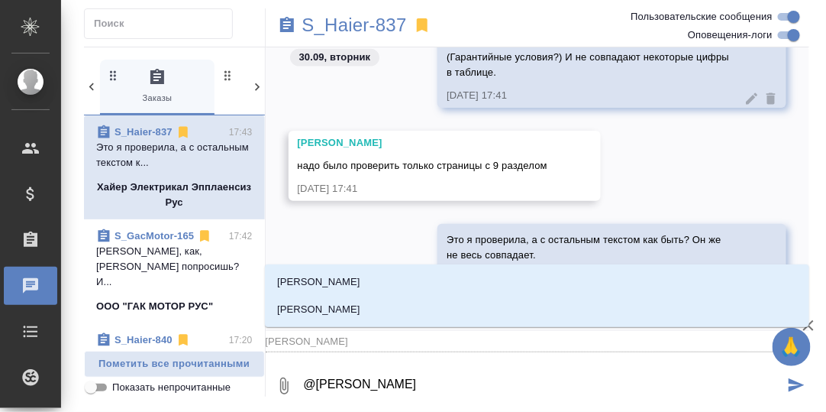
type input "Арсенье"
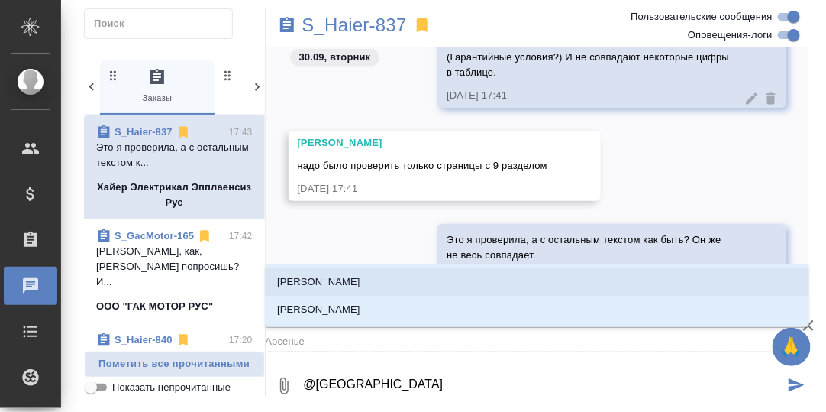
click at [371, 280] on li "Арсеньева Вера" at bounding box center [537, 281] width 545 height 27
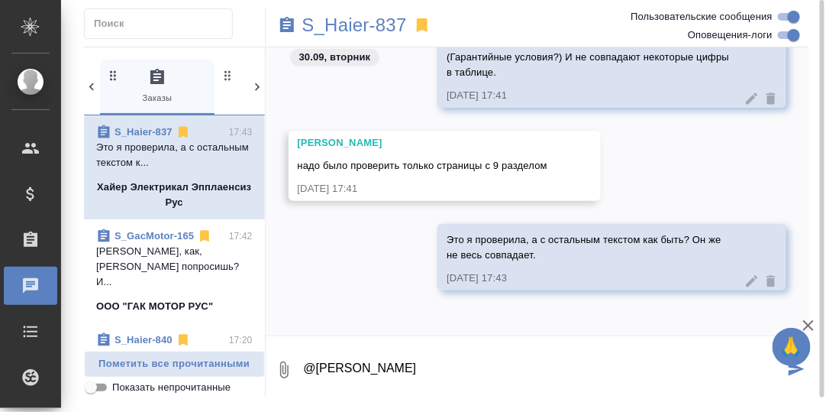
click at [409, 368] on textarea "@Арсеньева Вера" at bounding box center [543, 370] width 483 height 52
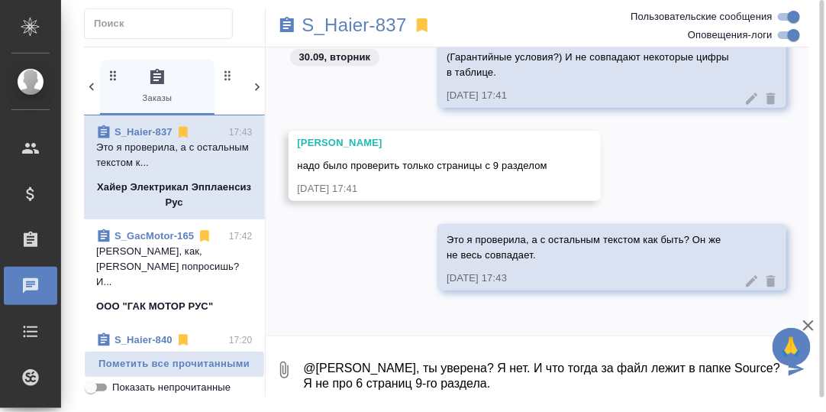
type textarea "@Арсеньева Вера, ты уверена? Я нет. И что тогда за файл лежит в папке Source? Я…"
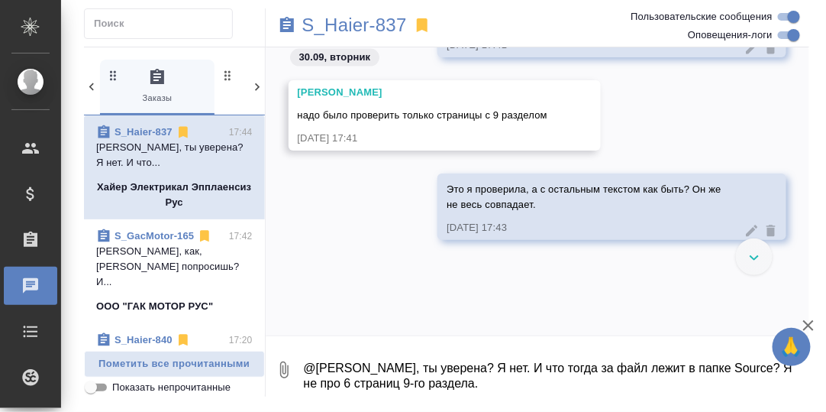
scroll to position [33633, 0]
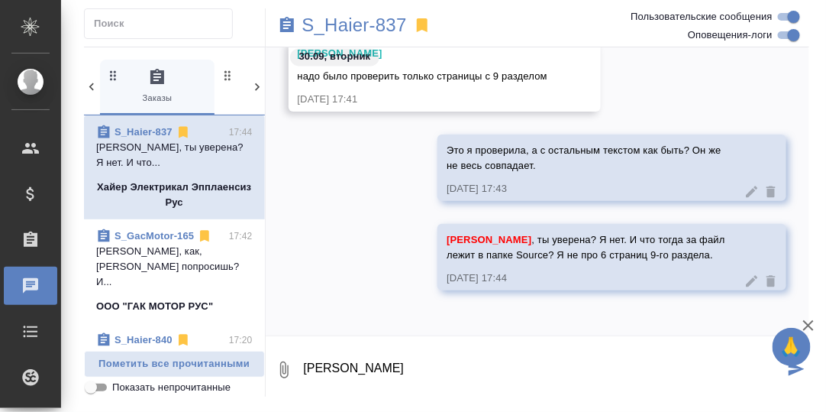
type textarea "И"
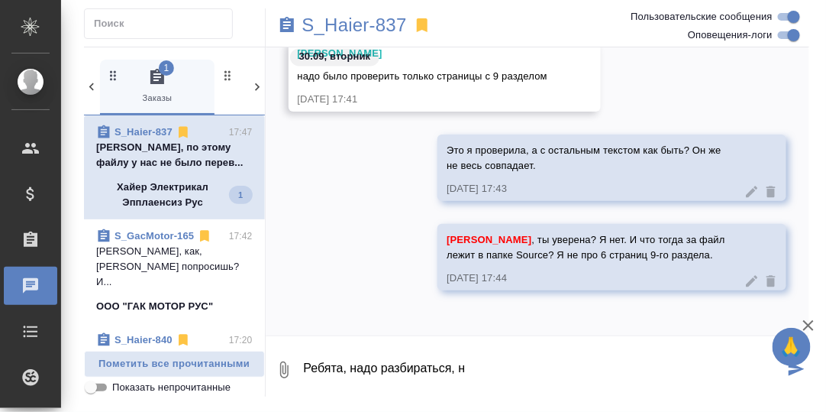
scroll to position [33587, 0]
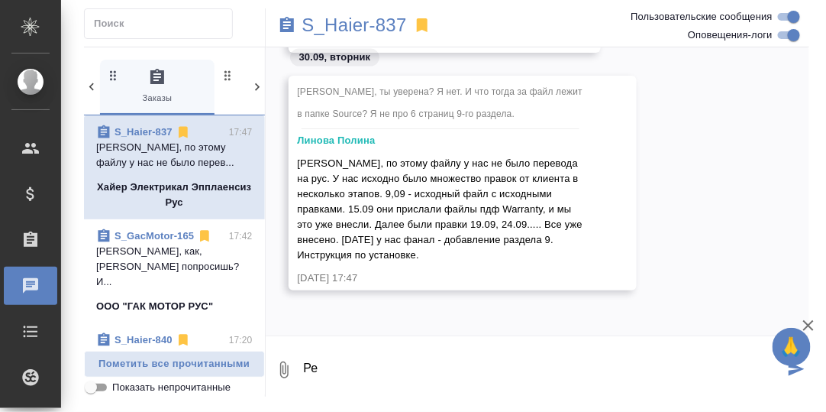
type textarea "Р"
click at [695, 268] on div "Арсеньева Вера, ты уверена? Я нет. И что тогда за файл лежит в папке Source? Я …" at bounding box center [538, 195] width 545 height 238
click at [357, 372] on textarea at bounding box center [556, 370] width 508 height 52
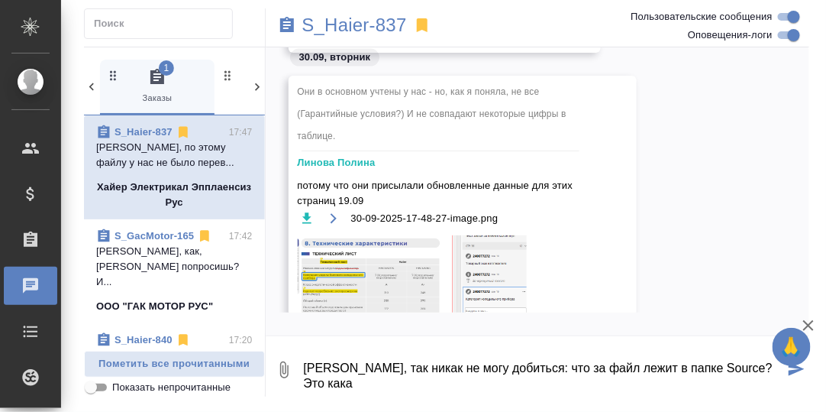
scroll to position [33579, 0]
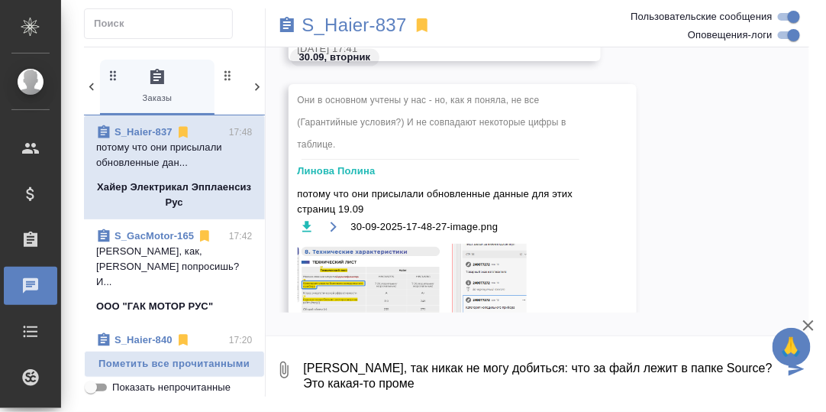
click at [390, 273] on img at bounding box center [412, 366] width 229 height 244
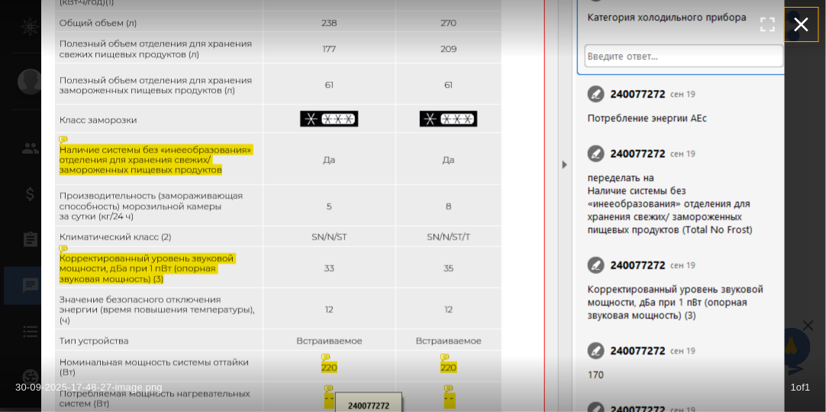
click at [804, 21] on icon "button" at bounding box center [802, 25] width 15 height 15
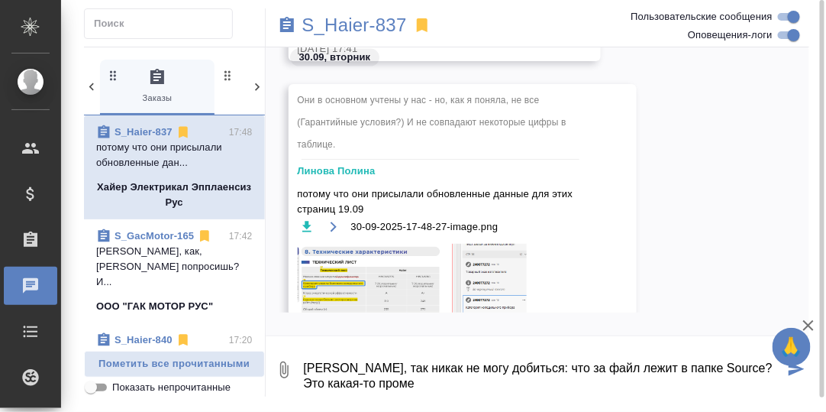
click at [422, 381] on textarea "Полина, так никак не могу добиться: что за файл лежит в папке Source? Это какая…" at bounding box center [543, 370] width 483 height 52
type textarea "Полина, так никак не могу добиться: что за файл лежит в папке Source? Это какая…"
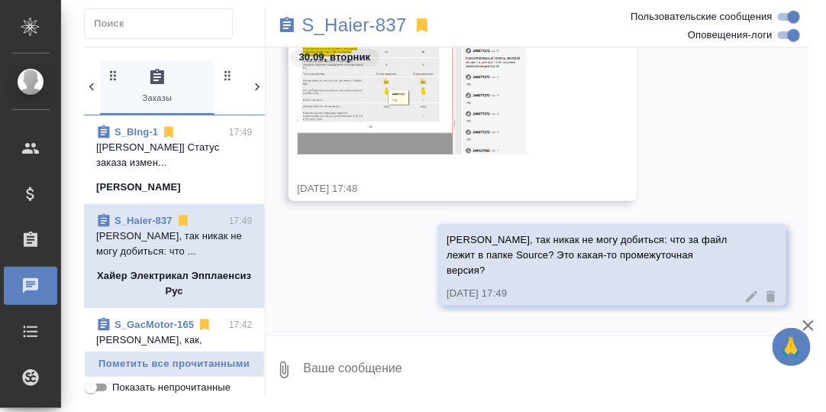
click at [150, 332] on p "Белякова Юлия, как, Роберта попросишь? И..." at bounding box center [174, 355] width 157 height 46
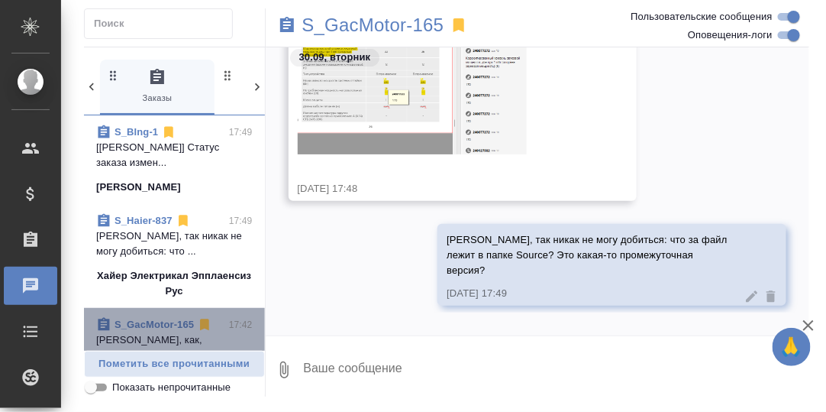
drag, startPoint x: 188, startPoint y: 335, endPoint x: 270, endPoint y: 336, distance: 82.5
click at [188, 336] on p "Белякова Юлия, как, Роберта попросишь? И..." at bounding box center [174, 355] width 157 height 46
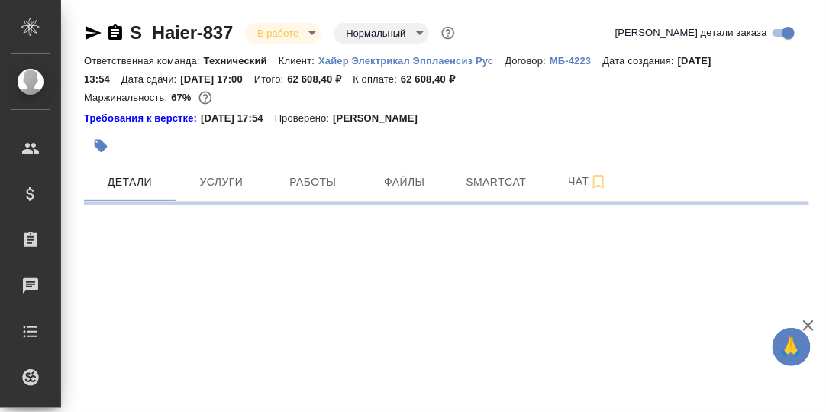
select select "RU"
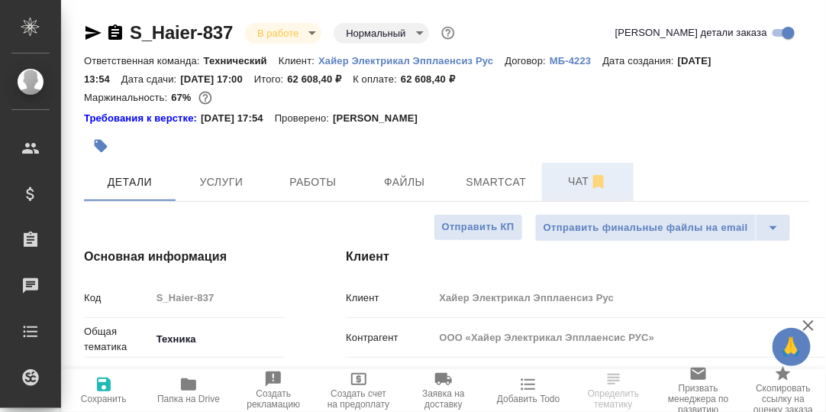
type textarea "x"
click at [576, 182] on span "Чат" at bounding box center [588, 181] width 73 height 19
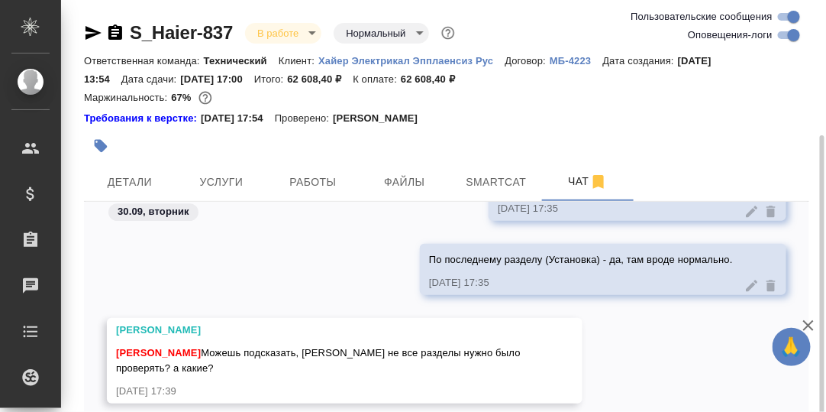
scroll to position [107, 0]
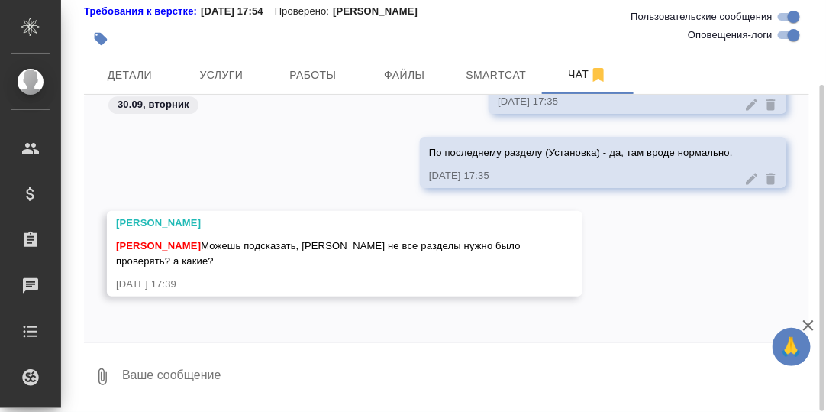
click at [227, 375] on textarea at bounding box center [465, 377] width 689 height 52
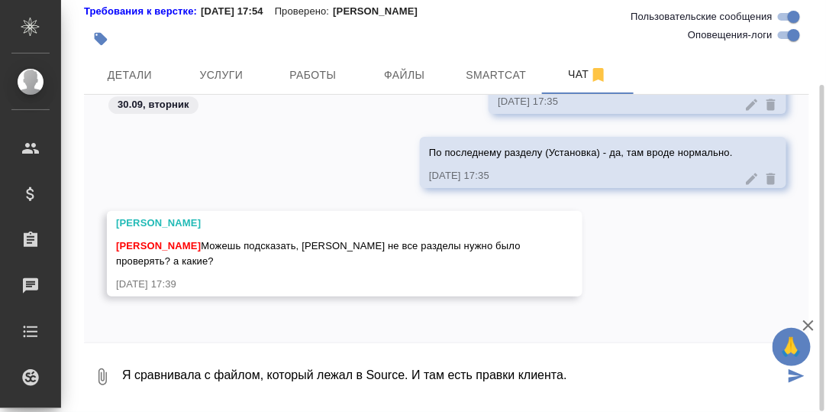
type textarea "Я сравнивала с файлом, который лежал в Source. И там есть правки клиента."
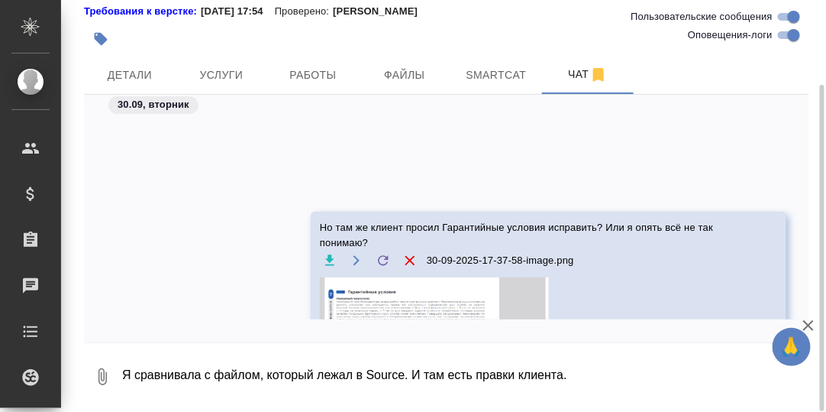
scroll to position [95725, 0]
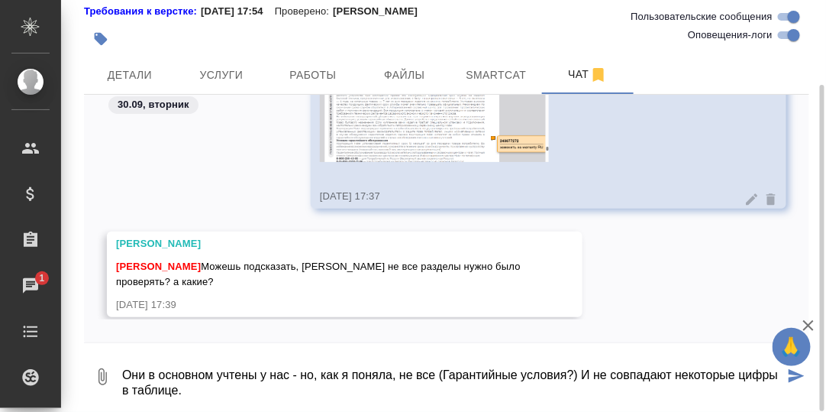
type textarea "Они в основном учтены у нас - но, как я поняла, не все (Гарантийные условия?) И…"
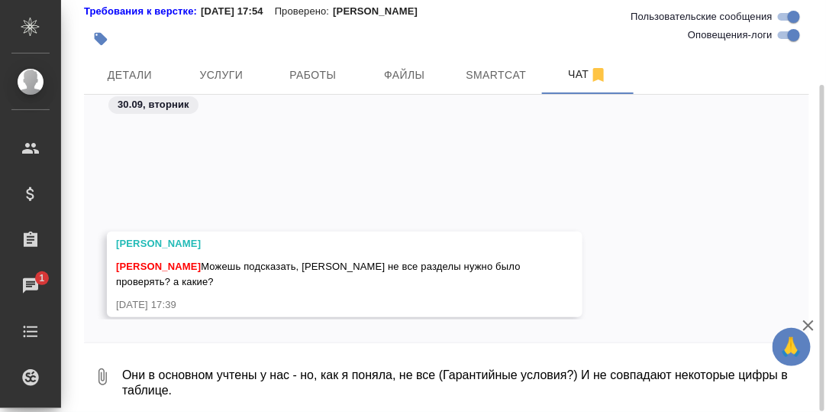
scroll to position [95908, 0]
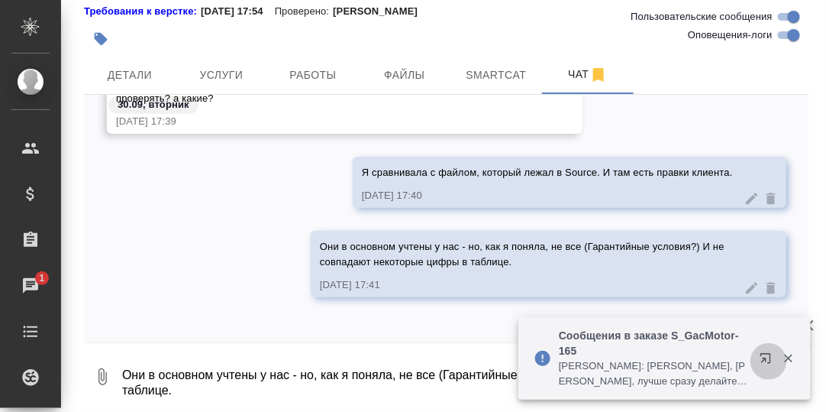
click at [768, 357] on icon "button" at bounding box center [769, 361] width 18 height 18
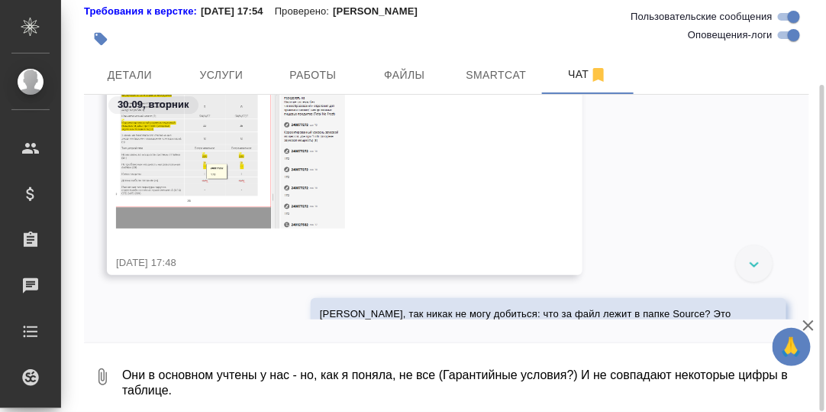
scroll to position [97294, 0]
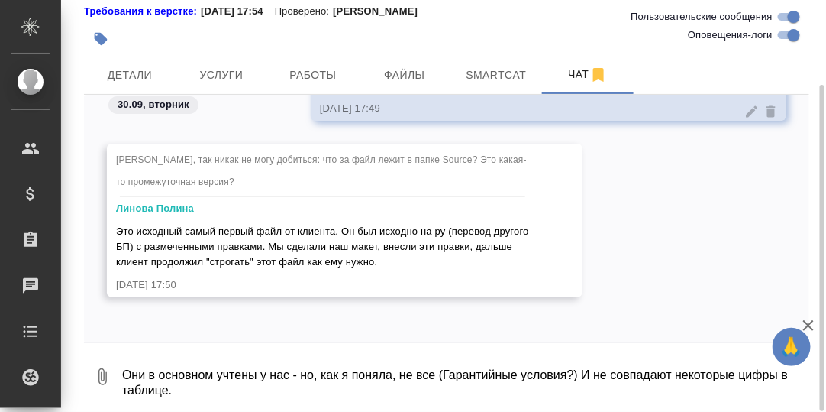
click at [164, 371] on textarea "Они в основном учтены у нас - но, как я поняла, не все (Гарантийные условия?) И…" at bounding box center [465, 377] width 689 height 52
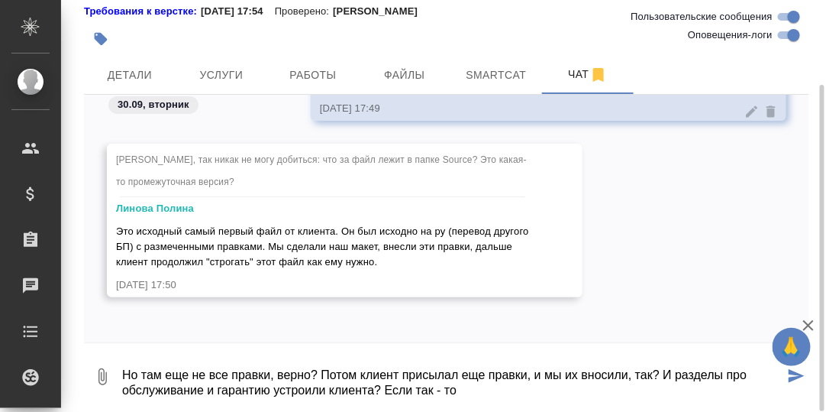
click at [494, 393] on textarea "Но там еще не все правки, верно? Потом клиент присылал еще правки, и мы их внос…" at bounding box center [453, 377] width 664 height 52
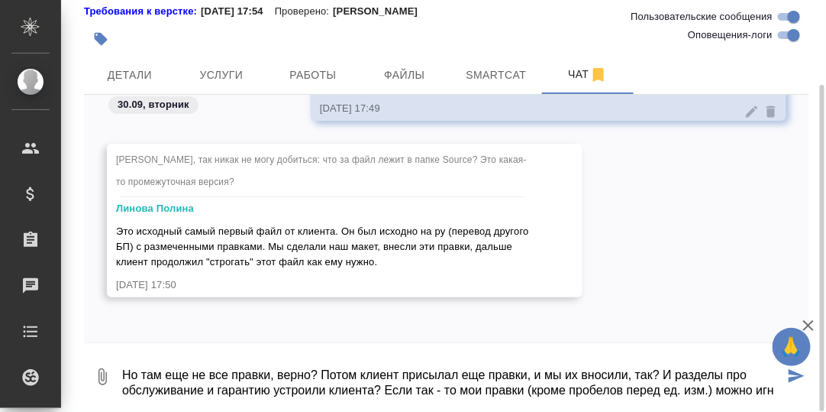
scroll to position [10, 0]
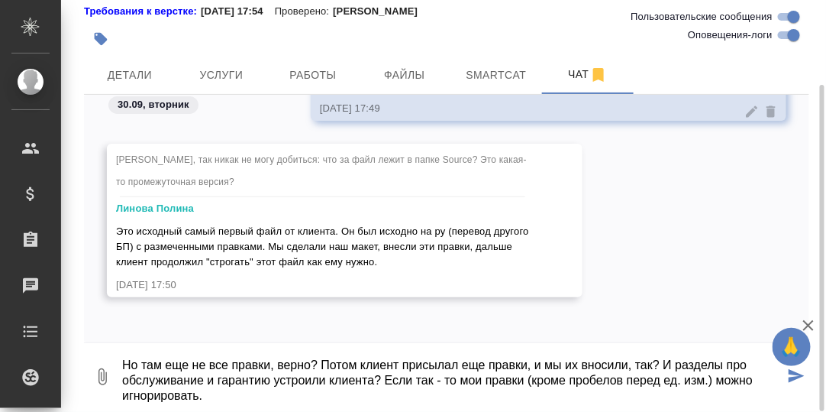
type textarea "Но там еще не все правки, верно? Потом клиент присылал еще правки, и мы их внос…"
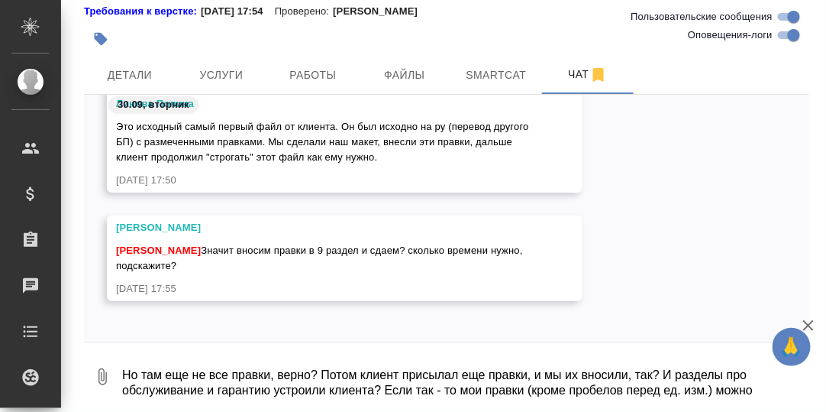
scroll to position [97402, 0]
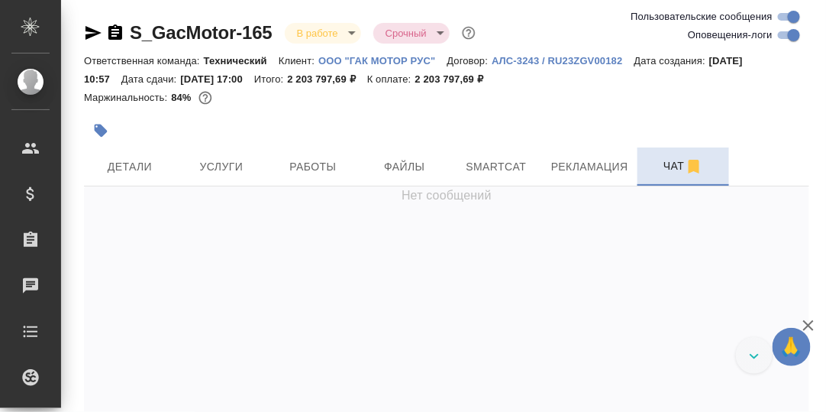
click at [672, 173] on span "Чат" at bounding box center [683, 166] width 73 height 19
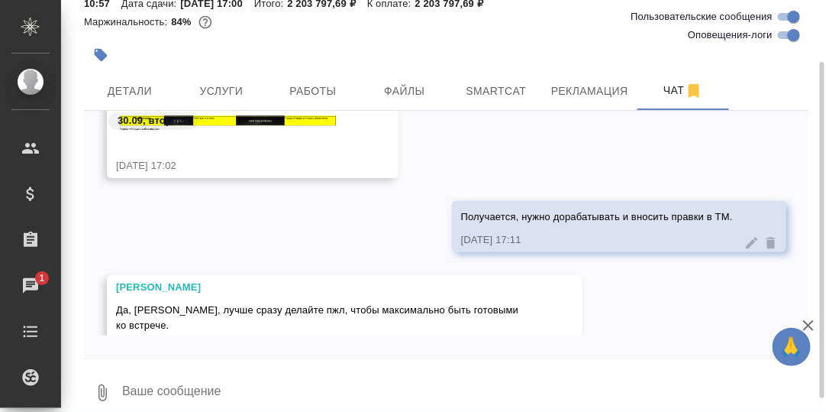
scroll to position [54144, 0]
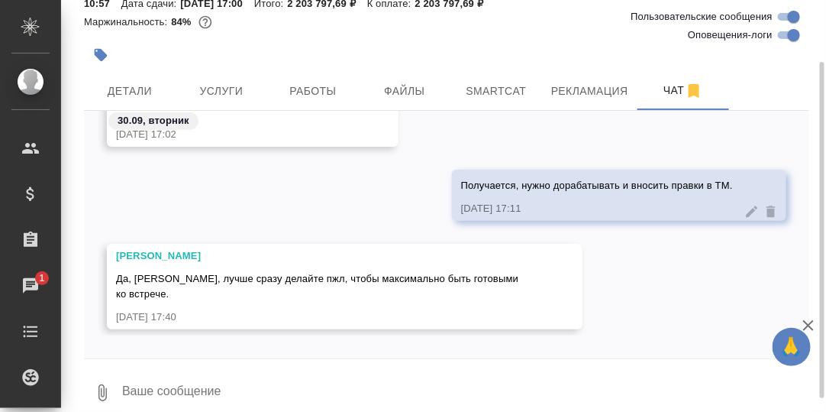
click at [194, 390] on textarea at bounding box center [465, 393] width 689 height 52
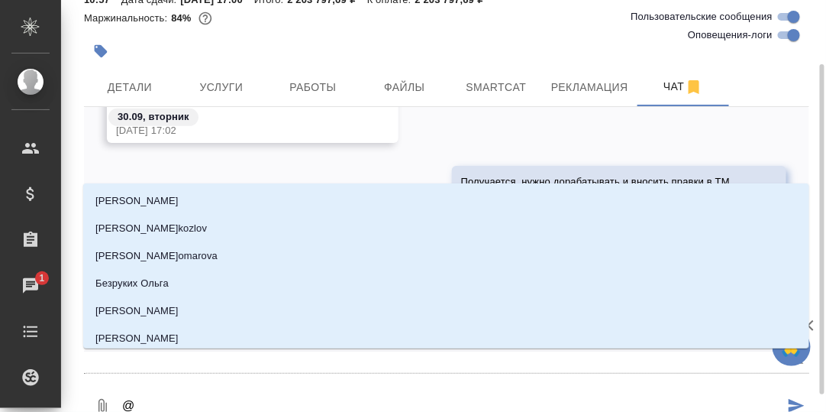
type textarea "@Б"
type input "Б"
type textarea "@Бе"
type input "Бе"
type textarea "@Бел"
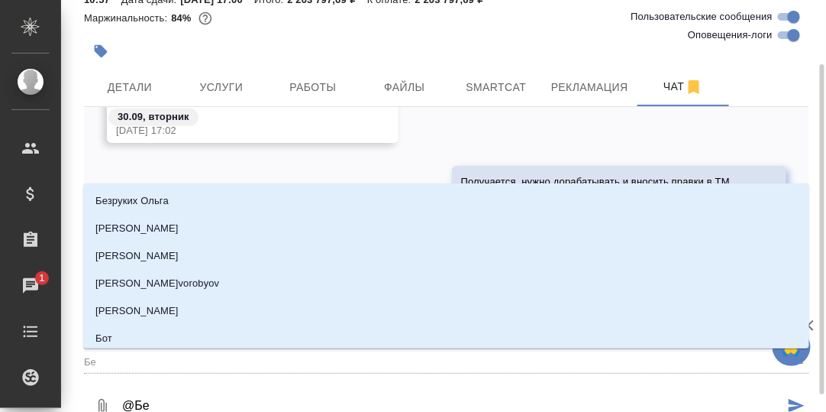
type input "Бел"
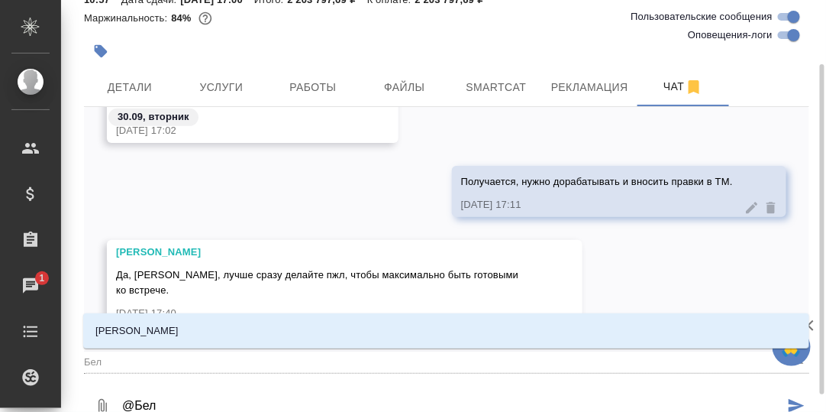
type textarea "@Беля"
type input "Беля"
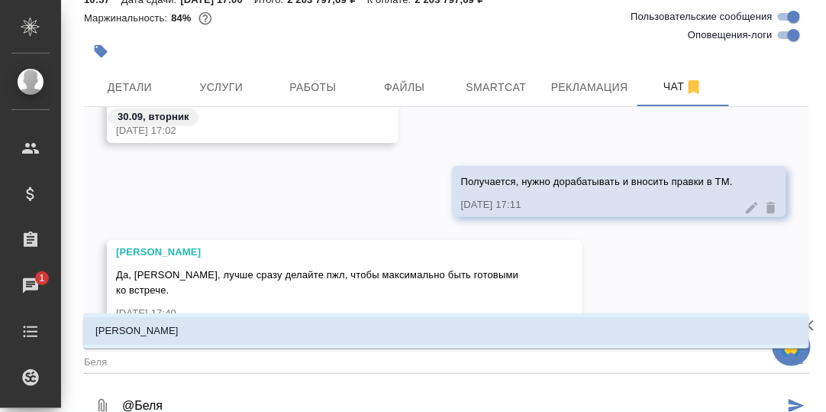
click at [170, 329] on li "Белякова Юлия" at bounding box center [446, 330] width 726 height 27
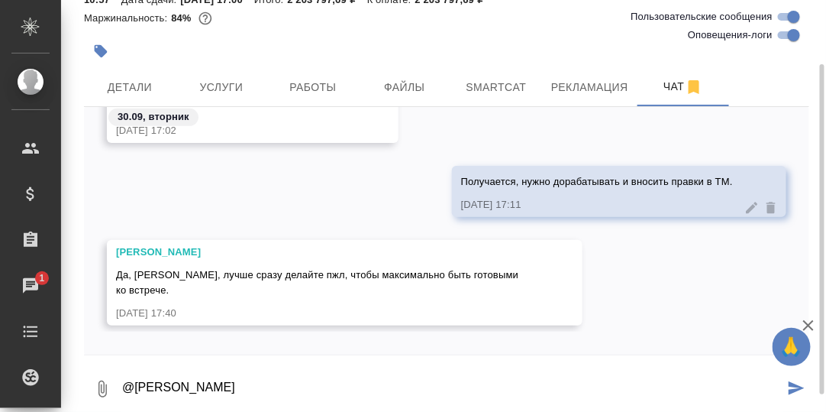
click at [222, 386] on textarea "@Белякова Юлия" at bounding box center [453, 389] width 664 height 52
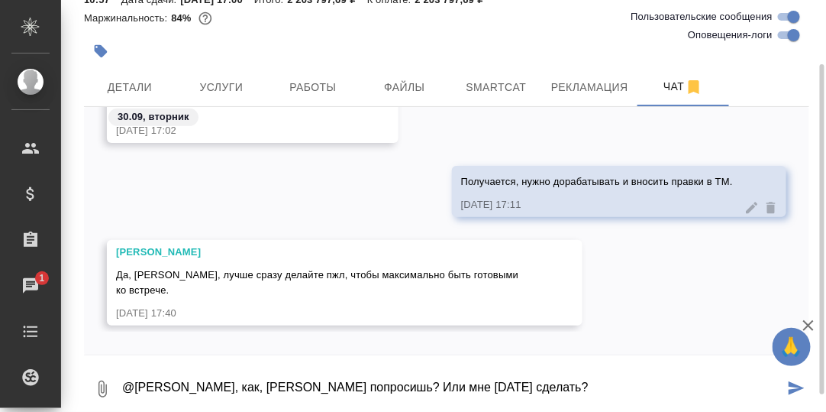
type textarea "@Белякова Юлия, как, Роберта попросишь? Или мне завтра сделать?"
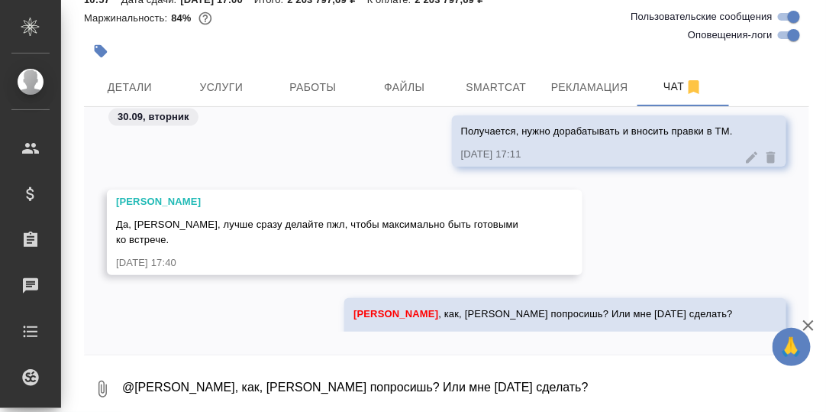
scroll to position [54425, 0]
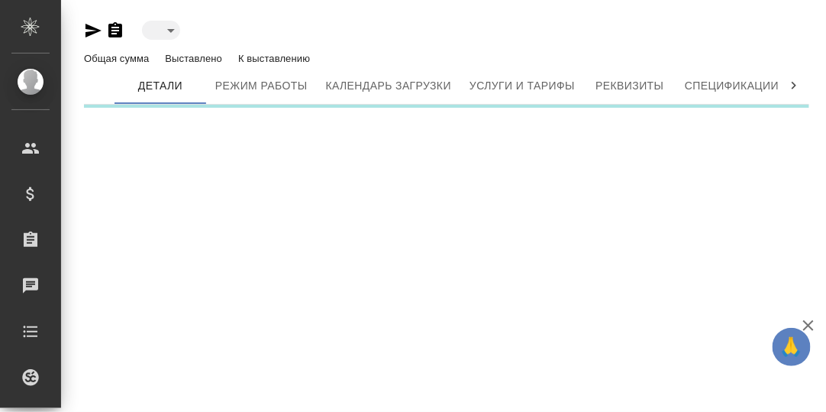
type input "toBeImplemented"
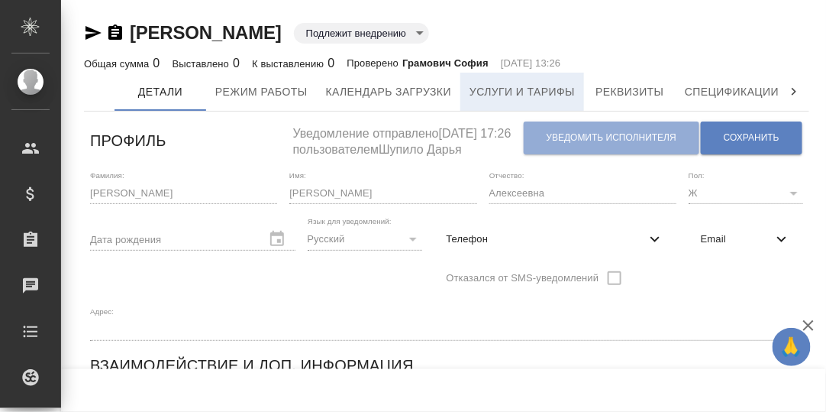
click at [524, 92] on span "Услуги и тарифы" at bounding box center [522, 91] width 105 height 19
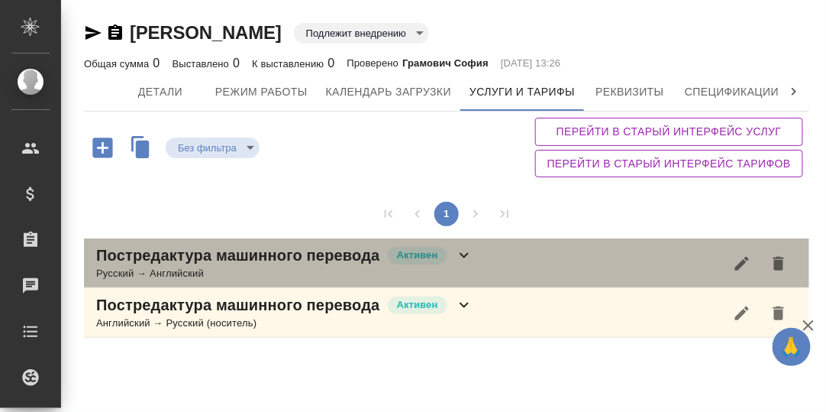
click at [464, 256] on icon at bounding box center [464, 255] width 9 height 5
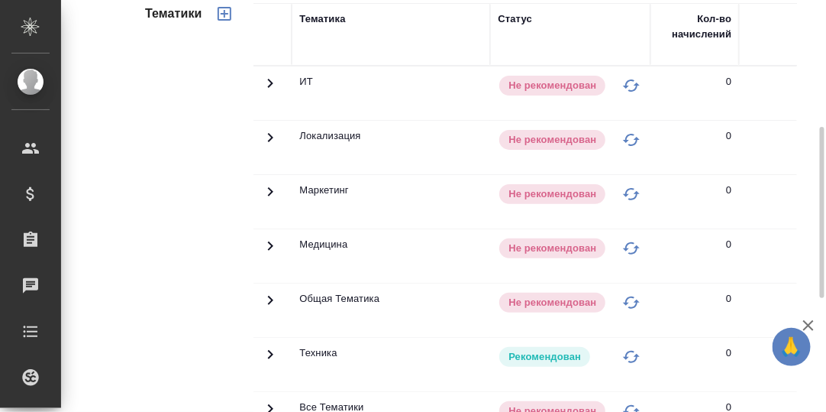
scroll to position [458, 0]
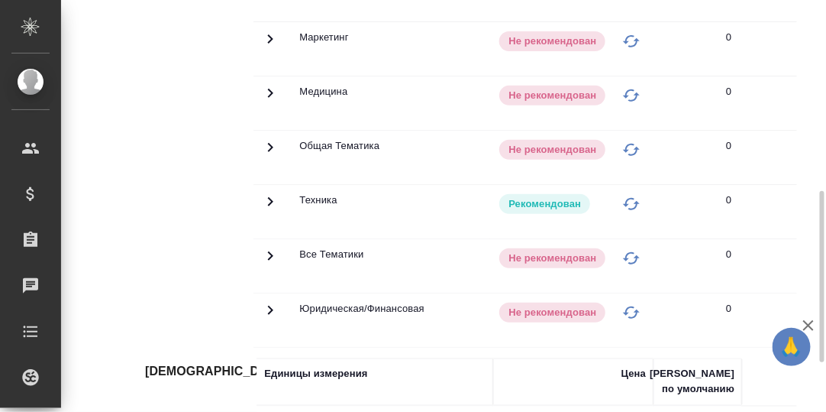
click at [272, 194] on icon at bounding box center [270, 201] width 18 height 18
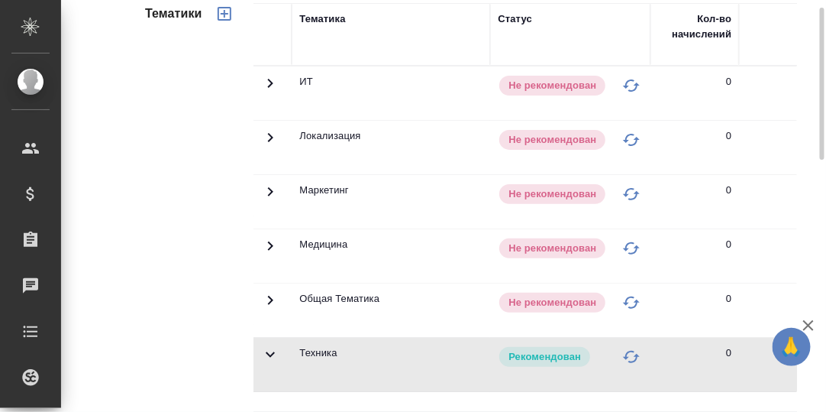
scroll to position [0, 0]
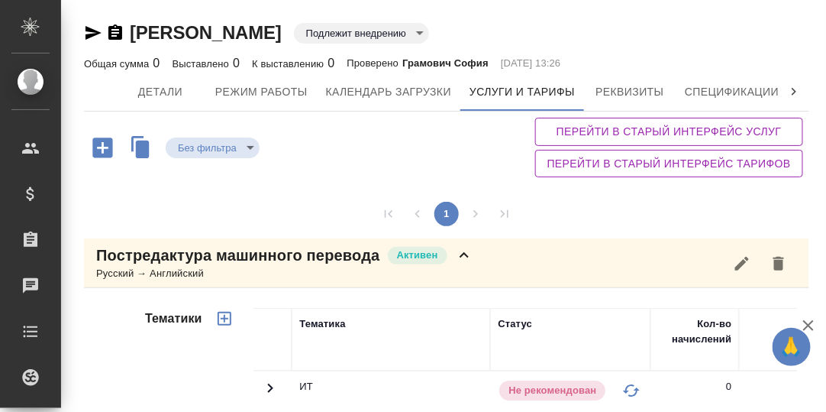
click at [464, 256] on icon at bounding box center [464, 255] width 18 height 18
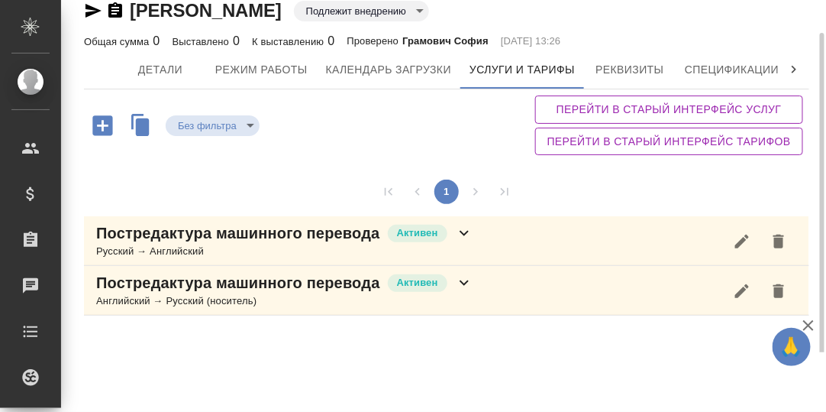
click at [470, 270] on div "Постредактура машинного перевода [PERSON_NAME] → Русский (носитель)" at bounding box center [447, 291] width 726 height 50
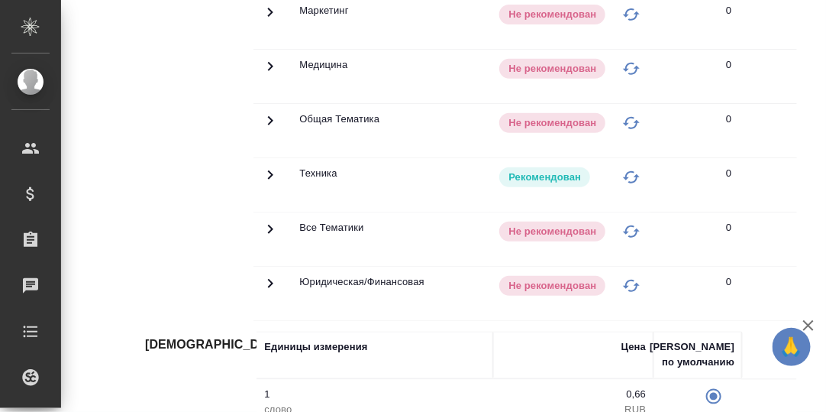
scroll to position [228, 0]
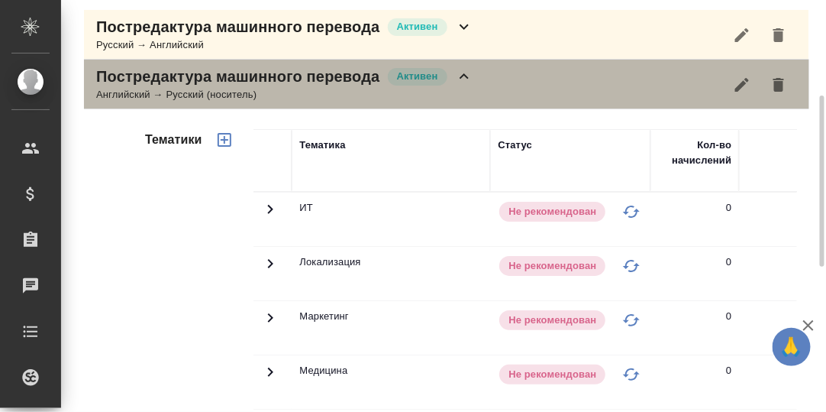
click at [467, 72] on icon at bounding box center [464, 76] width 18 height 18
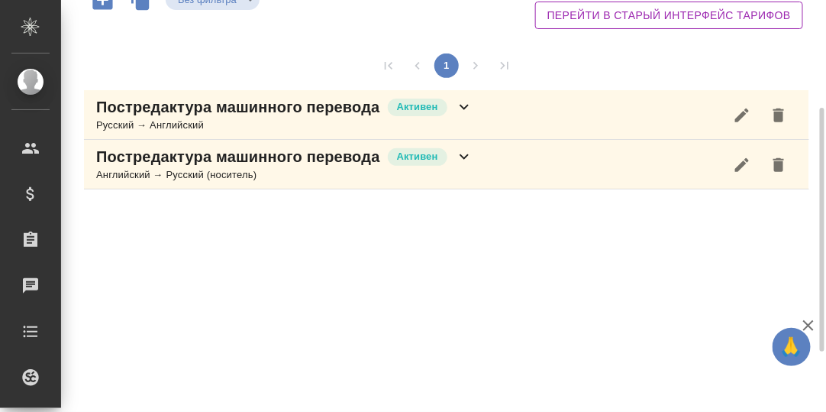
scroll to position [0, 0]
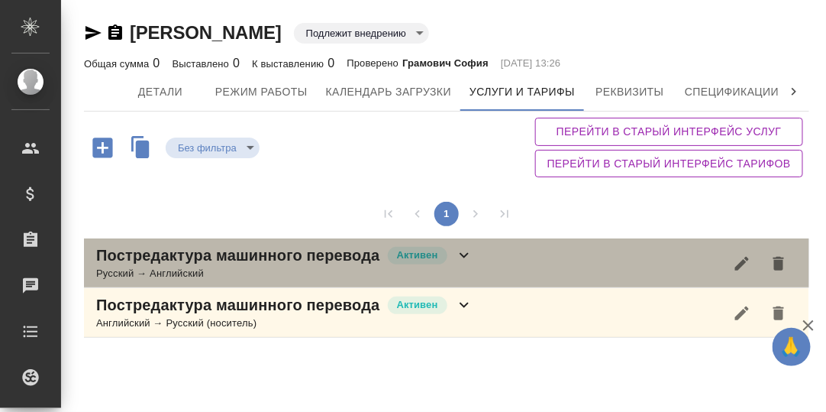
click at [468, 256] on icon at bounding box center [464, 255] width 18 height 18
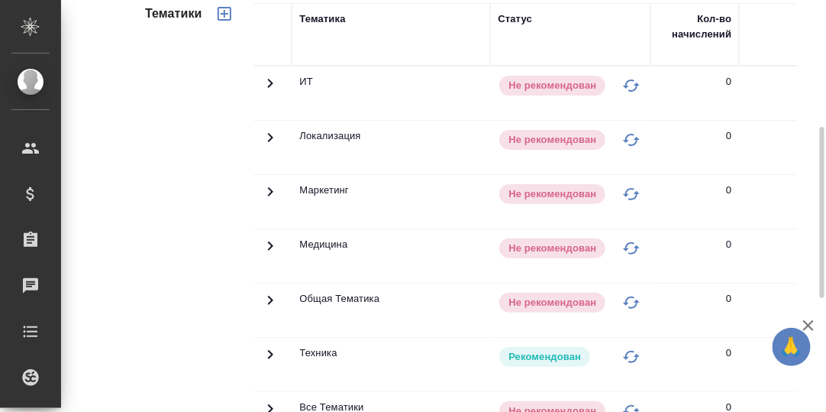
scroll to position [574, 0]
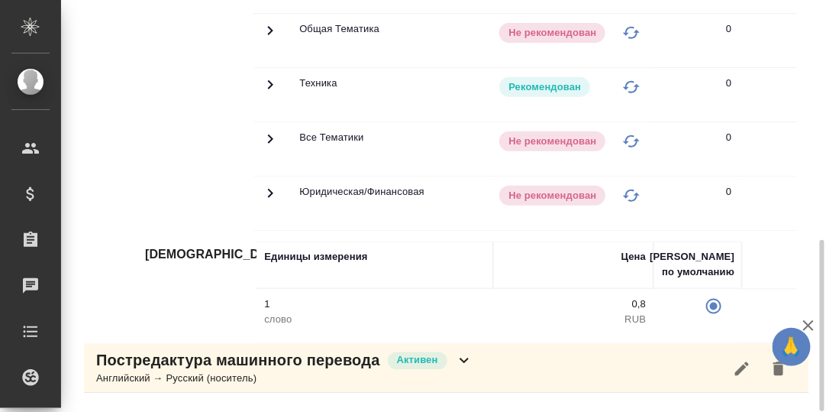
click at [271, 79] on icon at bounding box center [270, 85] width 18 height 18
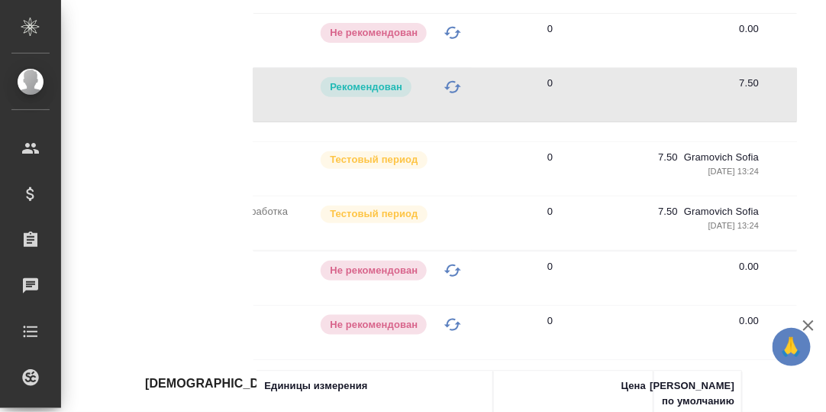
scroll to position [0, 0]
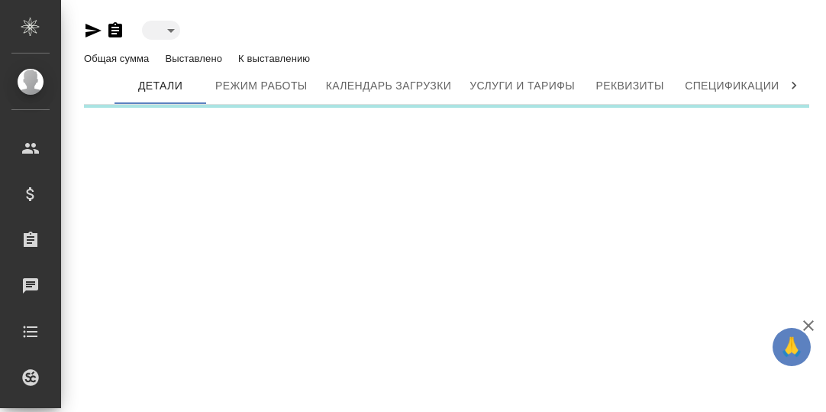
type input "toBeImplemented"
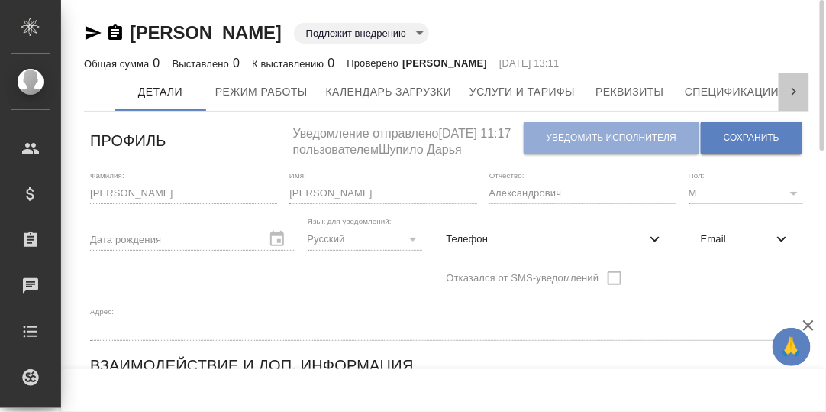
click at [797, 89] on icon at bounding box center [794, 91] width 15 height 15
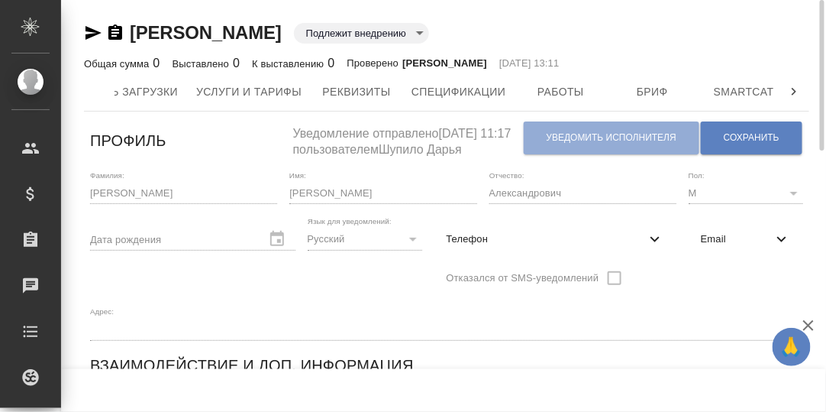
scroll to position [0, 467]
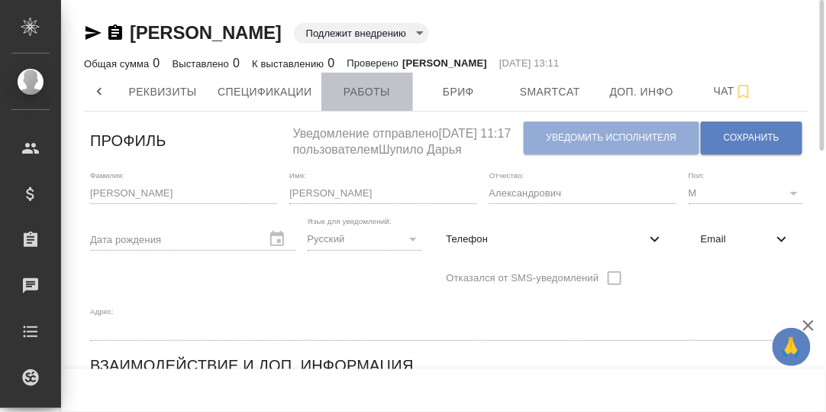
drag, startPoint x: 371, startPoint y: 93, endPoint x: 456, endPoint y: 131, distance: 92.7
click at [371, 92] on span "Работы" at bounding box center [367, 91] width 73 height 19
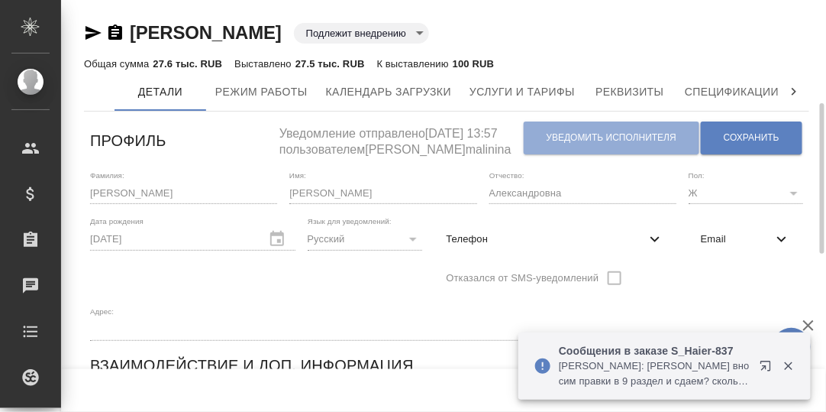
scroll to position [76, 0]
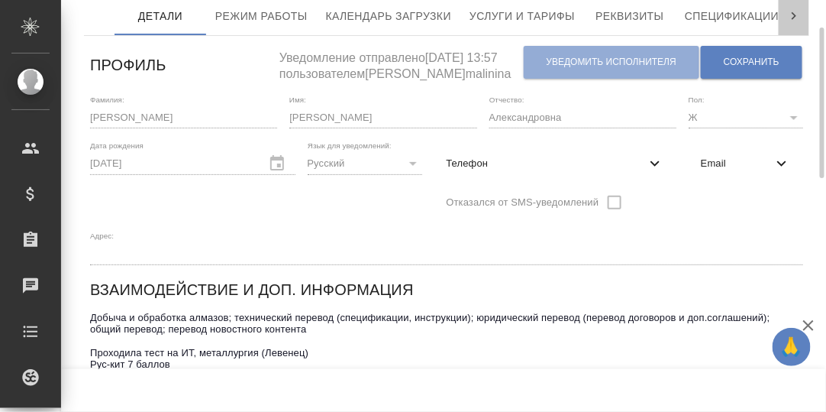
click at [790, 15] on icon at bounding box center [794, 15] width 15 height 15
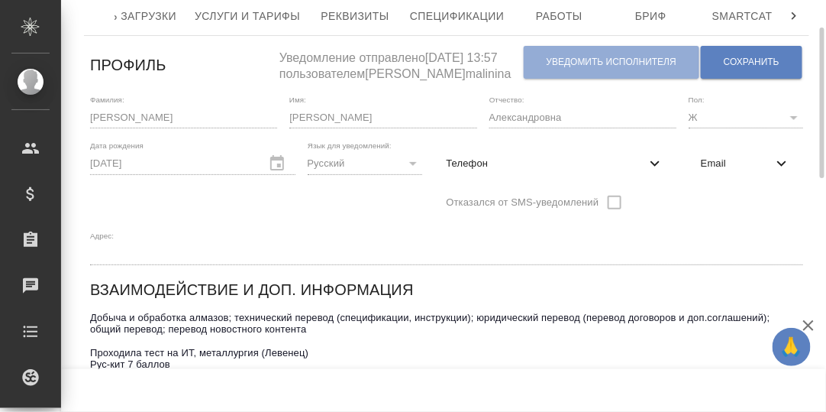
scroll to position [0, 467]
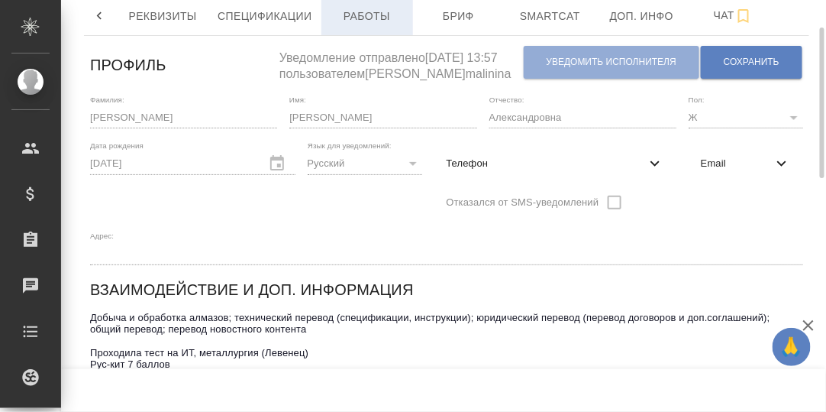
click at [372, 16] on span "Работы" at bounding box center [367, 16] width 73 height 19
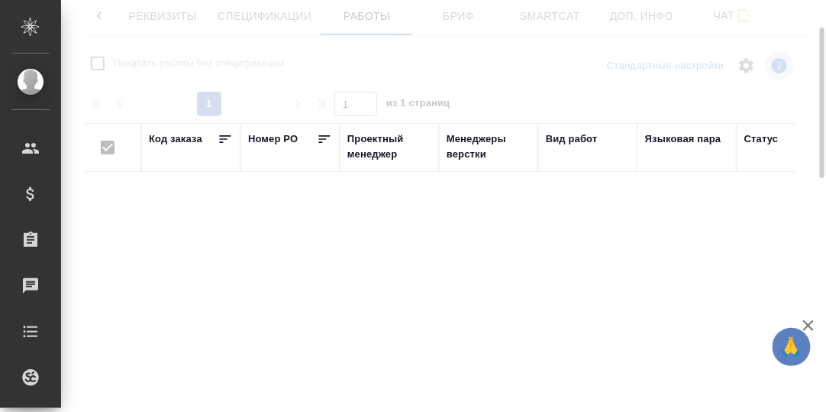
checkbox input "false"
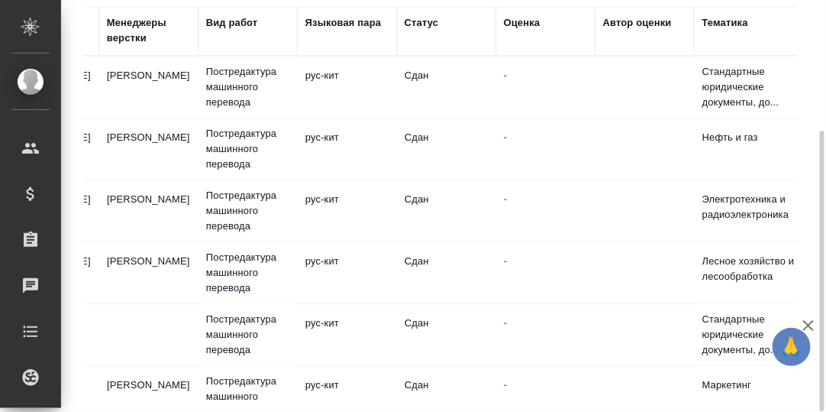
scroll to position [0, 348]
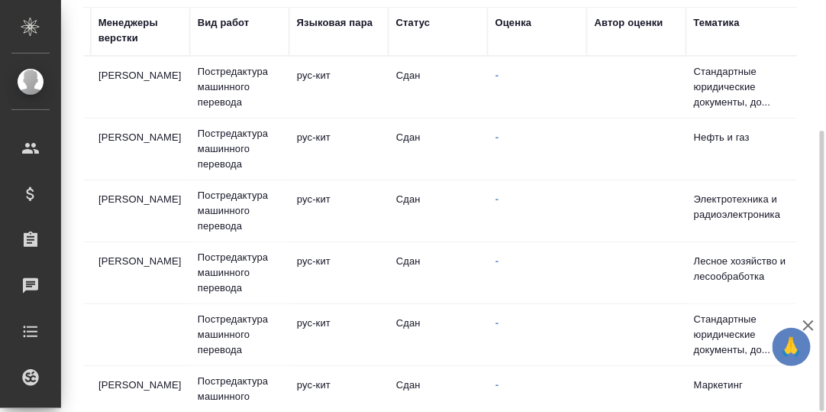
drag, startPoint x: 509, startPoint y: 24, endPoint x: 509, endPoint y: 43, distance: 19.1
click at [509, 24] on div "Оценка" at bounding box center [514, 22] width 37 height 15
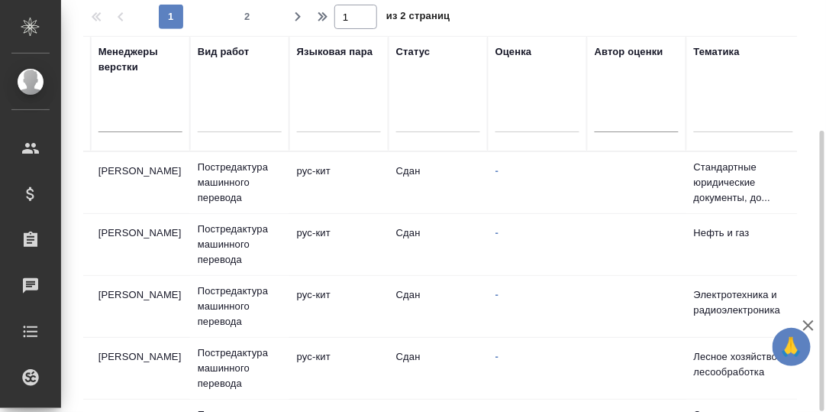
click at [506, 122] on div at bounding box center [538, 117] width 84 height 22
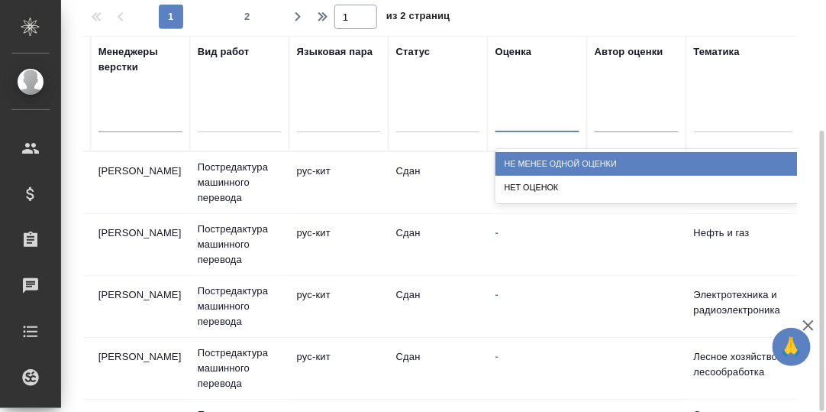
click at [532, 159] on div "Не менее одной оценки" at bounding box center [649, 164] width 306 height 24
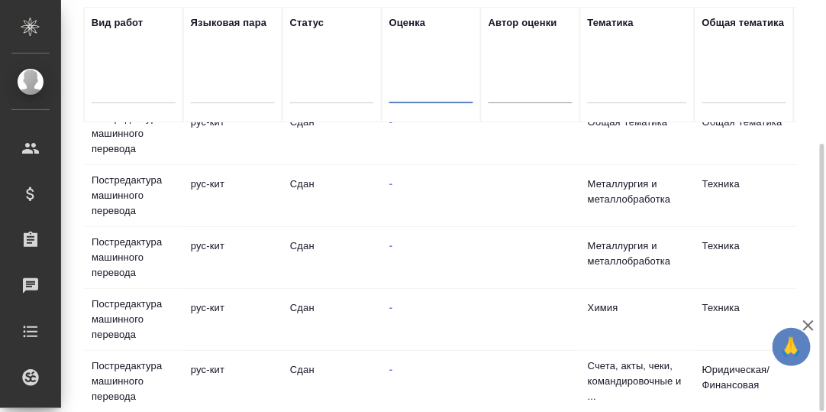
scroll to position [1283, 454]
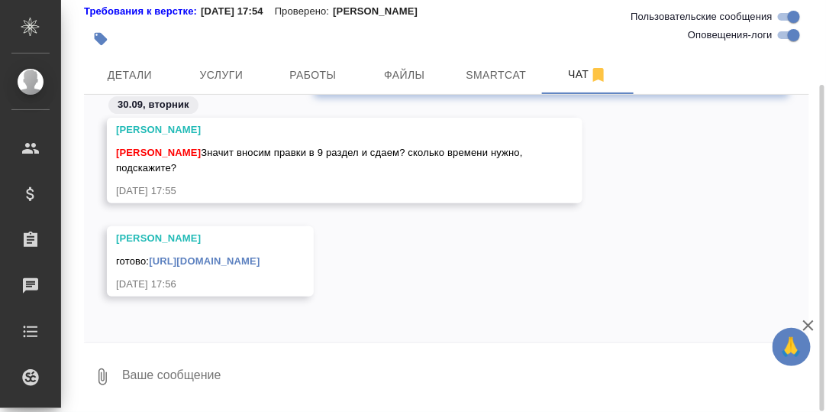
scroll to position [98551, 0]
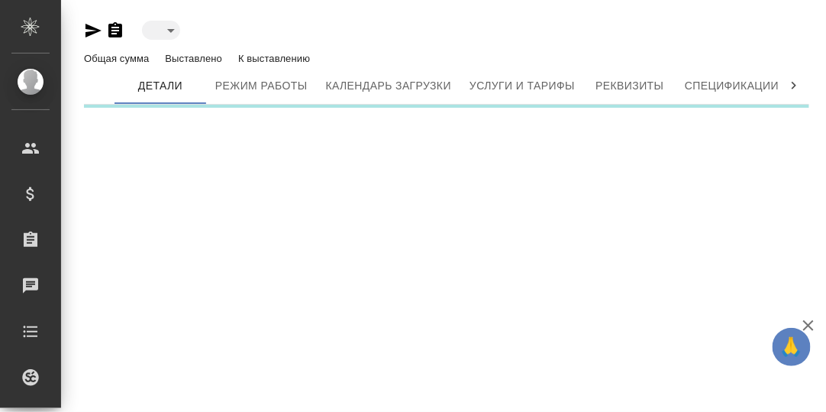
type input "toBeImplemented"
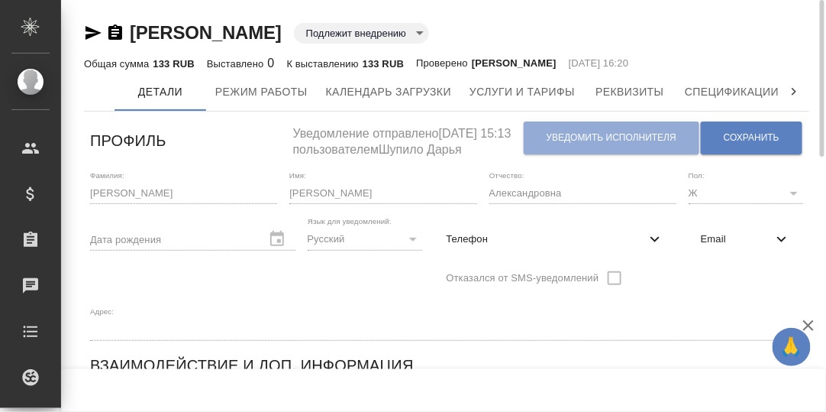
click at [797, 89] on icon at bounding box center [794, 91] width 15 height 15
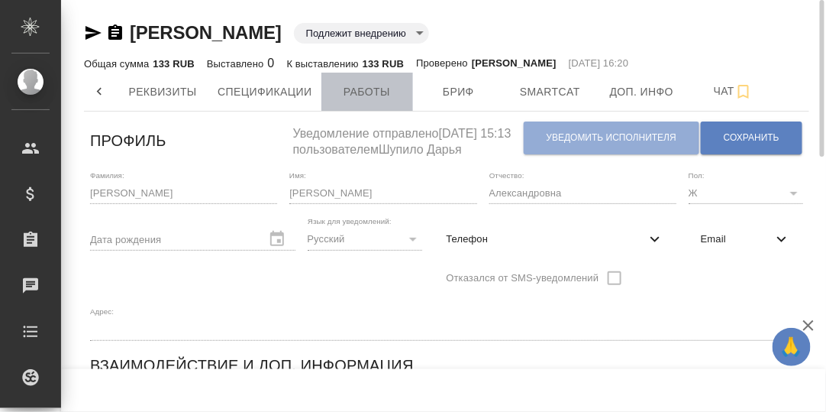
click at [373, 86] on span "Работы" at bounding box center [367, 91] width 73 height 19
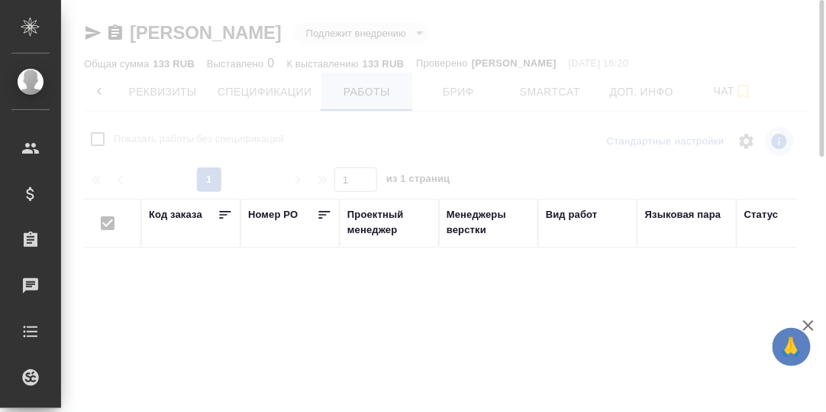
checkbox input "false"
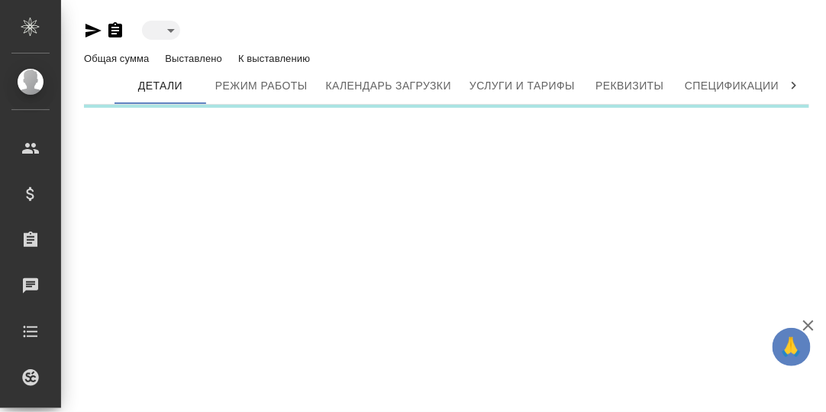
type input "toBeImplemented"
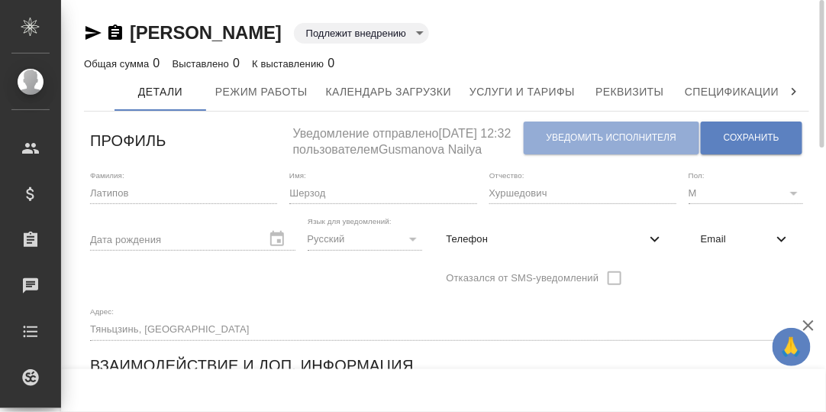
scroll to position [76, 0]
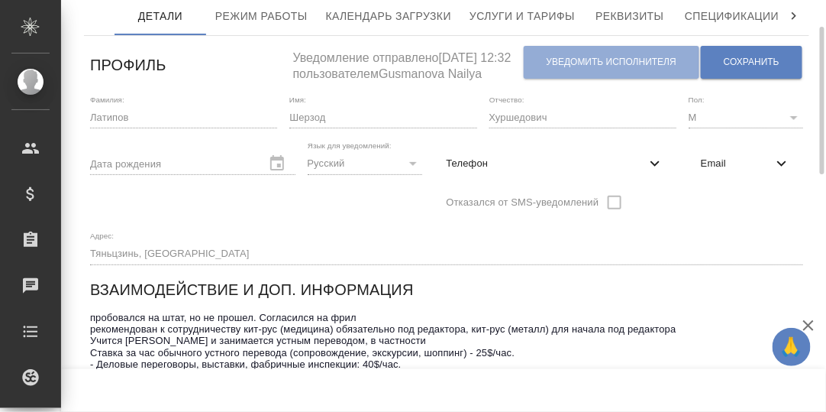
click at [793, 13] on icon at bounding box center [794, 15] width 15 height 15
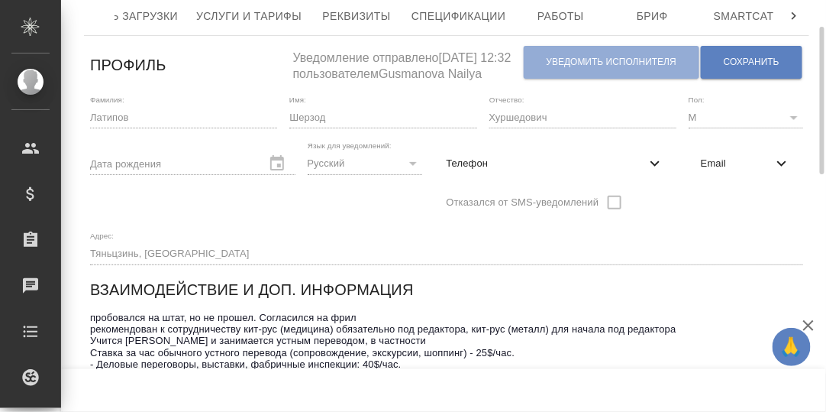
scroll to position [0, 467]
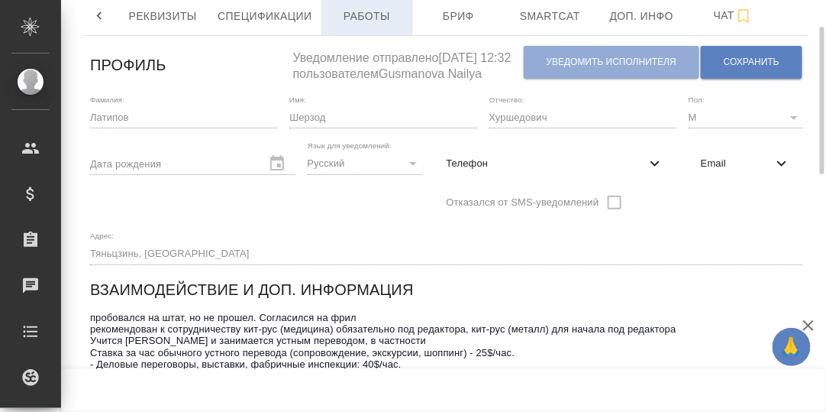
drag, startPoint x: 370, startPoint y: 15, endPoint x: 383, endPoint y: 22, distance: 14.4
click at [371, 15] on span "Работы" at bounding box center [367, 16] width 73 height 19
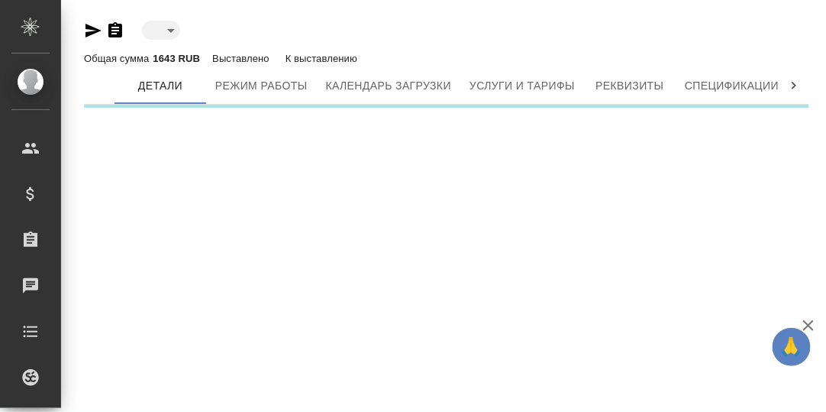
type input "toBeImplemented"
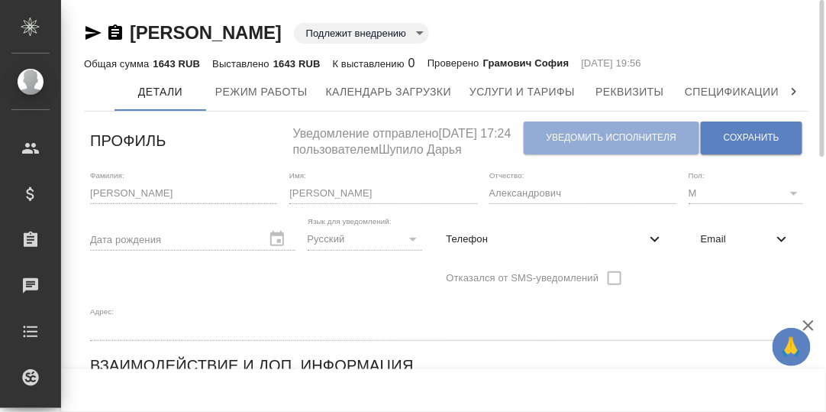
click at [797, 89] on icon at bounding box center [794, 91] width 15 height 15
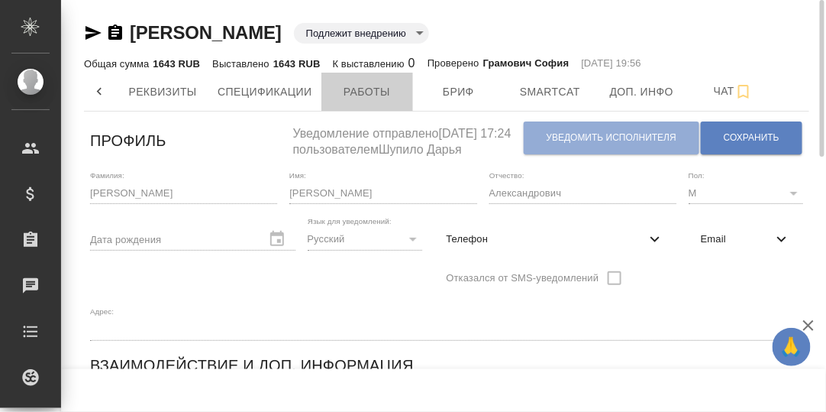
drag, startPoint x: 361, startPoint y: 86, endPoint x: 590, endPoint y: 159, distance: 240.4
click at [363, 88] on span "Работы" at bounding box center [367, 91] width 73 height 19
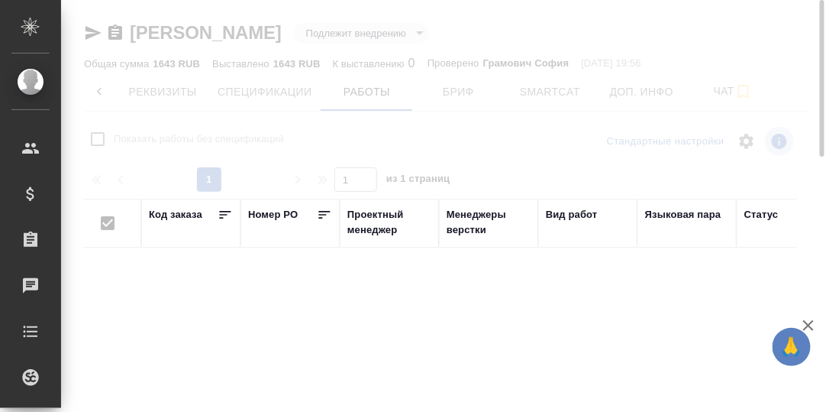
checkbox input "false"
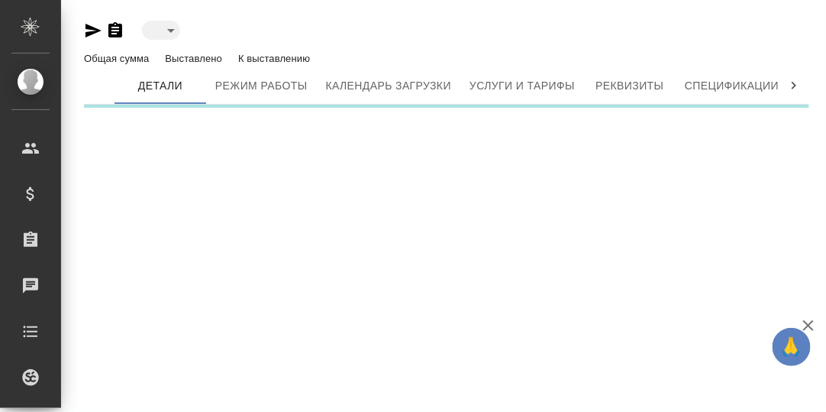
type input "toBeImplemented"
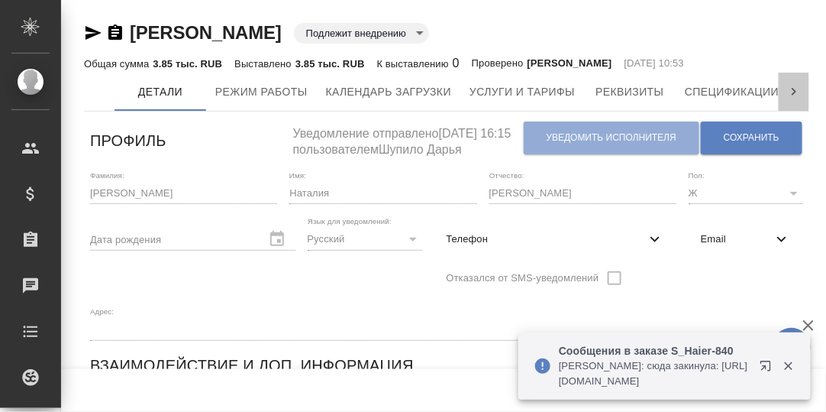
click at [795, 89] on icon at bounding box center [794, 91] width 15 height 15
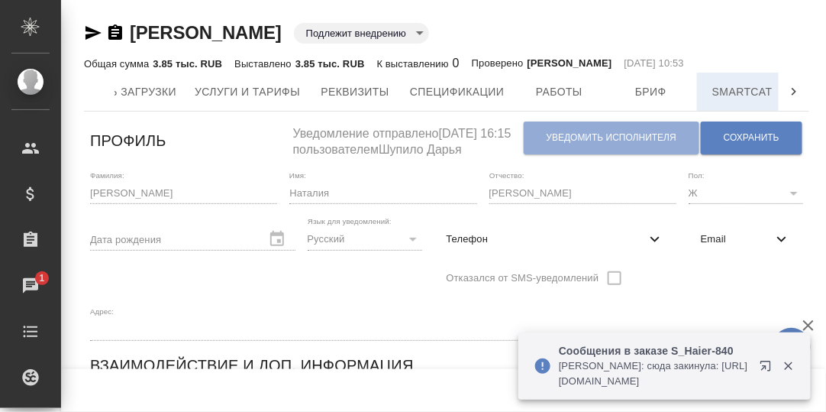
scroll to position [0, 558]
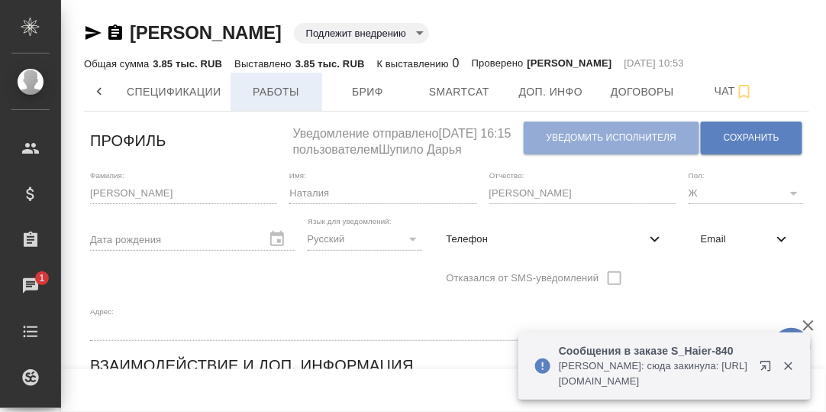
click at [286, 92] on span "Работы" at bounding box center [276, 91] width 73 height 19
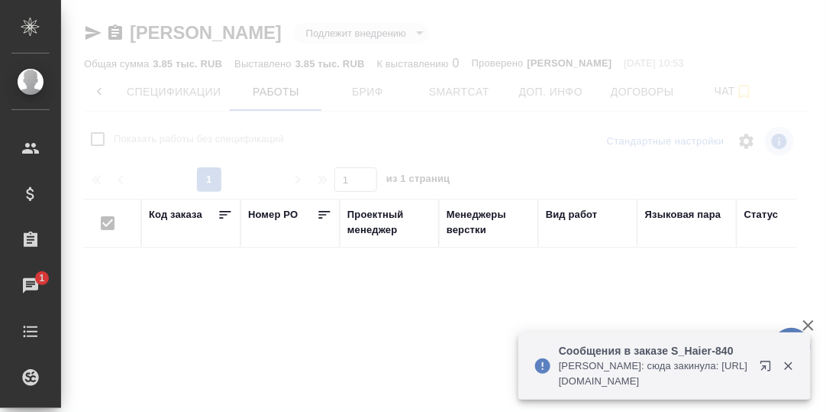
checkbox input "false"
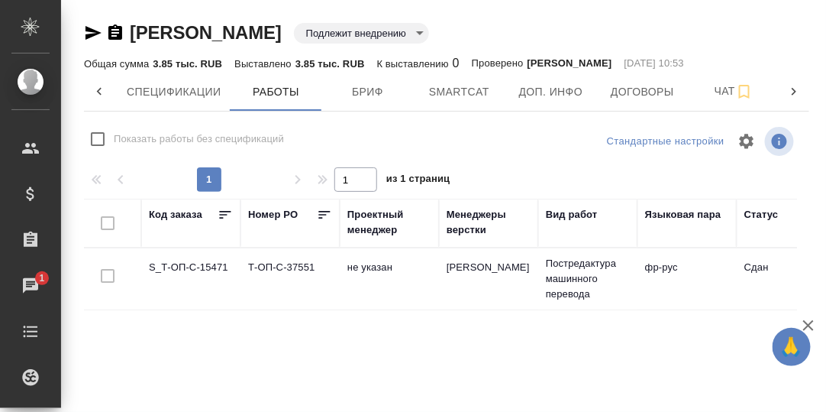
click at [97, 85] on icon at bounding box center [99, 91] width 15 height 15
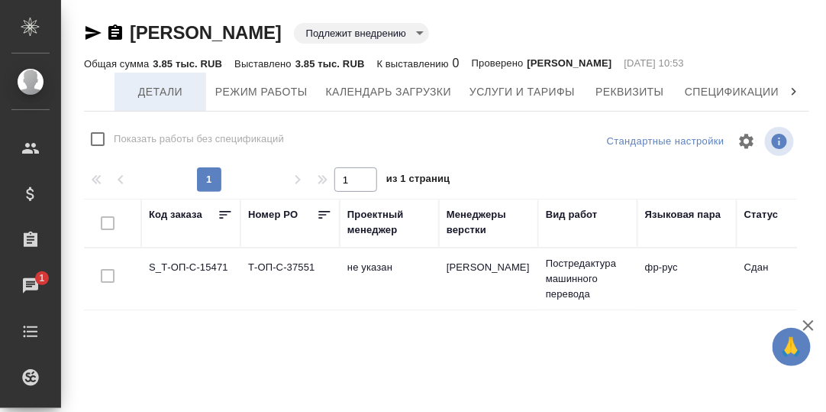
click at [163, 90] on span "Детали" at bounding box center [160, 91] width 73 height 19
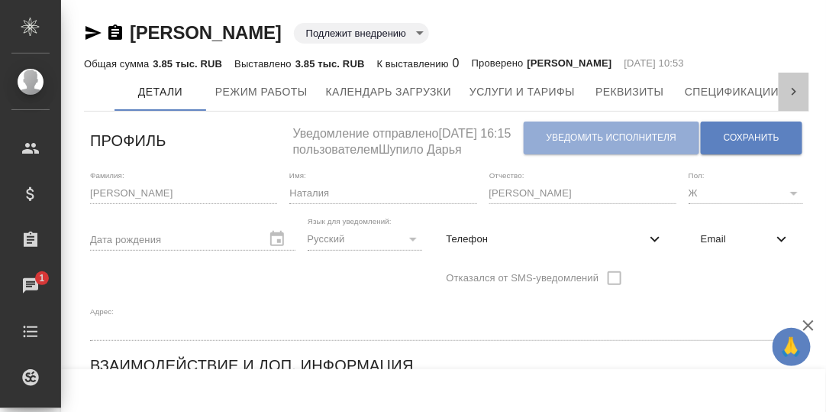
click at [787, 90] on icon at bounding box center [794, 91] width 15 height 15
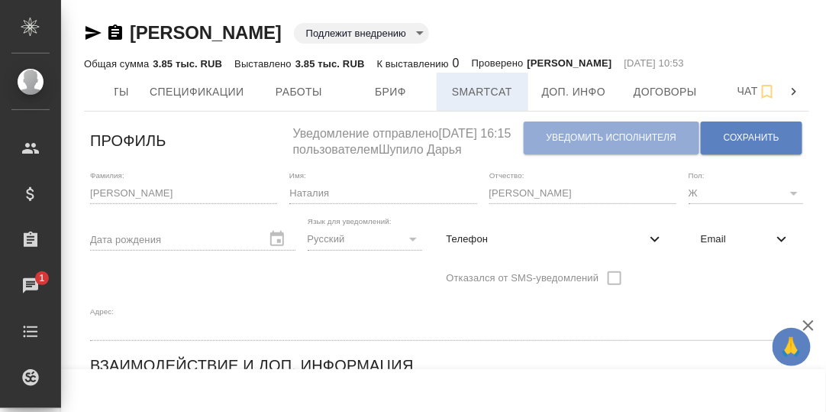
scroll to position [0, 570]
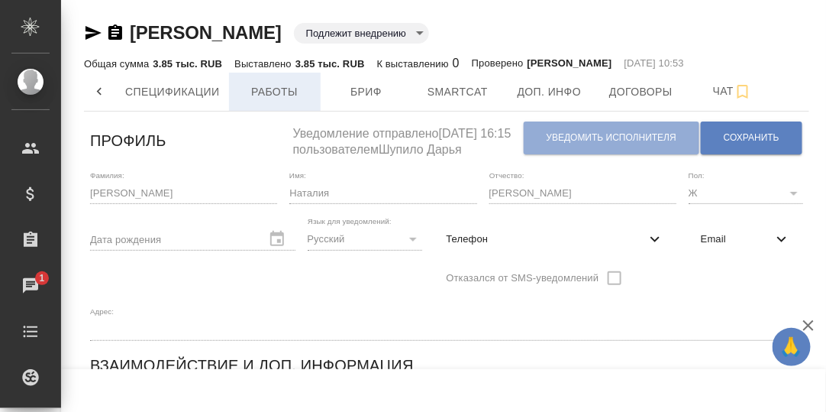
click at [286, 90] on span "Работы" at bounding box center [274, 91] width 73 height 19
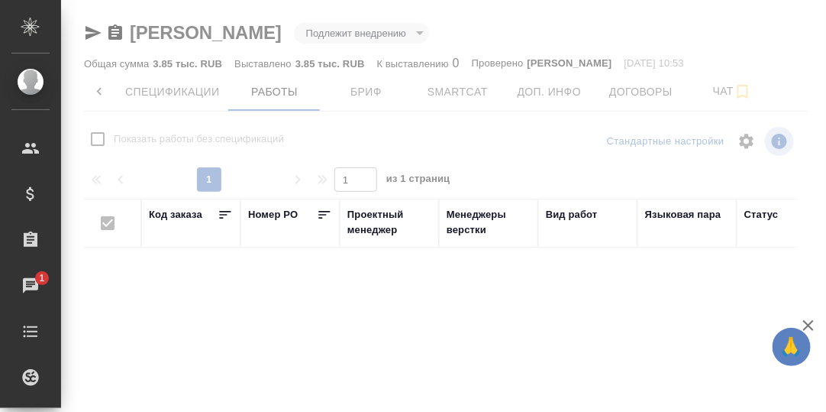
checkbox input "false"
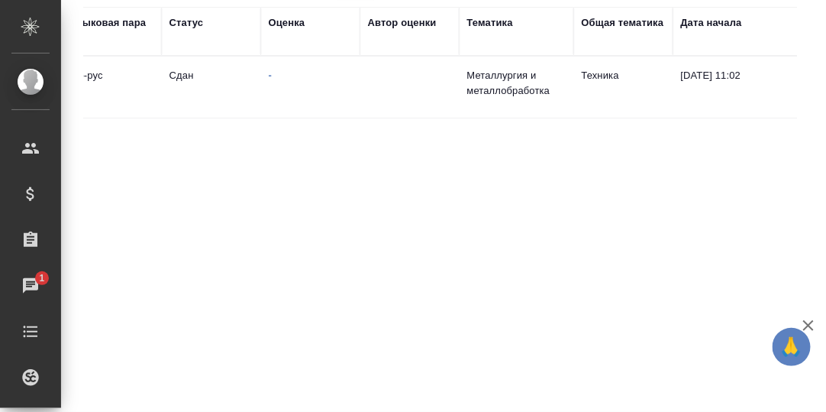
scroll to position [0, 581]
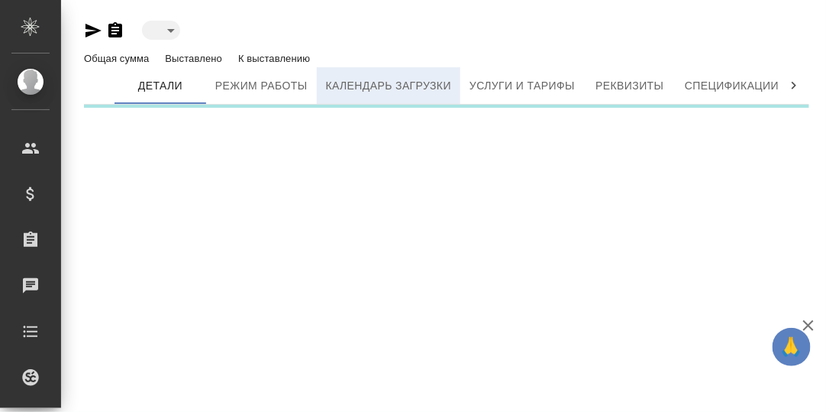
type input "toBeImplemented"
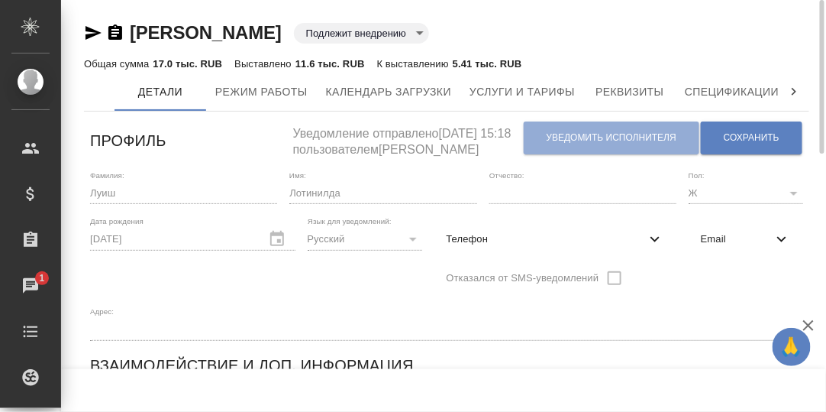
click at [794, 86] on icon at bounding box center [794, 91] width 15 height 15
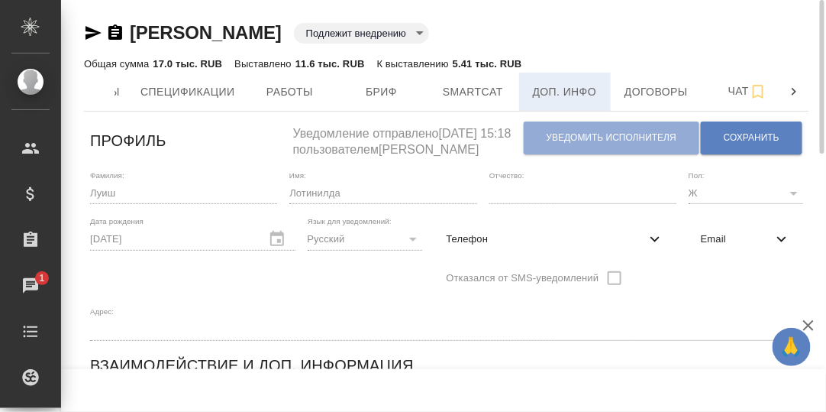
scroll to position [0, 558]
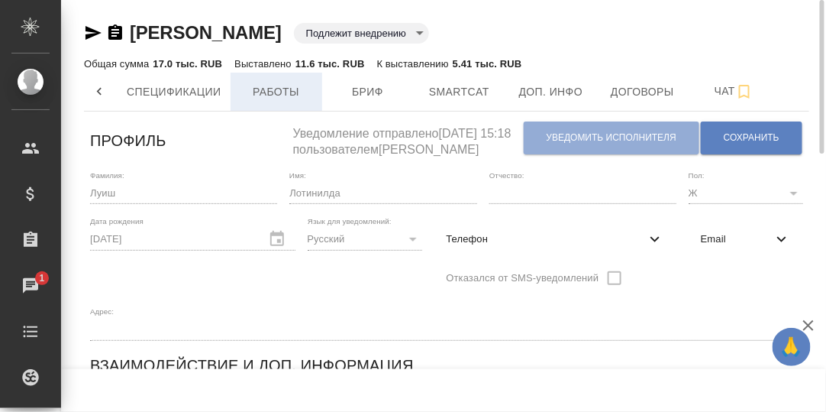
click at [279, 92] on span "Работы" at bounding box center [276, 91] width 73 height 19
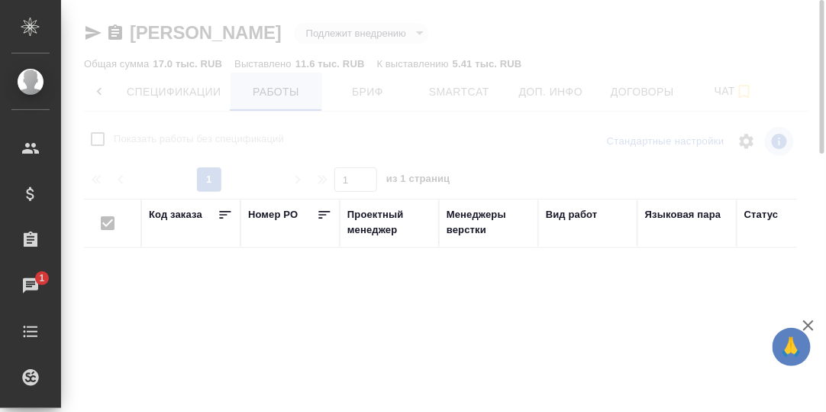
checkbox input "false"
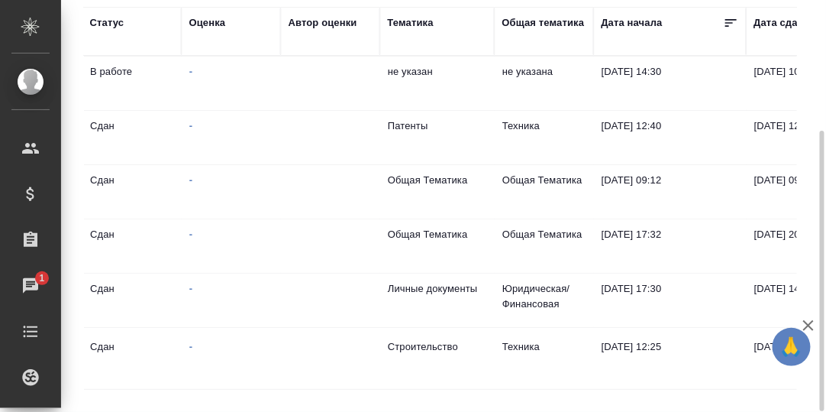
scroll to position [0, 665]
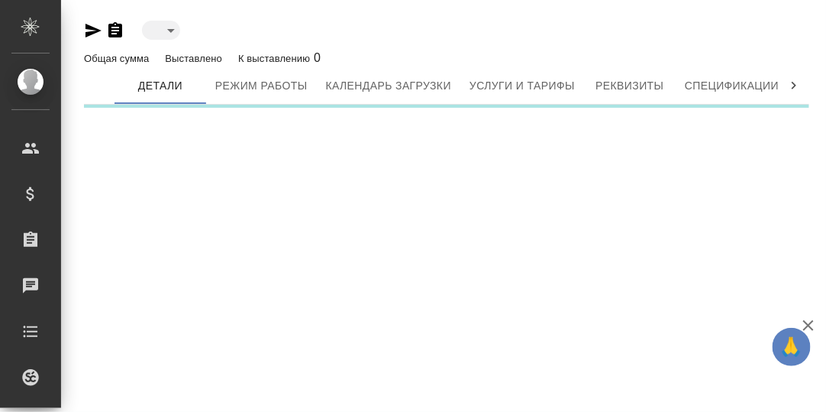
type input "toBeImplemented"
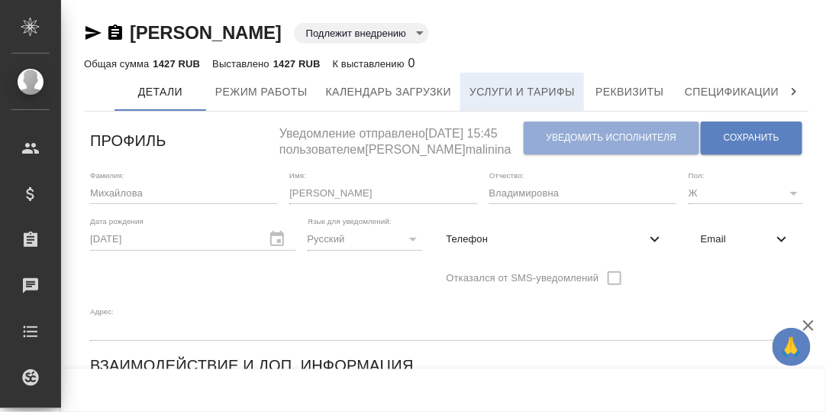
click at [529, 82] on span "Услуги и тарифы" at bounding box center [522, 91] width 105 height 19
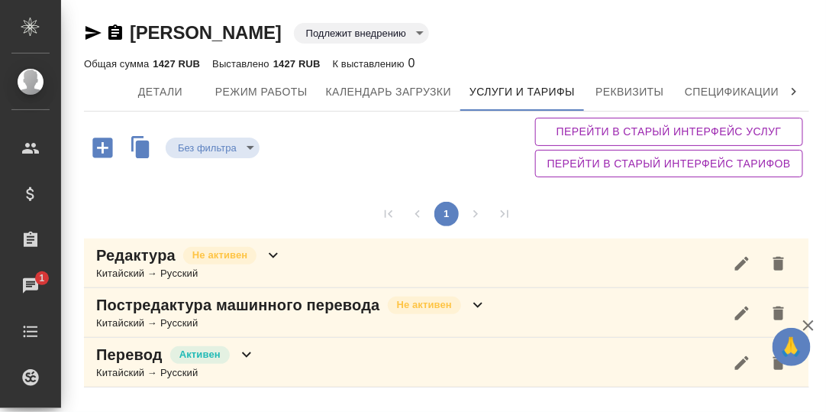
drag, startPoint x: 271, startPoint y: 255, endPoint x: 284, endPoint y: 256, distance: 13.0
click at [272, 256] on icon at bounding box center [273, 255] width 18 height 18
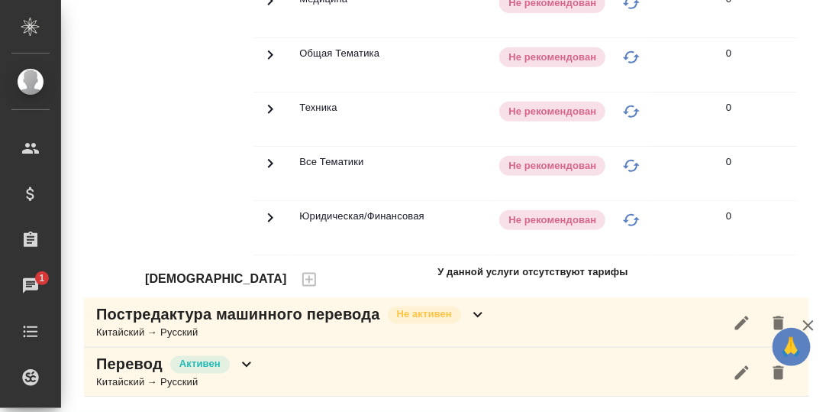
scroll to position [173, 0]
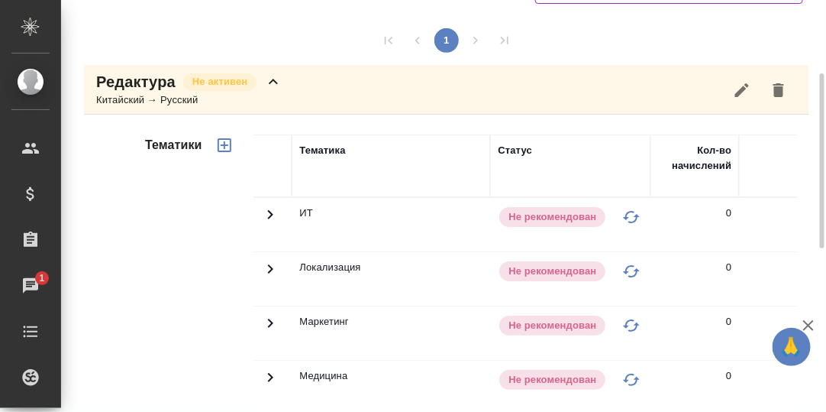
click at [272, 76] on icon at bounding box center [273, 82] width 18 height 18
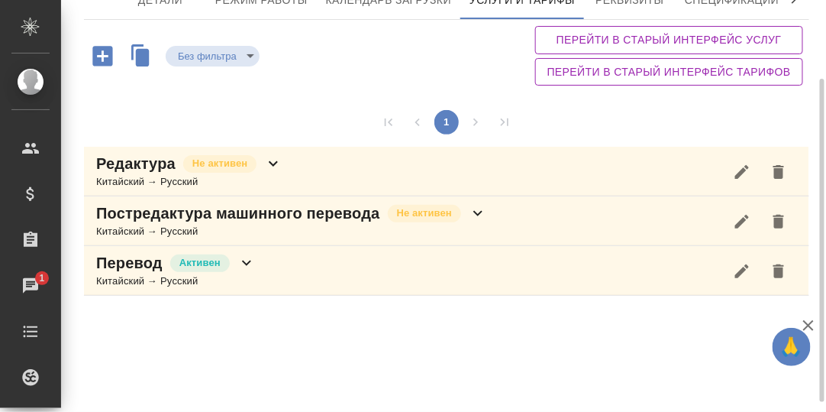
scroll to position [94, 0]
drag, startPoint x: 245, startPoint y: 262, endPoint x: 261, endPoint y: 257, distance: 16.7
click at [246, 262] on icon at bounding box center [247, 263] width 18 height 18
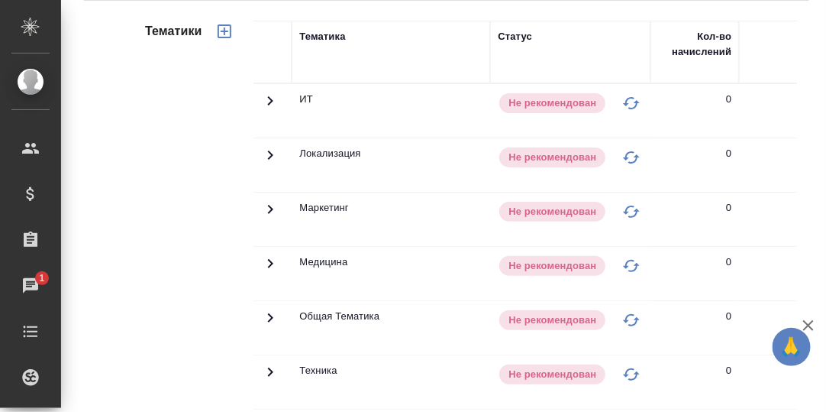
scroll to position [5, 0]
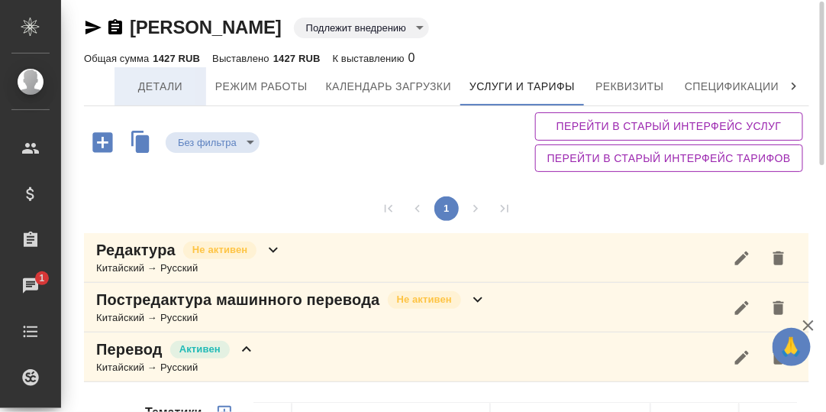
drag, startPoint x: 148, startPoint y: 90, endPoint x: 179, endPoint y: 104, distance: 33.5
click at [149, 89] on span "Детали" at bounding box center [160, 86] width 73 height 19
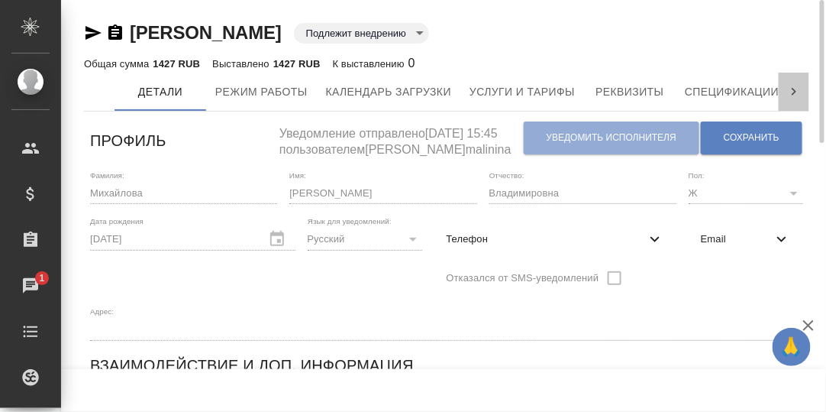
click at [794, 86] on icon at bounding box center [794, 91] width 15 height 15
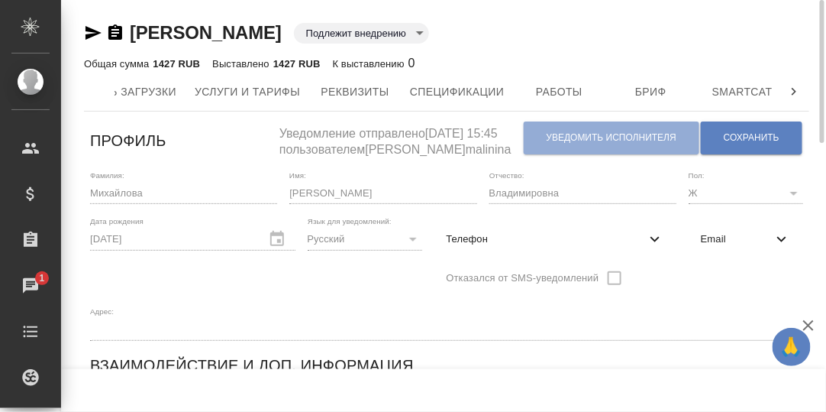
scroll to position [0, 467]
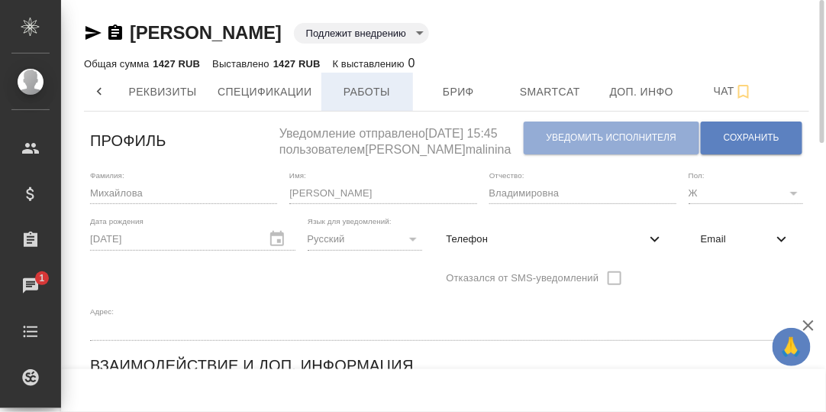
drag, startPoint x: 383, startPoint y: 89, endPoint x: 429, endPoint y: 92, distance: 46.7
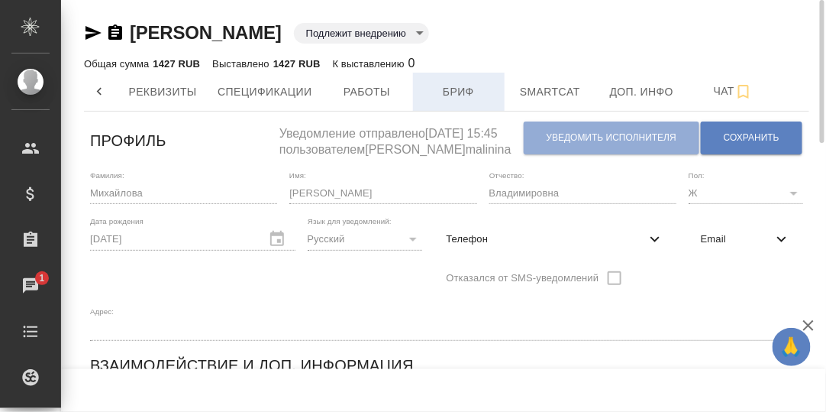
click at [383, 89] on span "Работы" at bounding box center [367, 91] width 73 height 19
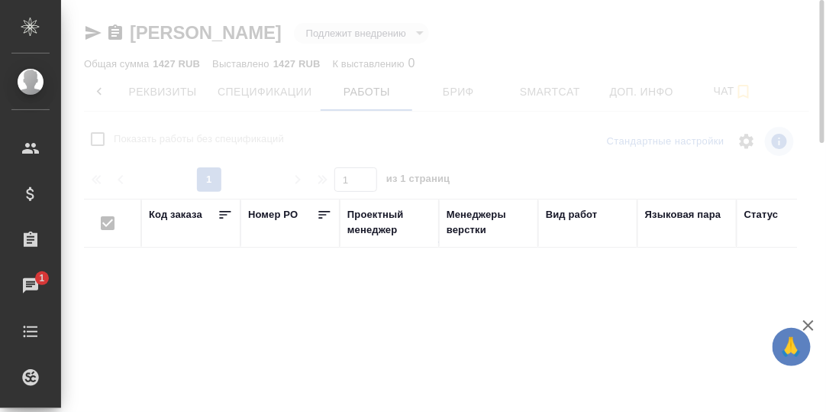
checkbox input "false"
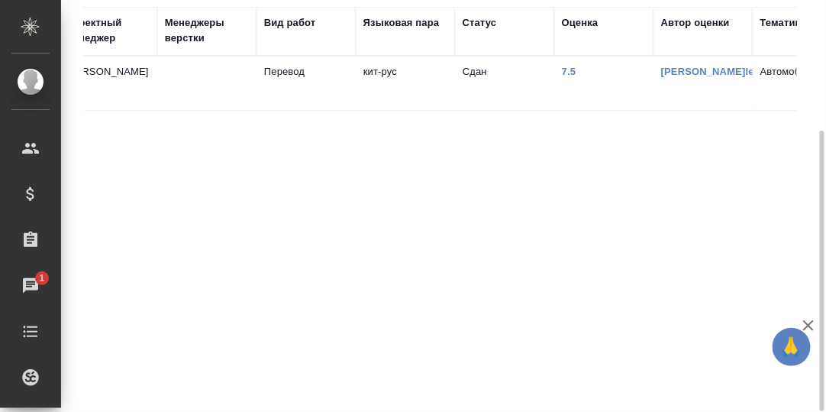
scroll to position [0, 283]
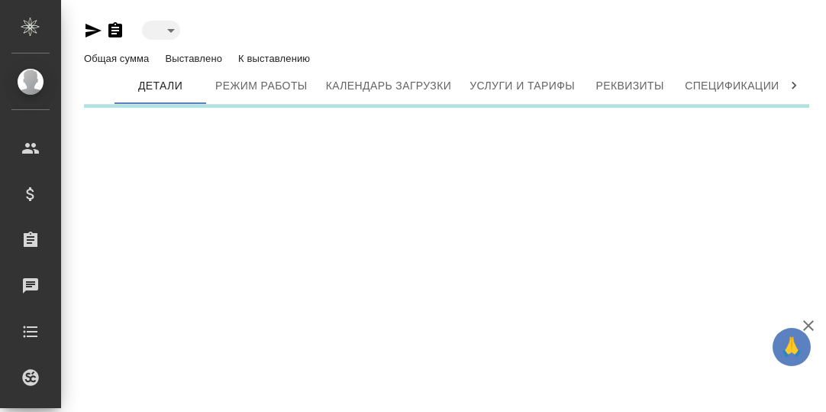
type input "toBeImplemented"
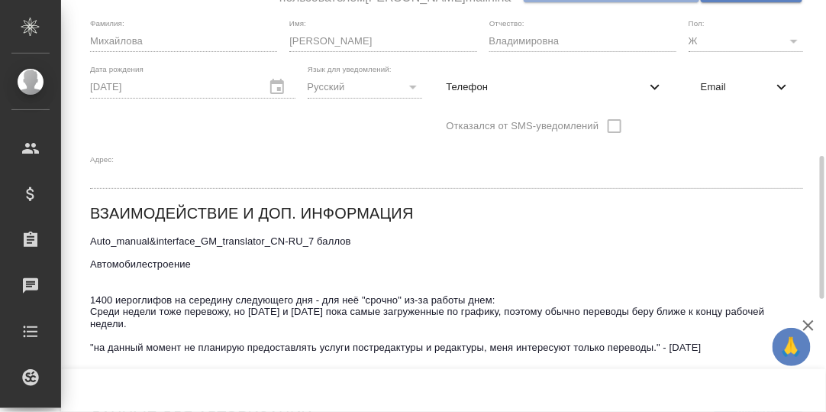
scroll to position [228, 0]
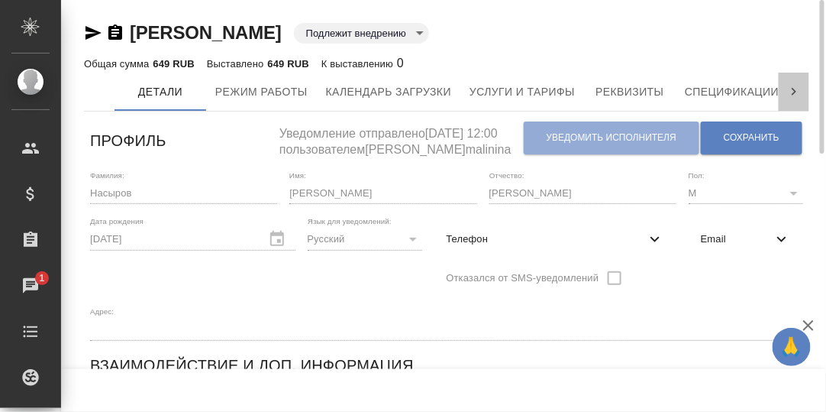
click at [793, 89] on icon at bounding box center [794, 91] width 15 height 15
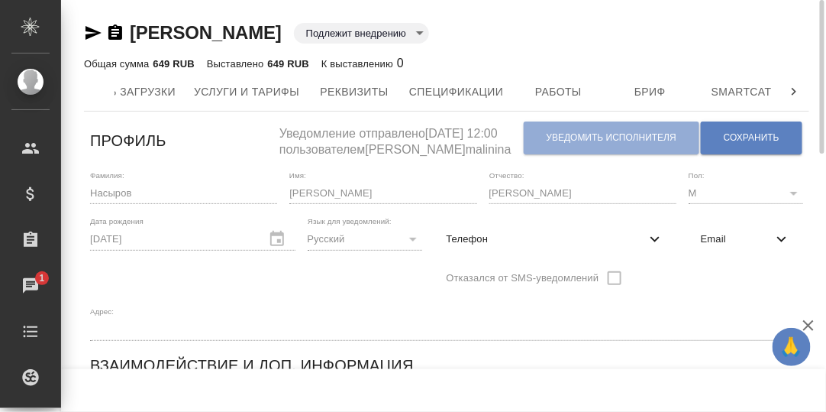
scroll to position [0, 467]
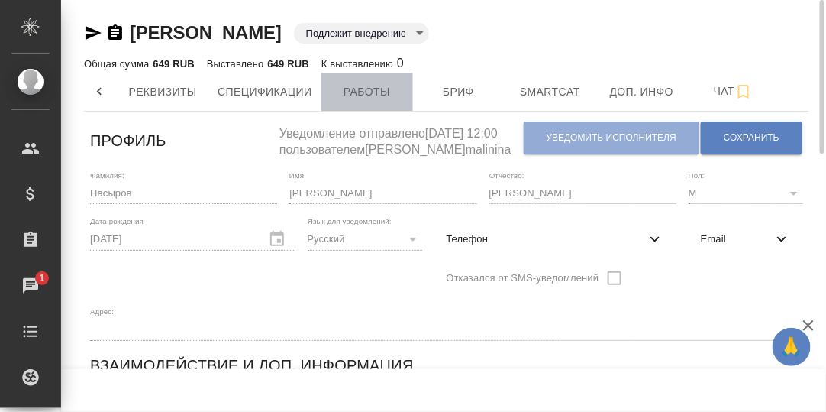
click at [384, 88] on span "Работы" at bounding box center [367, 91] width 73 height 19
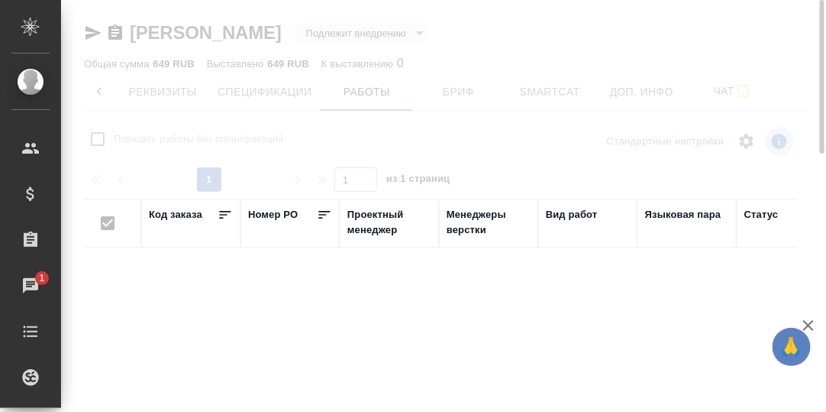
checkbox input "false"
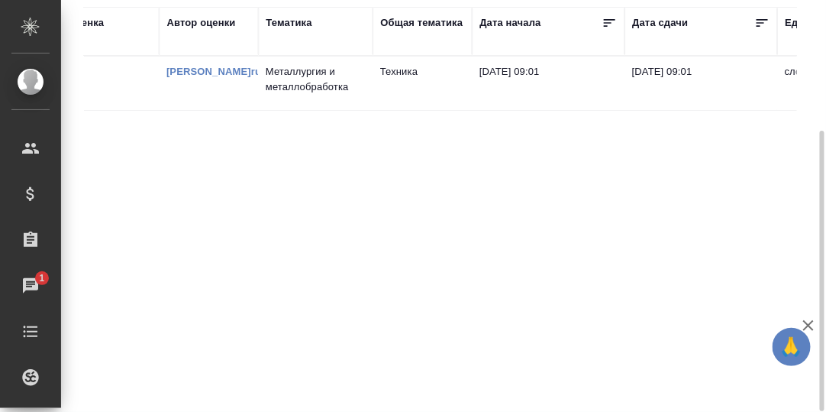
scroll to position [0, 775]
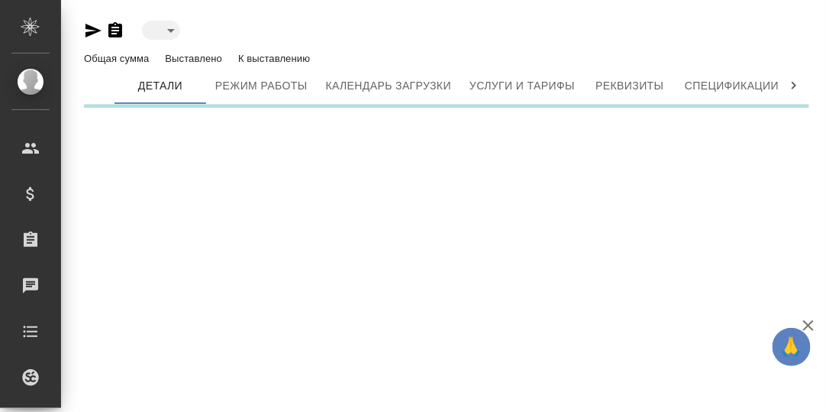
type input "toBeImplemented"
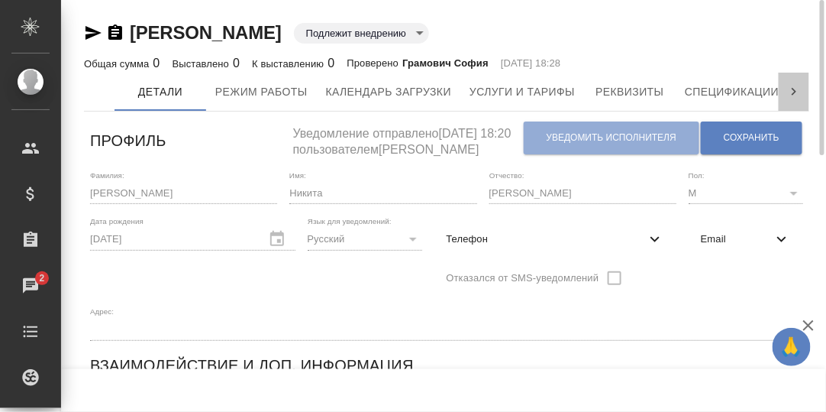
click at [795, 92] on icon at bounding box center [794, 92] width 5 height 8
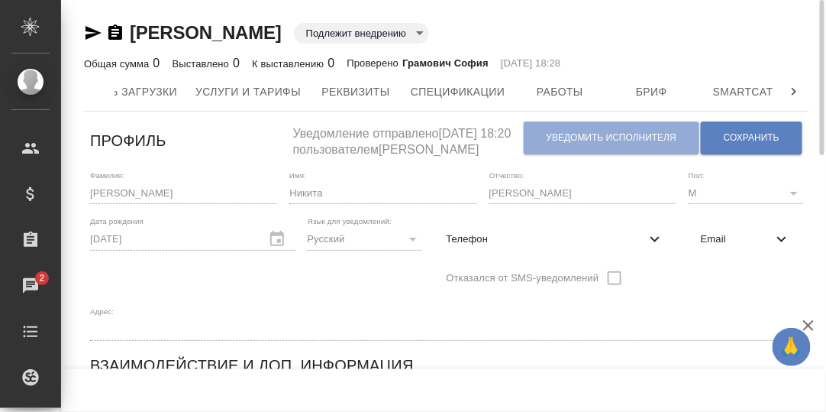
scroll to position [0, 467]
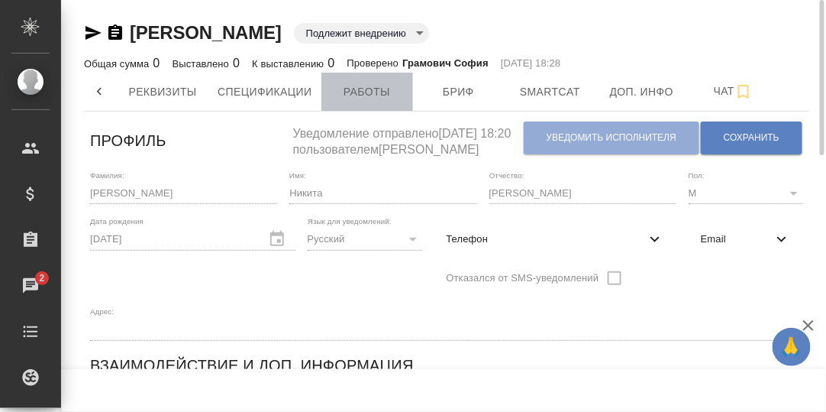
click at [364, 92] on span "Работы" at bounding box center [367, 91] width 73 height 19
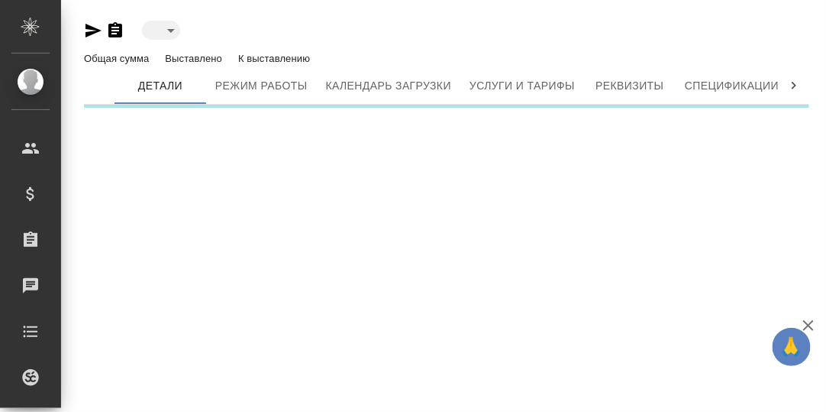
type input "toBeImplemented"
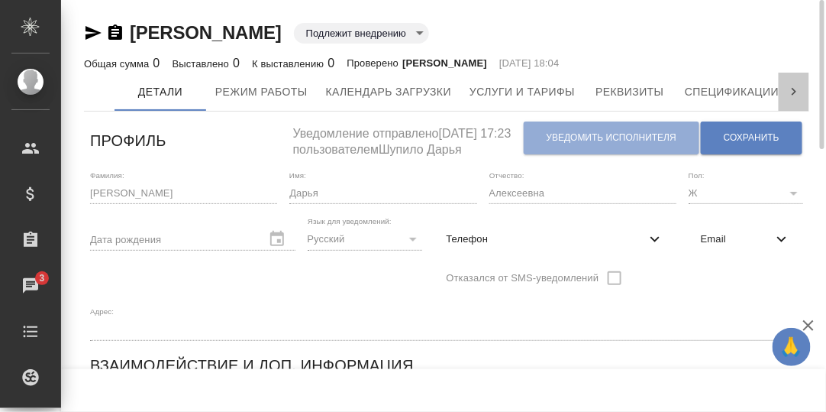
click at [797, 91] on icon at bounding box center [794, 91] width 15 height 15
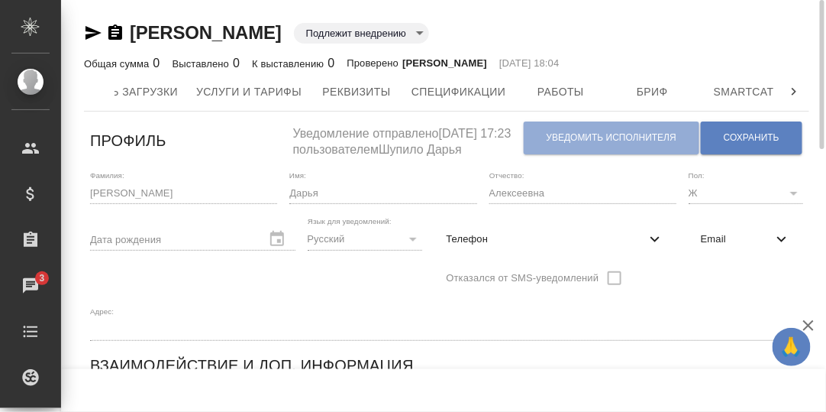
scroll to position [0, 467]
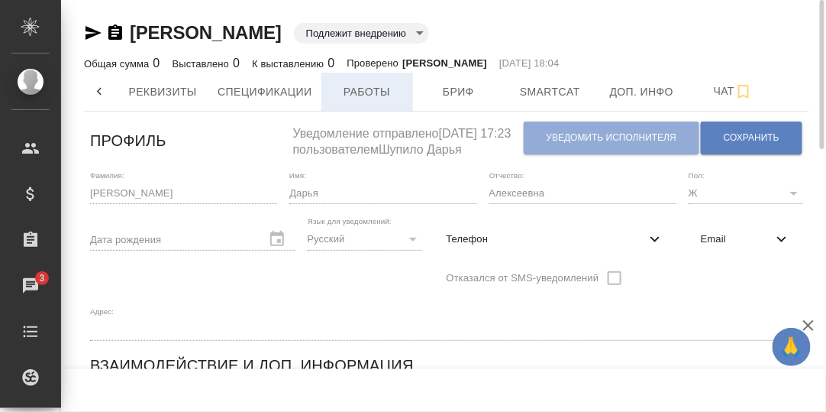
click at [379, 86] on span "Работы" at bounding box center [367, 91] width 73 height 19
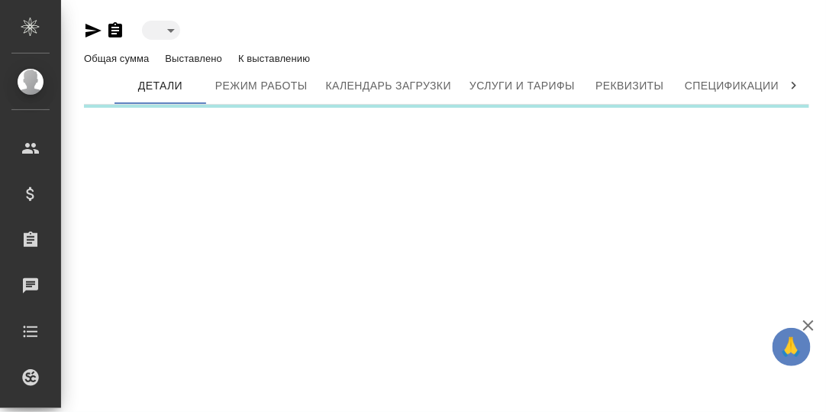
type input "toBeImplemented"
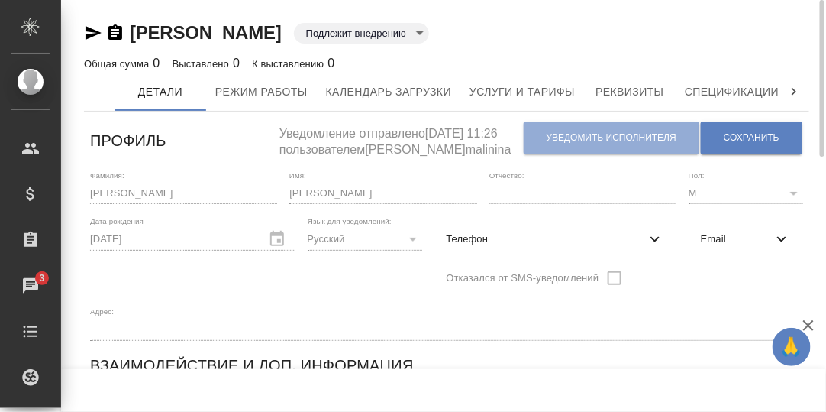
click at [795, 89] on icon at bounding box center [794, 91] width 15 height 15
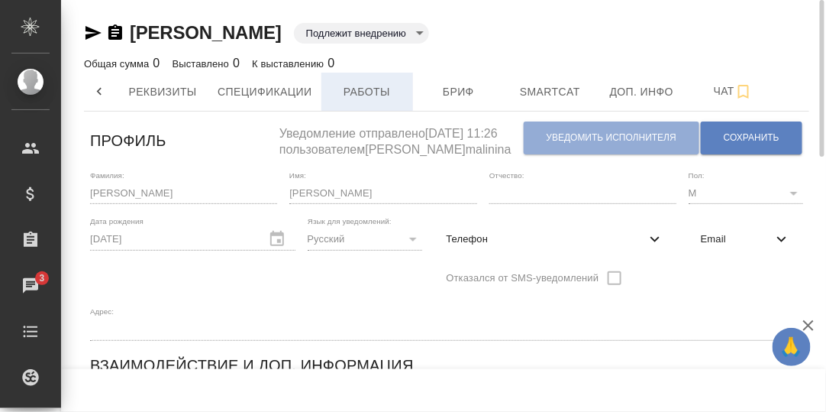
drag, startPoint x: 361, startPoint y: 99, endPoint x: 592, endPoint y: 152, distance: 236.8
click at [361, 99] on span "Работы" at bounding box center [367, 91] width 73 height 19
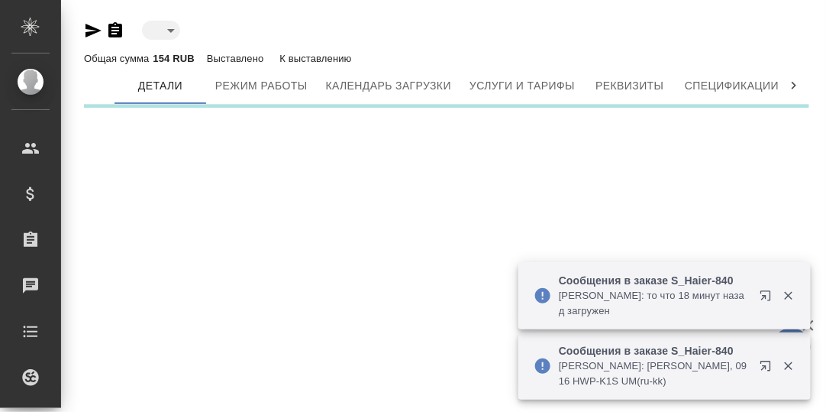
type input "toBeImplemented"
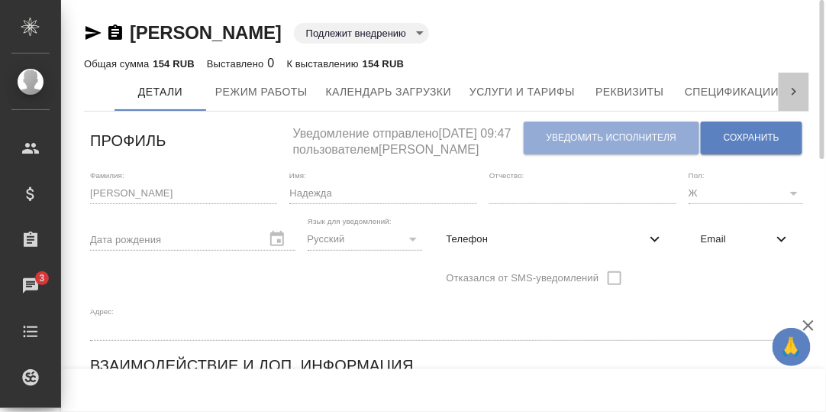
click at [793, 93] on icon at bounding box center [794, 91] width 15 height 15
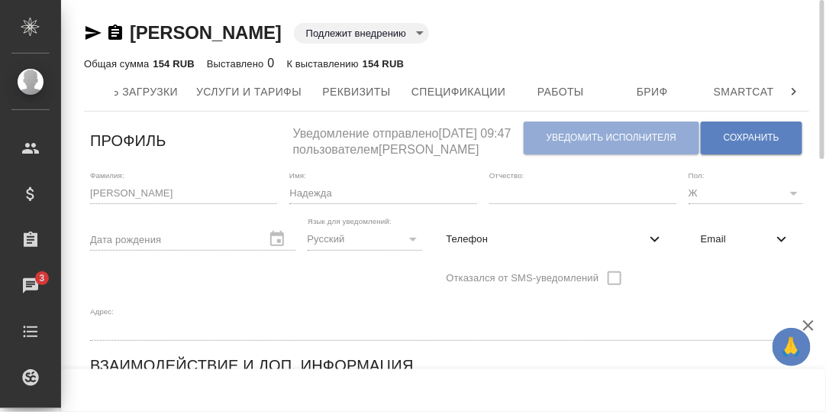
scroll to position [0, 467]
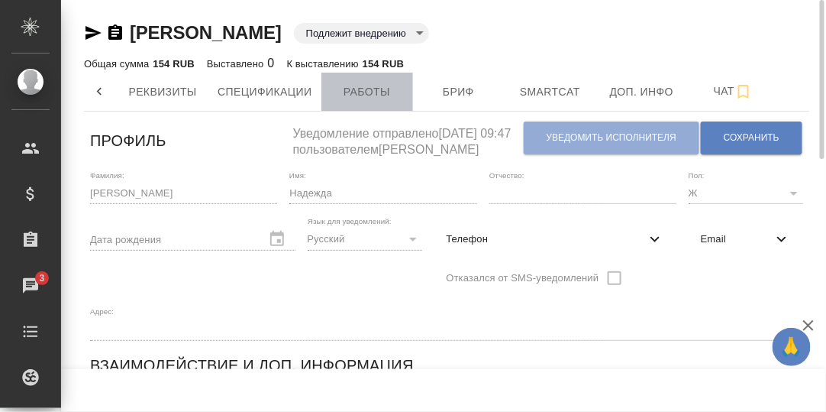
click at [374, 90] on span "Работы" at bounding box center [367, 91] width 73 height 19
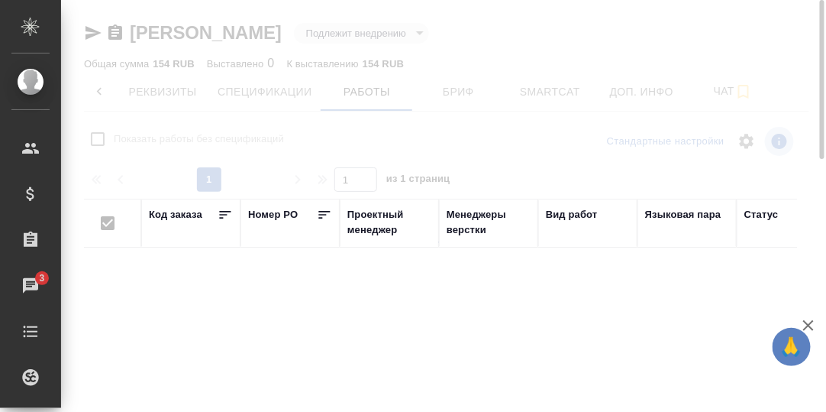
checkbox input "false"
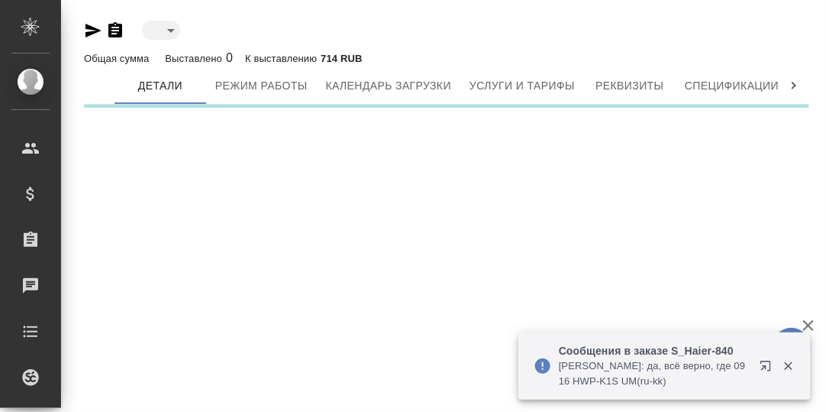
type input "toBeImplemented"
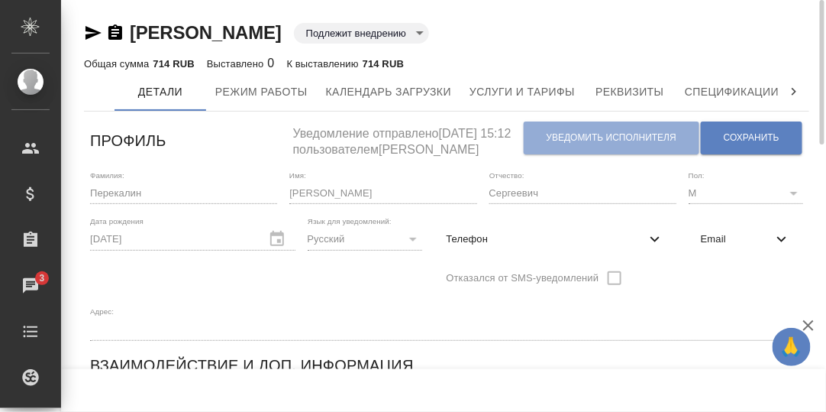
drag, startPoint x: 796, startPoint y: 87, endPoint x: 785, endPoint y: 92, distance: 11.6
click at [796, 88] on icon at bounding box center [794, 91] width 15 height 15
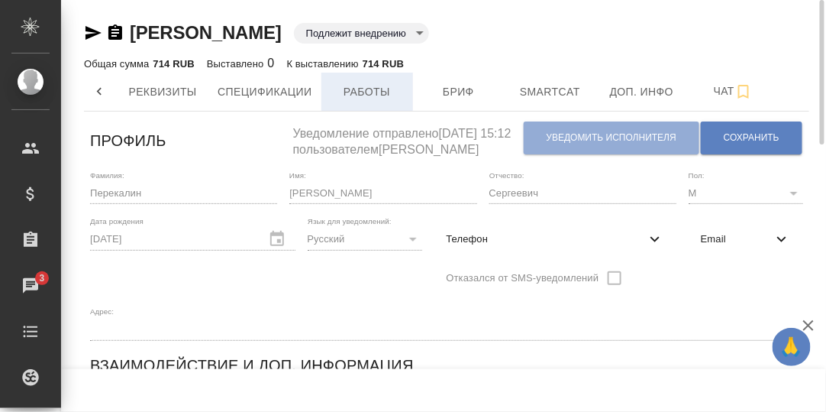
drag, startPoint x: 374, startPoint y: 89, endPoint x: 414, endPoint y: 95, distance: 40.1
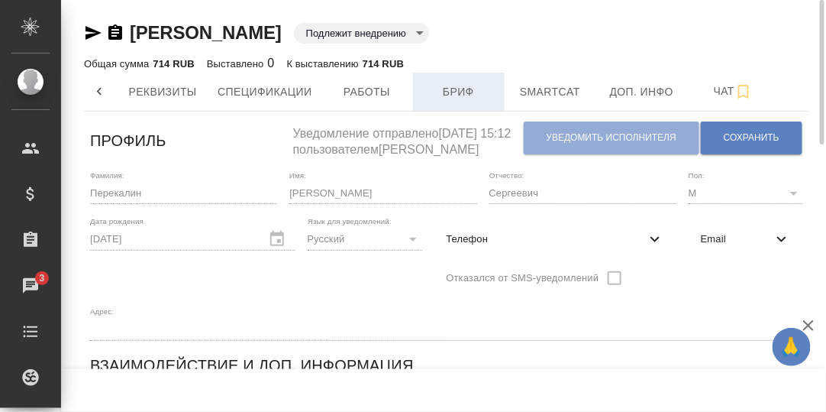
click at [377, 90] on span "Работы" at bounding box center [367, 91] width 73 height 19
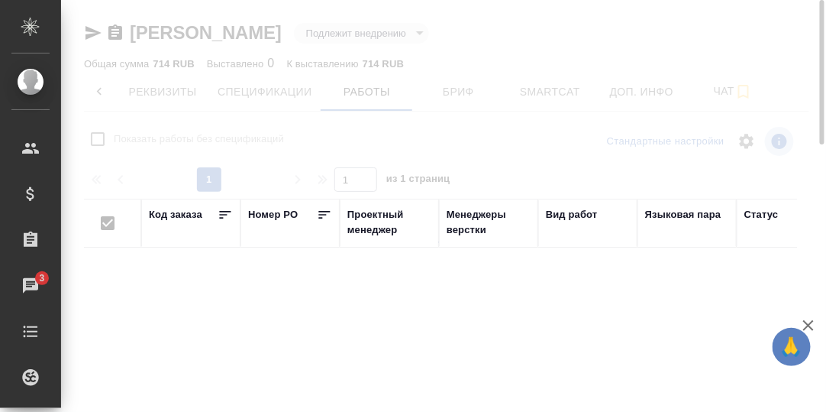
checkbox input "false"
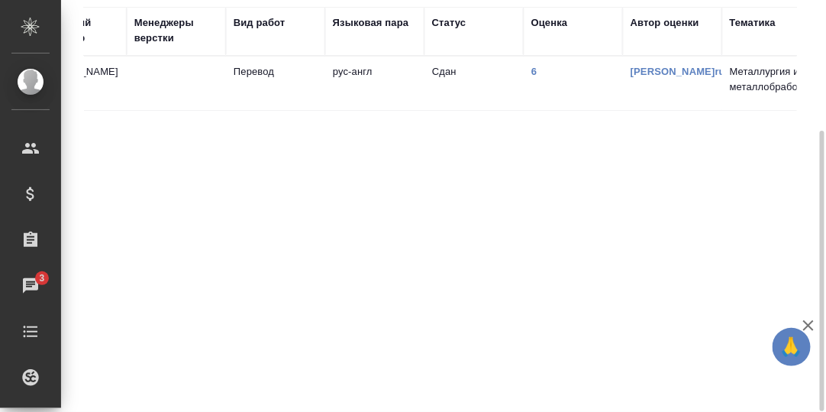
scroll to position [0, 348]
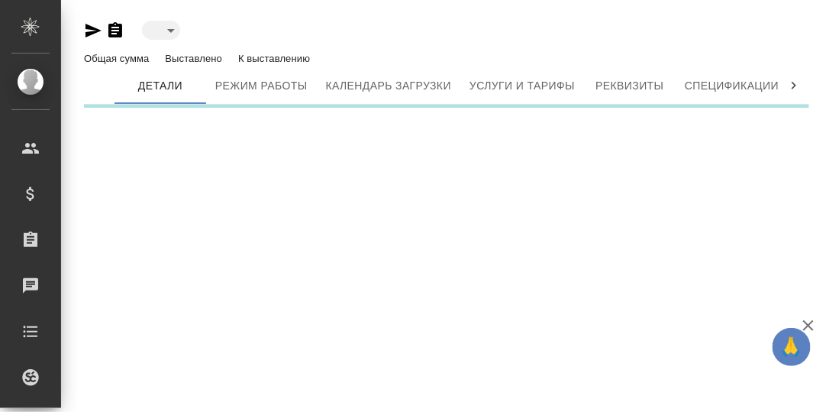
type input "toBeImplemented"
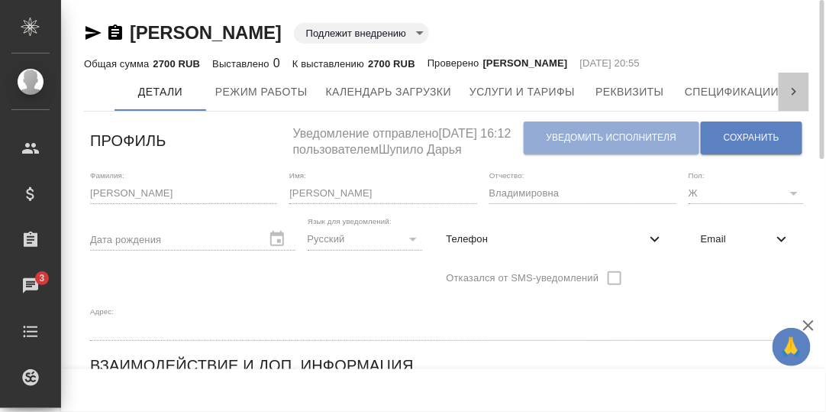
click at [792, 92] on icon at bounding box center [794, 91] width 15 height 15
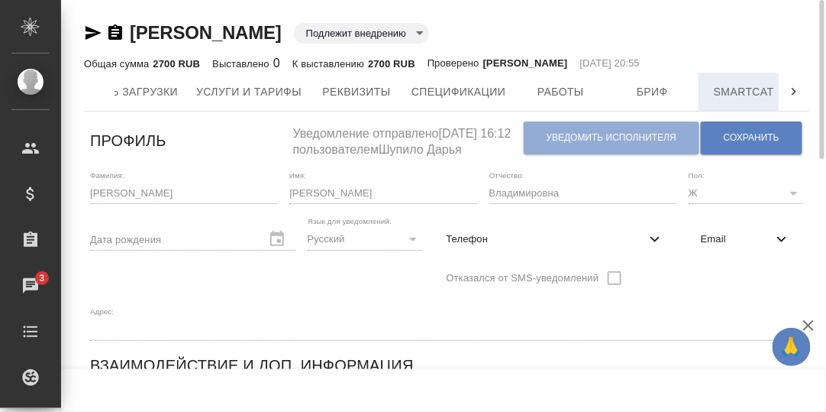
scroll to position [0, 467]
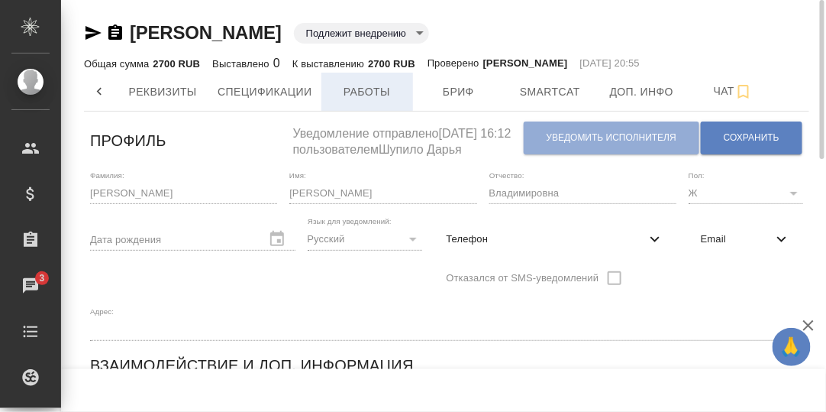
click at [378, 92] on span "Работы" at bounding box center [367, 91] width 73 height 19
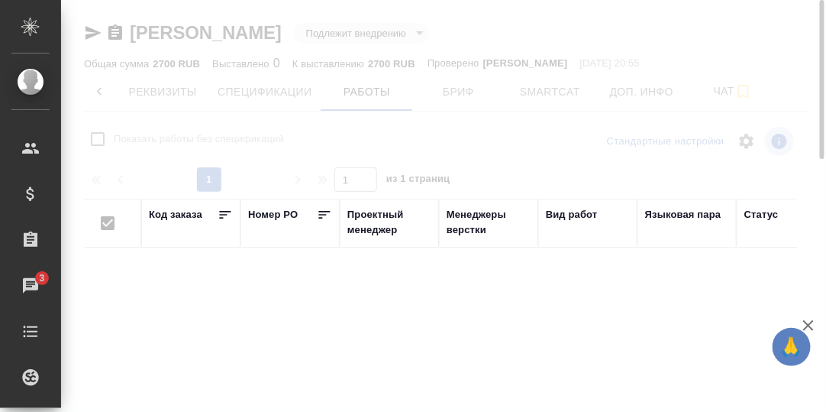
checkbox input "false"
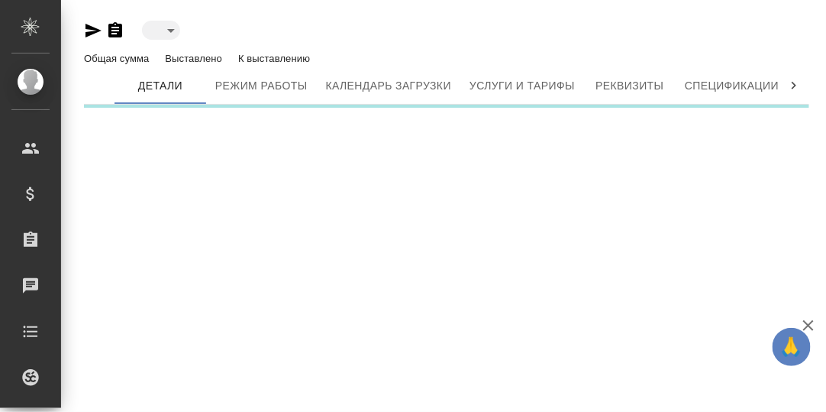
type input "toBeImplemented"
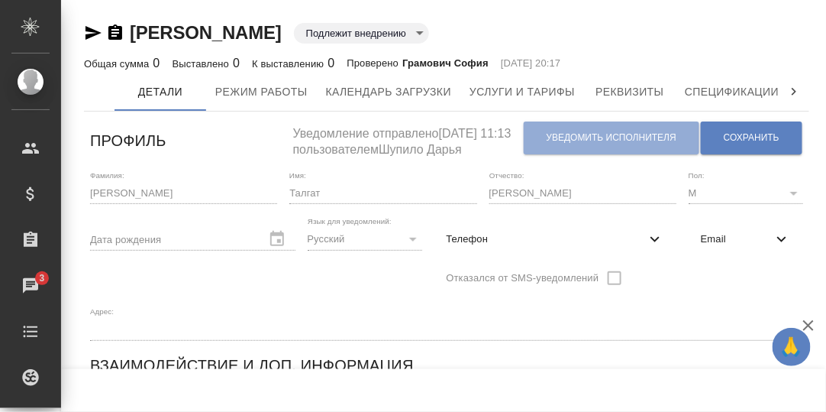
click at [797, 86] on icon at bounding box center [794, 91] width 15 height 15
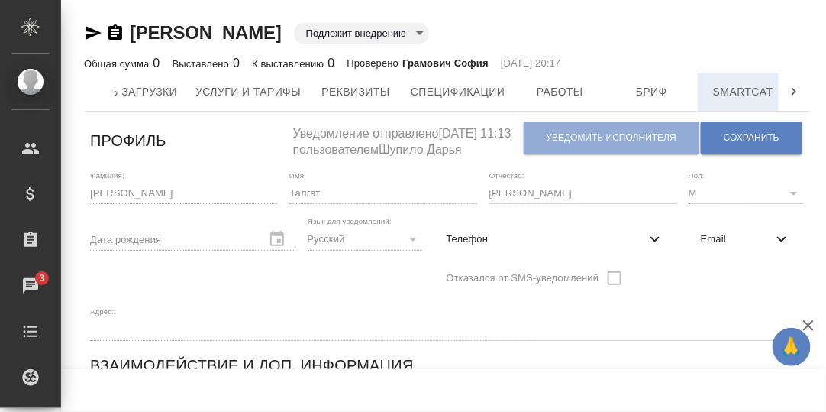
scroll to position [0, 467]
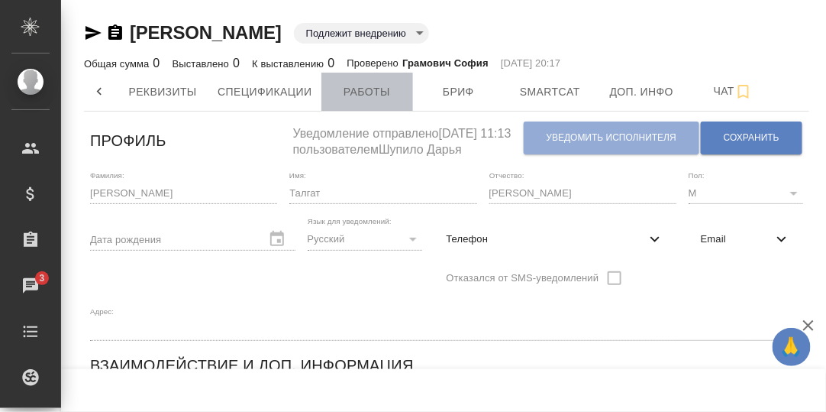
click at [377, 92] on span "Работы" at bounding box center [367, 91] width 73 height 19
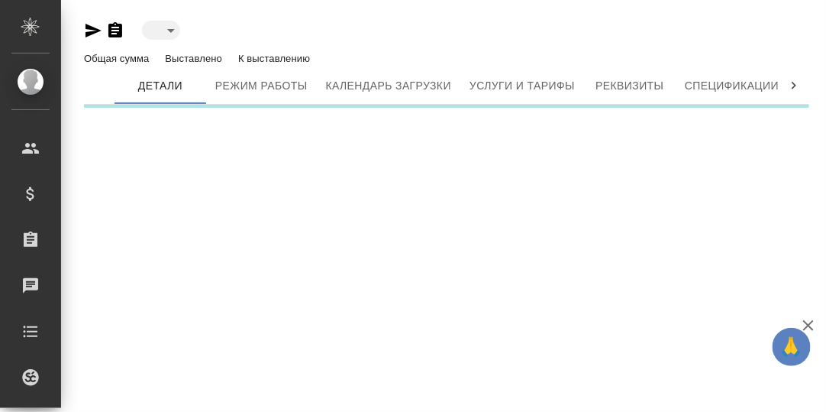
type input "toBeImplemented"
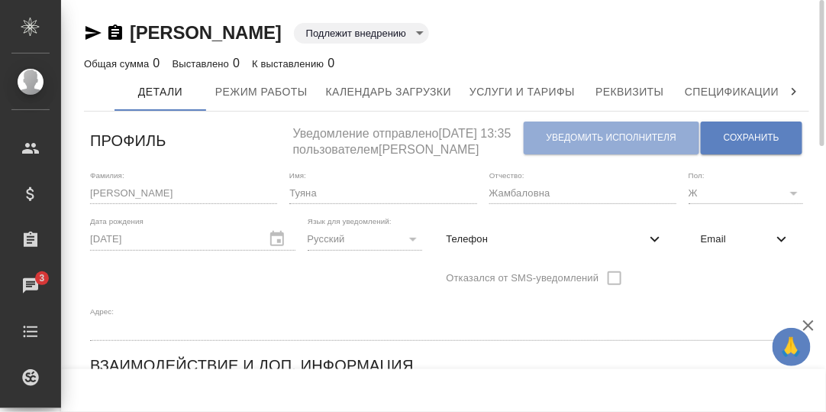
click at [796, 93] on icon at bounding box center [794, 91] width 15 height 15
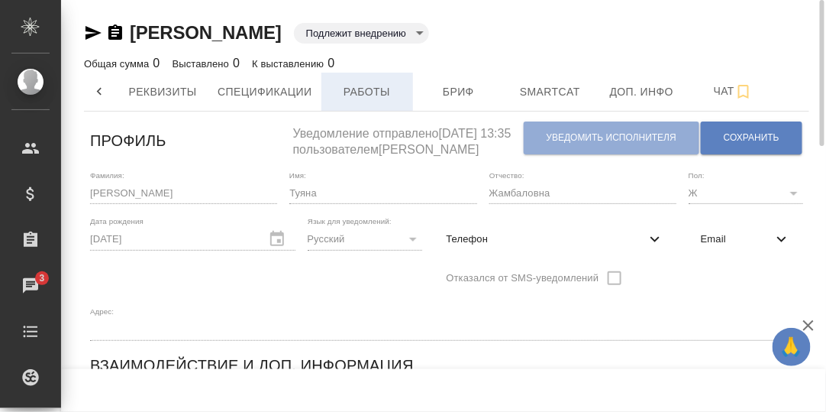
click at [378, 89] on span "Работы" at bounding box center [367, 91] width 73 height 19
